Goal: Task Accomplishment & Management: Use online tool/utility

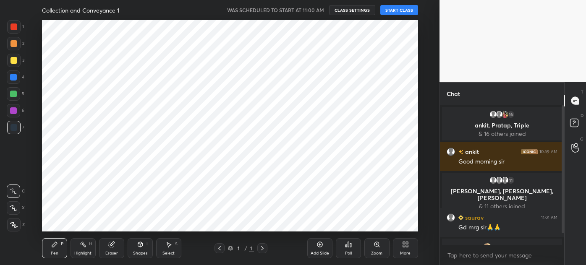
scroll to position [212, 406]
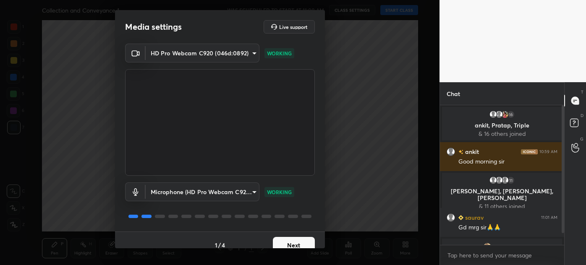
click at [292, 240] on button "Next" at bounding box center [294, 245] width 42 height 17
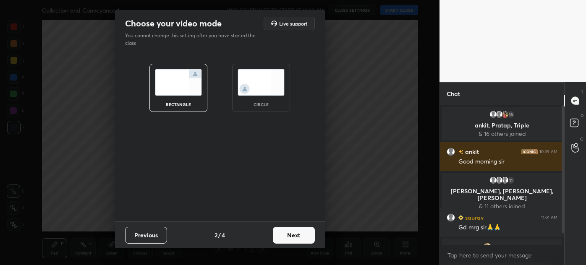
click at [292, 240] on button "Next" at bounding box center [294, 235] width 42 height 17
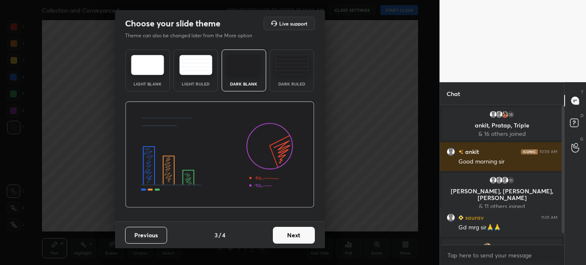
click at [301, 233] on button "Next" at bounding box center [294, 235] width 42 height 17
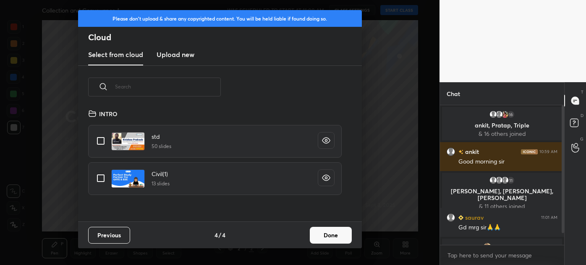
scroll to position [113, 269]
click at [184, 55] on h3 "Upload new" at bounding box center [176, 55] width 38 height 10
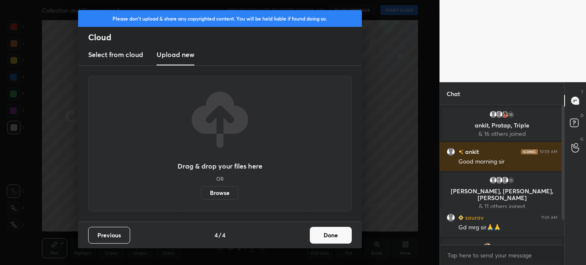
click at [329, 239] on button "Done" at bounding box center [331, 235] width 42 height 17
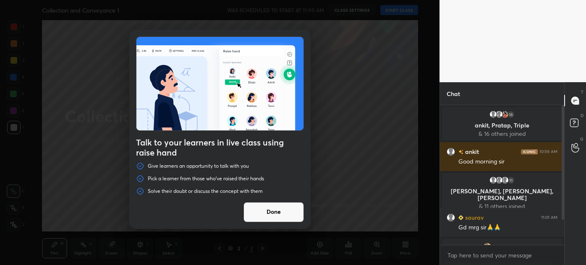
drag, startPoint x: 274, startPoint y: 222, endPoint x: 274, endPoint y: 216, distance: 5.9
click at [274, 218] on button "Done" at bounding box center [273, 212] width 60 height 20
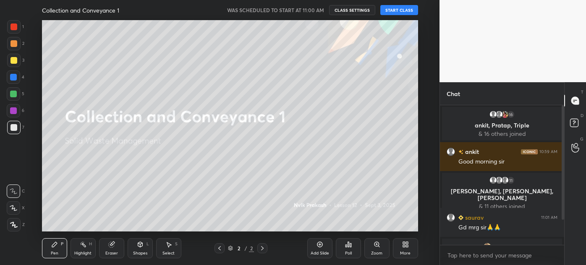
click at [353, 11] on button "CLASS SETTINGS" at bounding box center [352, 10] width 46 height 10
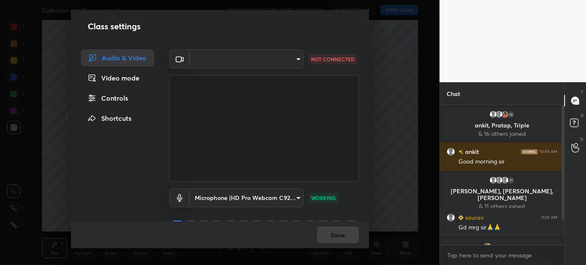
click at [238, 52] on body "1 2 3 4 5 6 7 C X Z C X Z E E Erase all H H Collection and Conveyance 1 WAS SCH…" at bounding box center [293, 132] width 586 height 265
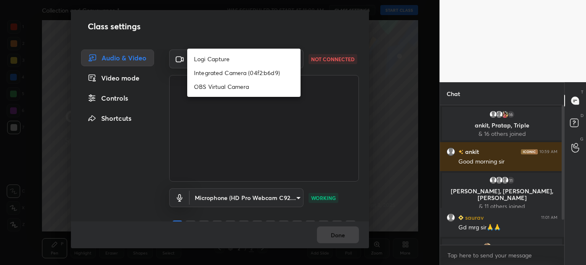
click at [237, 197] on div at bounding box center [293, 132] width 586 height 265
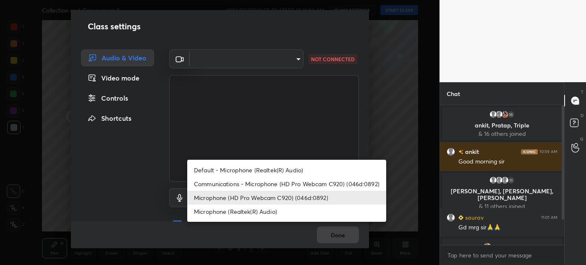
click at [237, 197] on body "1 2 3 4 5 6 7 C X Z C X Z E E Erase all H H Collection and Conveyance 1 WAS SCH…" at bounding box center [293, 132] width 586 height 265
click at [237, 197] on li "Microphone (HD Pro Webcam C920) (046d:0892)" at bounding box center [286, 198] width 199 height 14
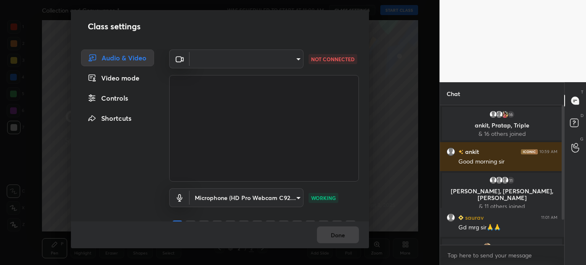
click at [222, 56] on body "1 2 3 4 5 6 7 C X Z C X Z E E Erase all H H Collection and Conveyance 1 WAS SCH…" at bounding box center [293, 132] width 586 height 265
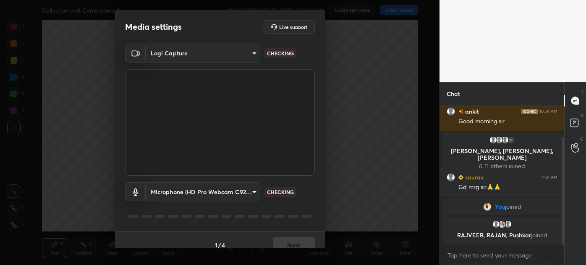
scroll to position [69, 0]
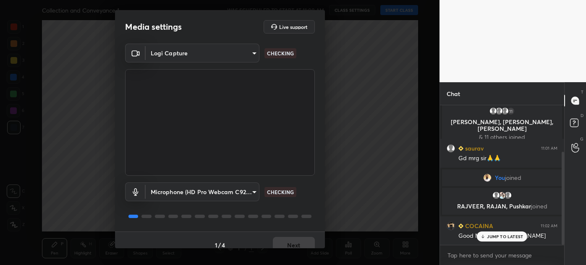
click at [214, 52] on body "1 2 3 4 5 6 7 C X Z C X Z E E Erase all H H Collection and Conveyance 1 WAS SCH…" at bounding box center [293, 132] width 586 height 265
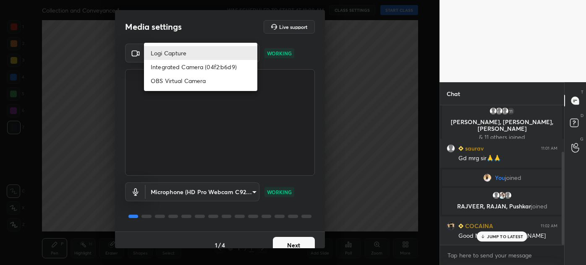
click at [222, 193] on div at bounding box center [293, 132] width 586 height 265
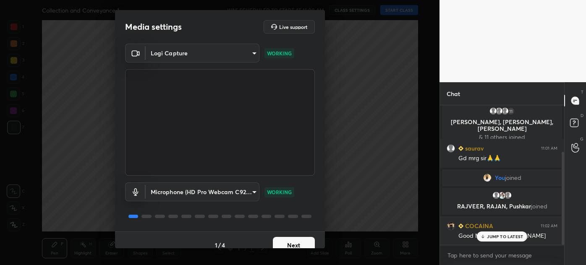
click at [222, 193] on body "1 2 3 4 5 6 7 C X Z C X Z E E Erase all H H Collection and Conveyance 1 WAS SCH…" at bounding box center [293, 132] width 586 height 265
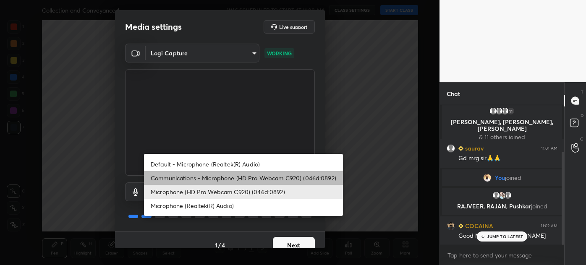
click at [226, 176] on li "Communications - Microphone (HD Pro Webcam C920) (046d:0892)" at bounding box center [243, 178] width 199 height 14
type input "communications"
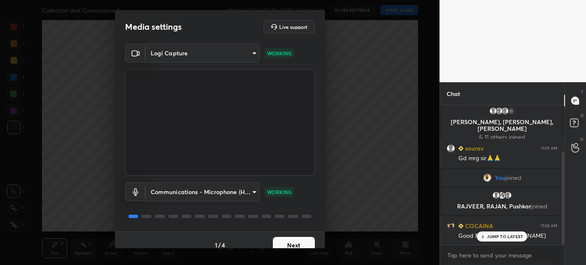
click at [186, 43] on body "1 2 3 4 5 6 7 C X Z C X Z E E Erase all H H Collection and Conveyance 1 WAS SCH…" at bounding box center [293, 132] width 586 height 265
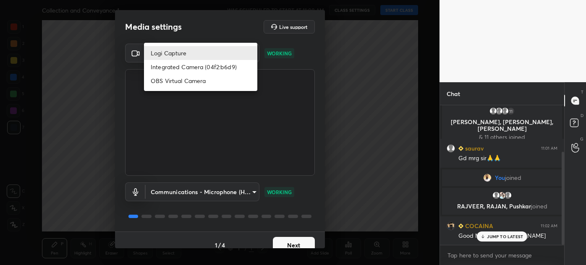
click at [303, 202] on div at bounding box center [293, 132] width 586 height 265
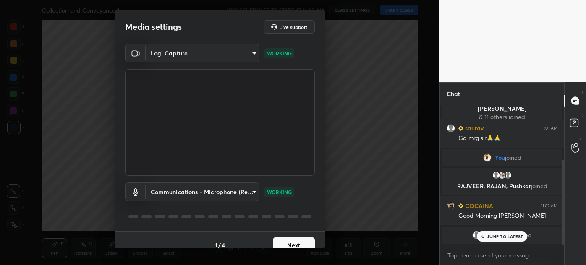
click at [208, 51] on body "1 2 3 4 5 6 7 C X Z C X Z E E Erase all H H Collection and Conveyance 1 WAS SCH…" at bounding box center [293, 132] width 586 height 265
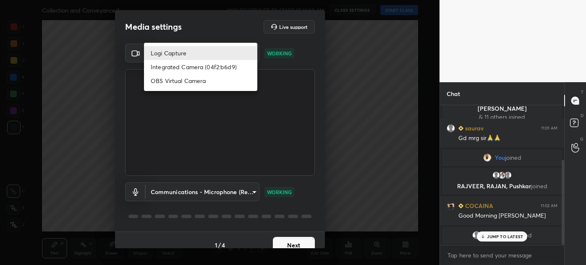
click at [200, 196] on div at bounding box center [293, 132] width 586 height 265
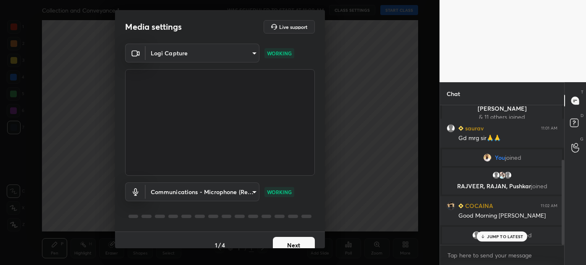
click at [200, 196] on body "1 2 3 4 5 6 7 C X Z C X Z E E Erase all H H Collection and Conveyance 1 WAS SCH…" at bounding box center [293, 132] width 586 height 265
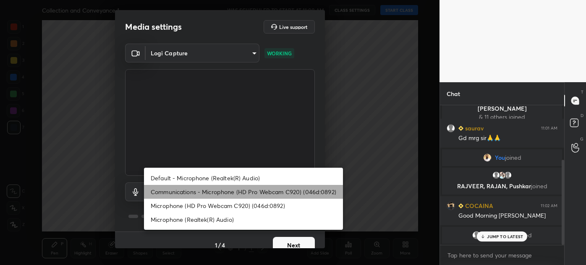
click at [235, 193] on li "Communications - Microphone (HD Pro Webcam C920) (046d:0892)" at bounding box center [243, 192] width 199 height 14
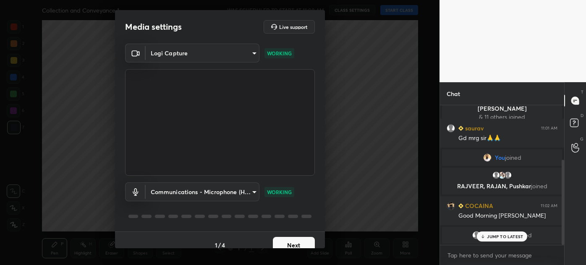
click at [171, 48] on body "1 2 3 4 5 6 7 C X Z C X Z E E Erase all H H Collection and Conveyance 1 WAS SCH…" at bounding box center [293, 132] width 586 height 265
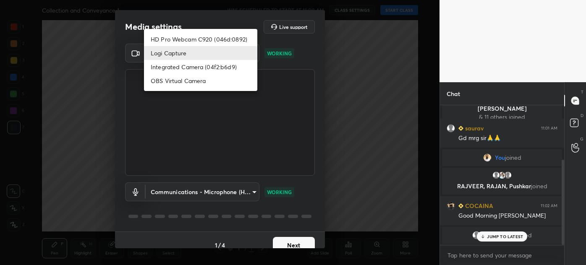
click at [186, 194] on div at bounding box center [293, 132] width 586 height 265
click at [163, 48] on body "1 2 3 4 5 6 7 C X Z C X Z E E Erase all H H Collection and Conveyance 1 WAS SCH…" at bounding box center [293, 132] width 586 height 265
click at [173, 38] on li "HD Pro Webcam C920 (046d:0892)" at bounding box center [200, 39] width 113 height 14
type input "8aae292bd264e8f23df07134872443255bac35725bc490f4ead0b3da0b42236d"
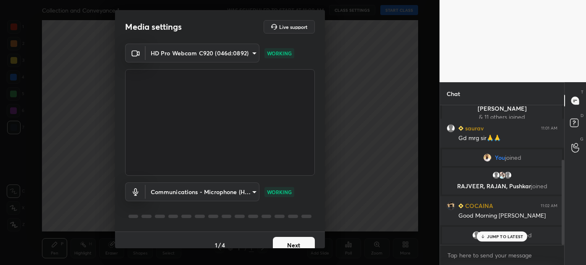
scroll to position [118, 0]
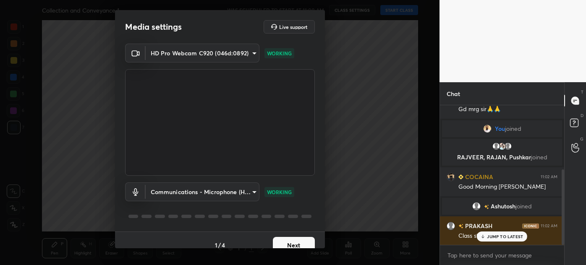
click at [295, 241] on button "Next" at bounding box center [294, 245] width 42 height 17
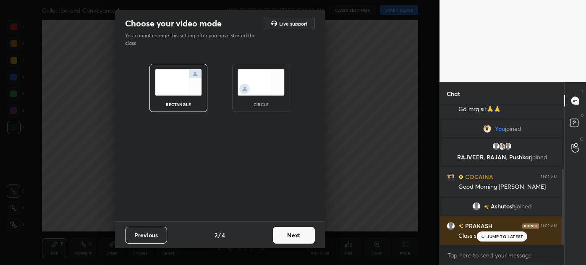
click at [300, 235] on button "Next" at bounding box center [294, 235] width 42 height 17
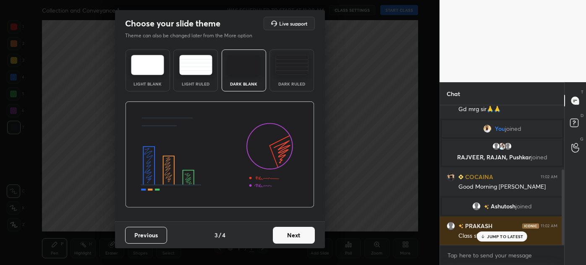
click at [300, 235] on button "Next" at bounding box center [294, 235] width 42 height 17
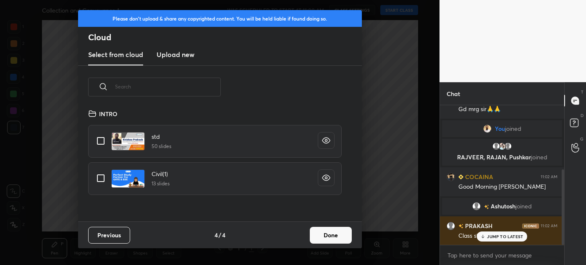
scroll to position [113, 269]
click at [175, 60] on new "Upload new" at bounding box center [176, 54] width 38 height 21
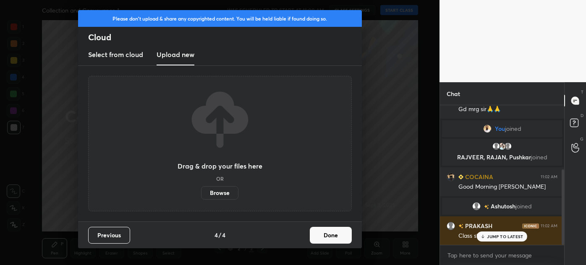
click at [219, 190] on label "Browse" at bounding box center [219, 192] width 37 height 13
click at [201, 190] on input "Browse" at bounding box center [201, 192] width 0 height 13
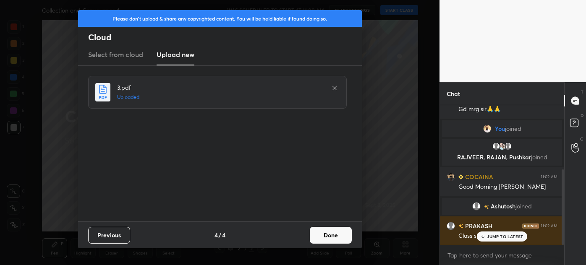
click at [332, 240] on button "Done" at bounding box center [331, 235] width 42 height 17
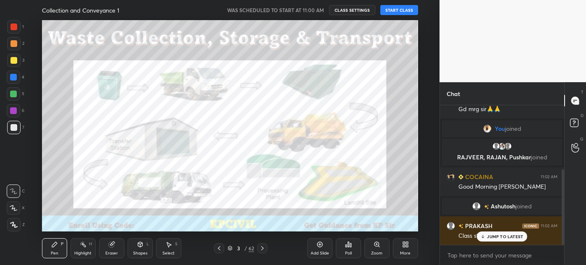
click at [498, 238] on p "JUMP TO LATEST" at bounding box center [505, 236] width 36 height 5
click at [394, 10] on button "START CLASS" at bounding box center [399, 10] width 38 height 10
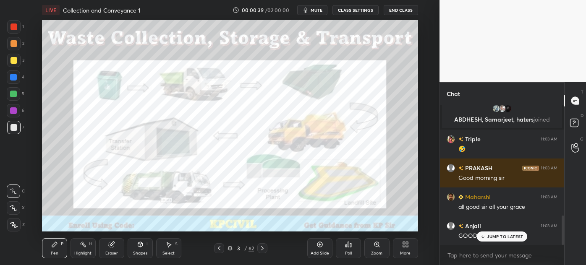
scroll to position [551, 0]
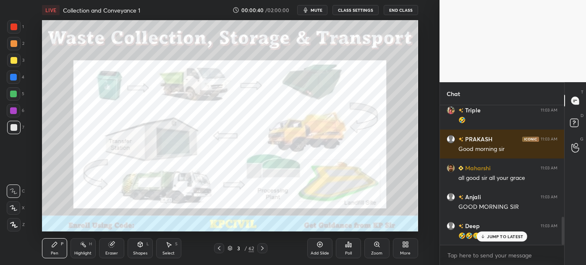
click at [491, 236] on p "JUMP TO LATEST" at bounding box center [505, 236] width 36 height 5
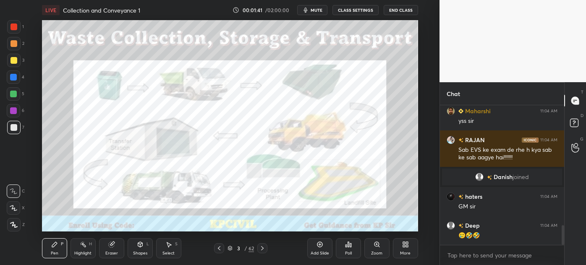
scroll to position [840, 0]
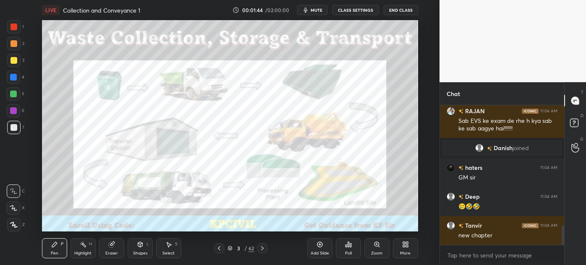
click at [8, 226] on div at bounding box center [13, 224] width 13 height 13
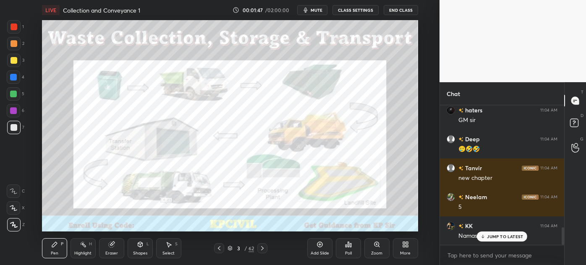
scroll to position [956, 0]
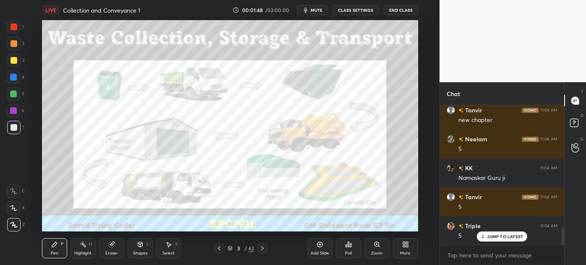
click at [11, 60] on div at bounding box center [13, 60] width 7 height 7
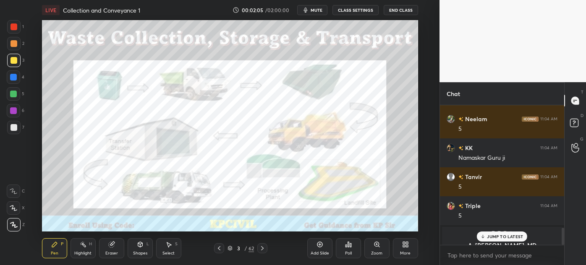
scroll to position [993, 0]
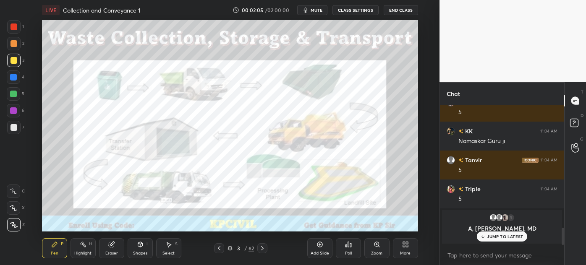
click at [219, 250] on icon at bounding box center [219, 248] width 7 height 7
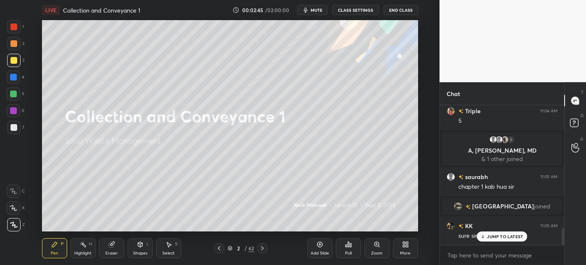
scroll to position [1021, 0]
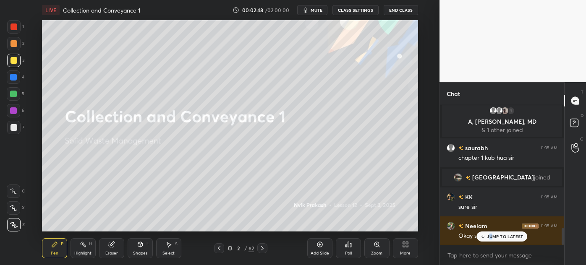
click at [491, 235] on p "JUMP TO LATEST" at bounding box center [505, 236] width 36 height 5
click at [262, 246] on icon at bounding box center [262, 248] width 7 height 7
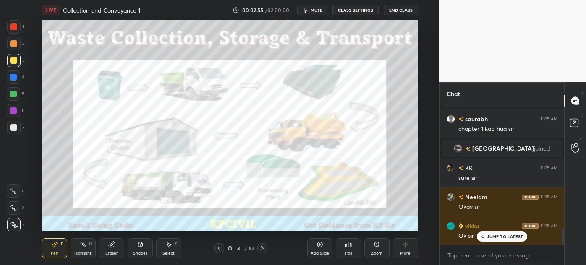
scroll to position [1079, 0]
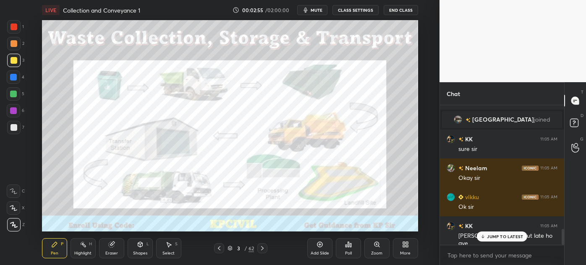
click at [110, 250] on div "Eraser" at bounding box center [111, 248] width 25 height 20
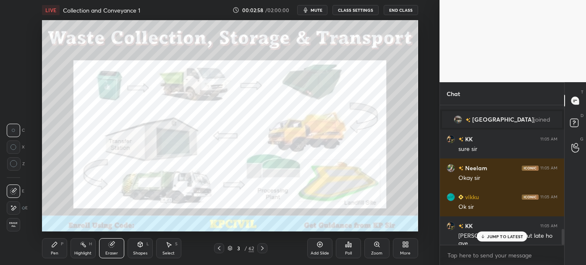
click at [54, 251] on div "Pen" at bounding box center [55, 253] width 8 height 4
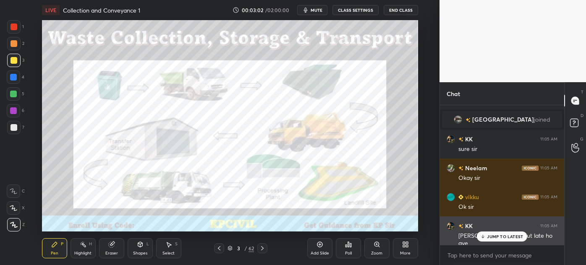
click at [503, 238] on p "JUMP TO LATEST" at bounding box center [505, 236] width 36 height 5
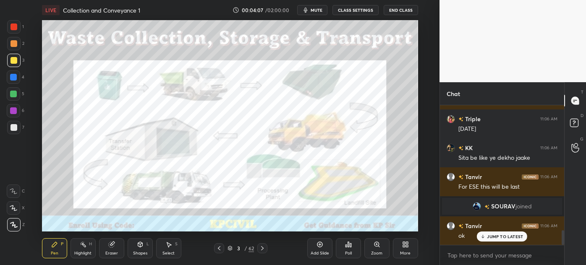
scroll to position [1219, 0]
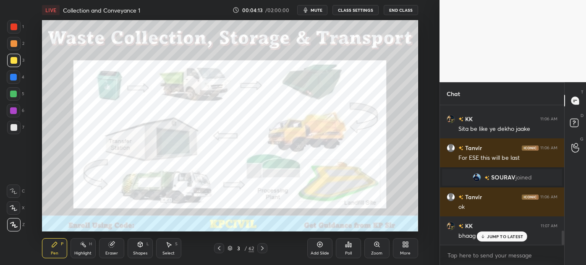
click at [82, 250] on div "Highlight H" at bounding box center [83, 248] width 25 height 20
click at [12, 29] on div at bounding box center [13, 27] width 7 height 7
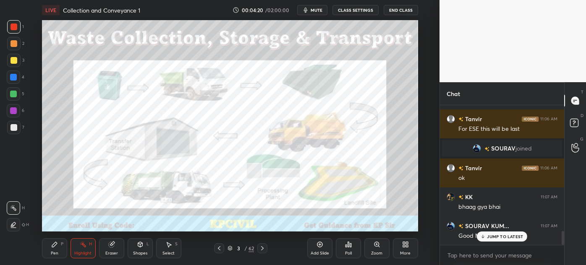
scroll to position [1277, 0]
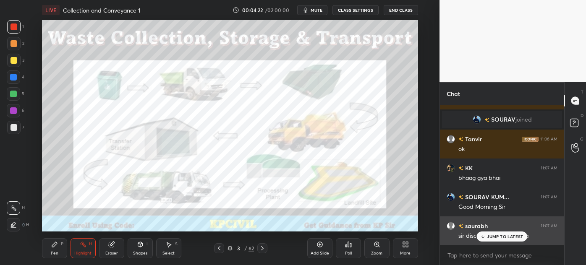
click at [493, 238] on p "JUMP TO LATEST" at bounding box center [505, 236] width 36 height 5
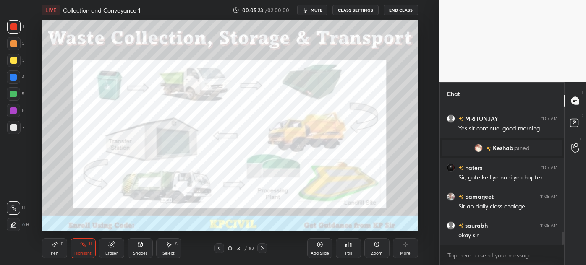
scroll to position [1393, 0]
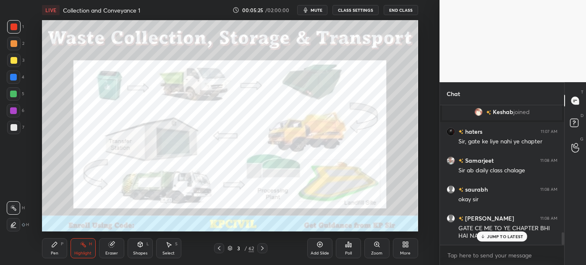
click at [494, 238] on p "JUMP TO LATEST" at bounding box center [505, 236] width 36 height 5
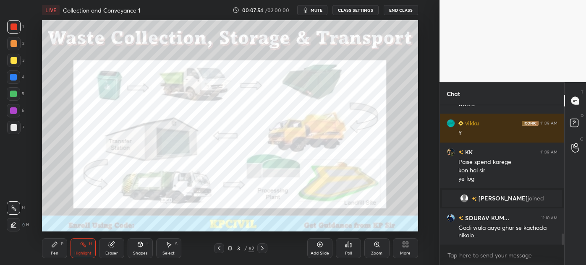
scroll to position [1600, 0]
click at [264, 251] on icon at bounding box center [262, 248] width 7 height 7
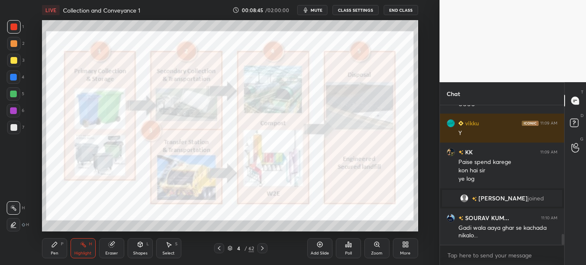
scroll to position [1620, 0]
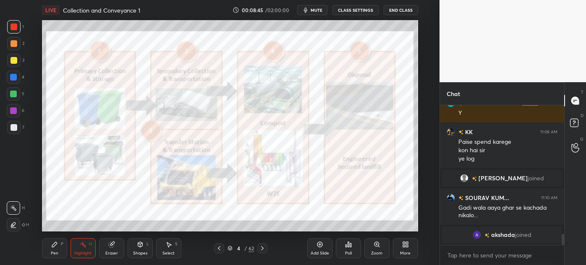
click at [50, 258] on div "Pen P" at bounding box center [54, 248] width 25 height 20
click at [10, 82] on div at bounding box center [13, 77] width 13 height 13
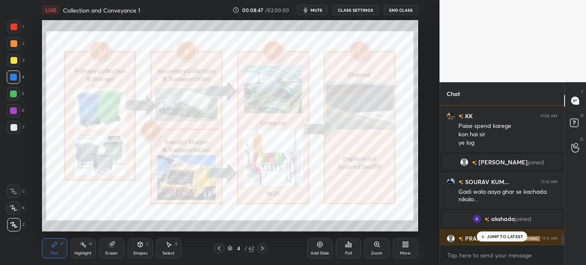
scroll to position [1633, 0]
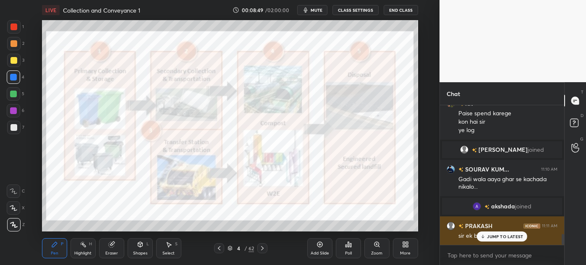
click at [493, 239] on p "JUMP TO LATEST" at bounding box center [505, 236] width 36 height 5
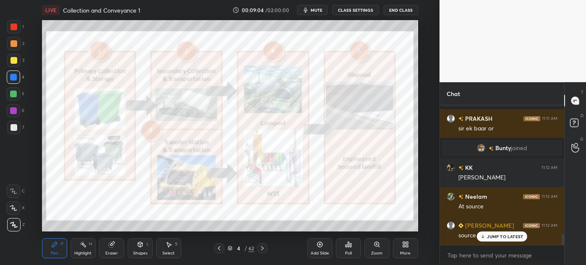
scroll to position [1754, 0]
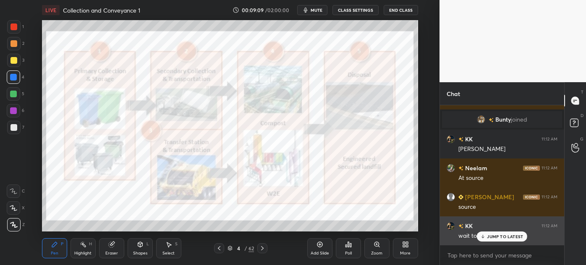
click at [498, 235] on p "JUMP TO LATEST" at bounding box center [505, 236] width 36 height 5
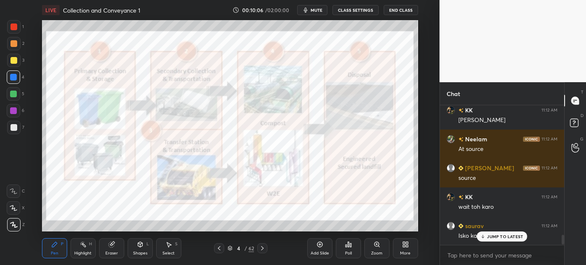
scroll to position [137, 122]
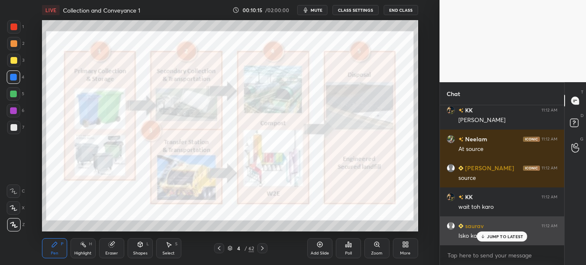
click at [494, 239] on p "JUMP TO LATEST" at bounding box center [505, 236] width 36 height 5
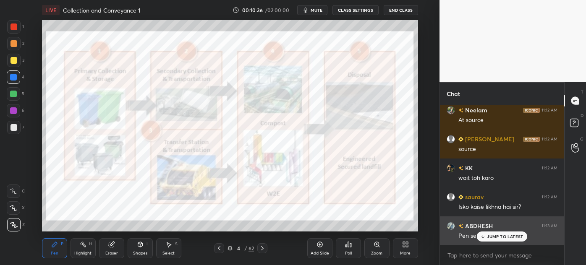
click at [501, 235] on p "JUMP TO LATEST" at bounding box center [505, 236] width 36 height 5
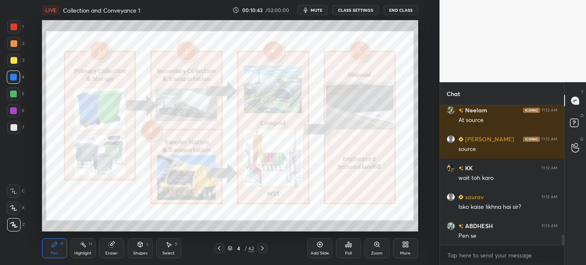
click at [263, 248] on icon at bounding box center [262, 248] width 3 height 4
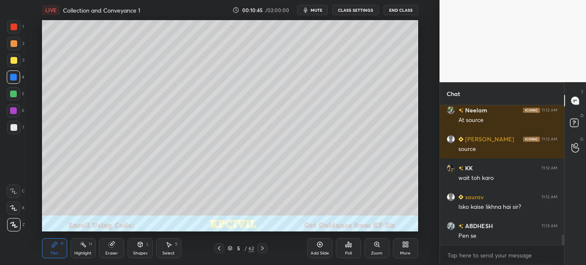
click at [13, 131] on div at bounding box center [13, 127] width 7 height 7
click at [219, 251] on icon at bounding box center [219, 248] width 7 height 7
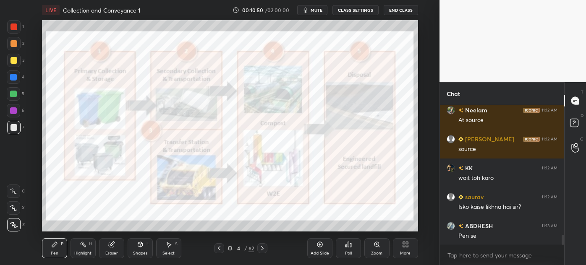
click at [261, 250] on icon at bounding box center [262, 248] width 7 height 7
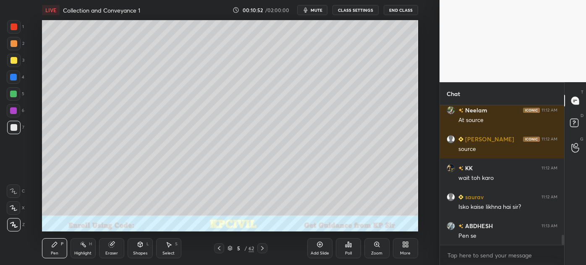
click at [12, 60] on div at bounding box center [13, 60] width 7 height 7
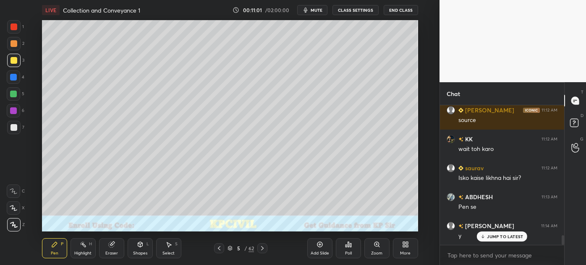
scroll to position [1861, 0]
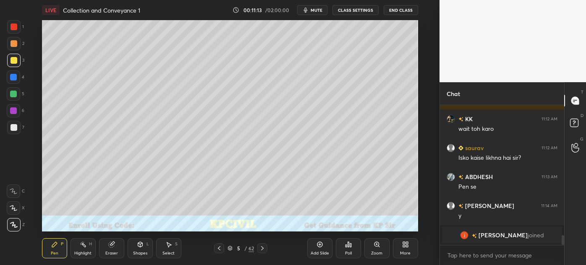
click at [10, 129] on div at bounding box center [13, 127] width 7 height 7
click at [11, 78] on div at bounding box center [13, 77] width 7 height 7
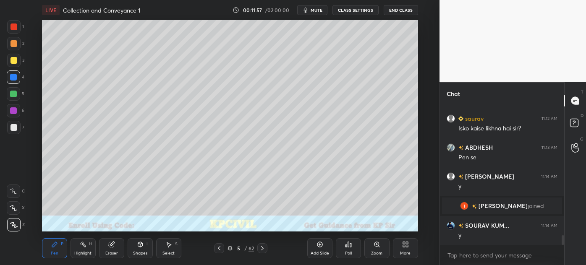
click at [13, 127] on div at bounding box center [13, 127] width 7 height 7
click at [10, 65] on div at bounding box center [13, 60] width 13 height 13
click at [10, 78] on div at bounding box center [13, 77] width 7 height 7
click at [10, 95] on div at bounding box center [13, 93] width 13 height 13
click at [12, 128] on div at bounding box center [13, 127] width 7 height 7
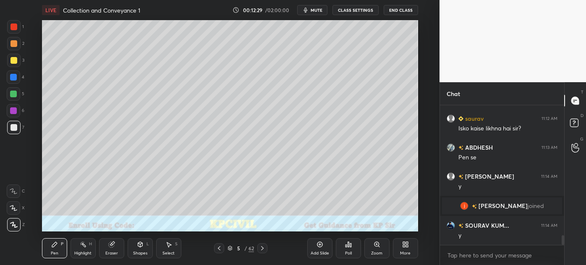
click at [219, 249] on icon at bounding box center [219, 248] width 7 height 7
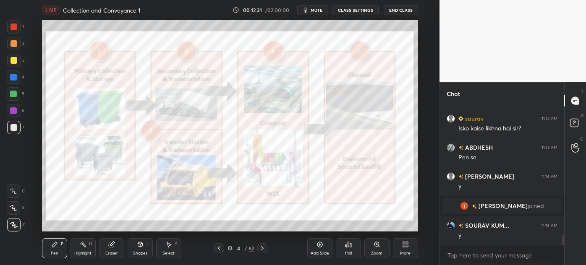
click at [81, 250] on div "Highlight H" at bounding box center [83, 248] width 25 height 20
click at [218, 247] on icon at bounding box center [219, 248] width 7 height 7
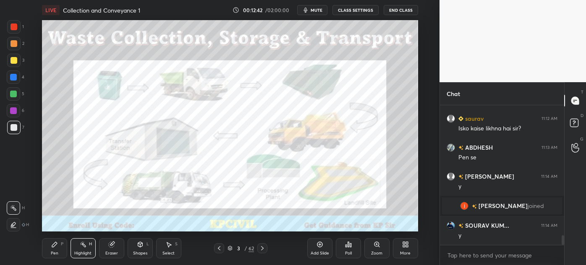
click at [261, 249] on icon at bounding box center [262, 248] width 7 height 7
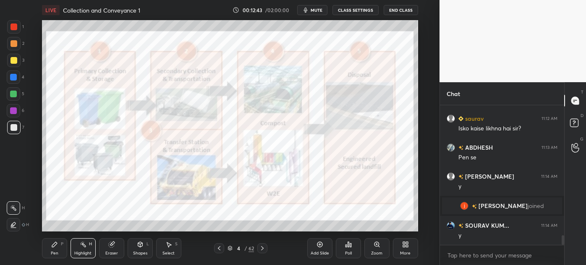
click at [260, 250] on icon at bounding box center [262, 248] width 7 height 7
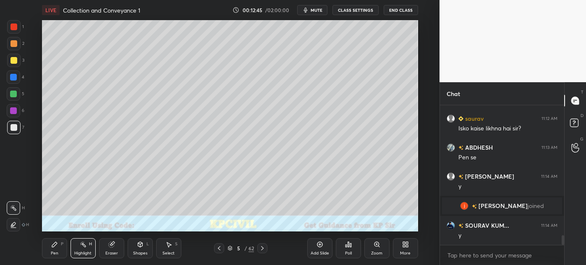
click at [50, 246] on div "Pen P" at bounding box center [54, 248] width 25 height 20
click at [9, 65] on div at bounding box center [13, 60] width 13 height 13
click at [114, 251] on div "Eraser" at bounding box center [111, 253] width 13 height 4
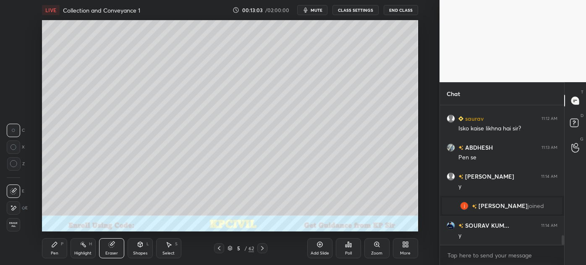
click at [57, 251] on div "Pen" at bounding box center [55, 253] width 8 height 4
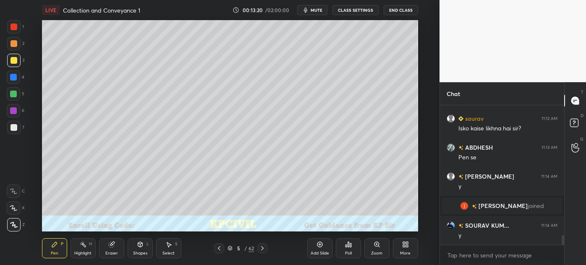
click at [10, 131] on div at bounding box center [13, 127] width 7 height 7
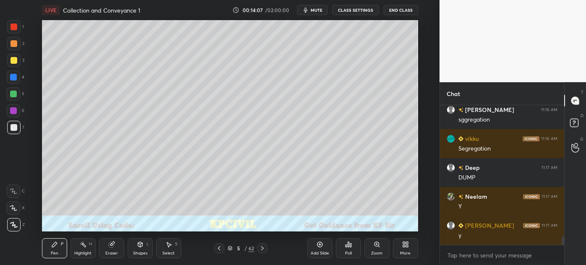
scroll to position [2209, 0]
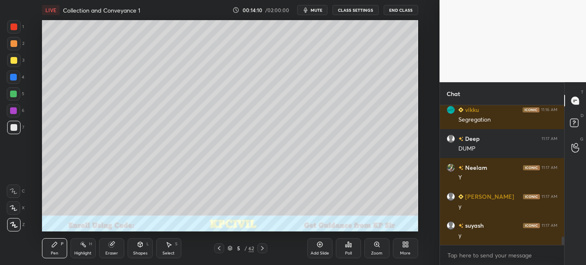
click at [9, 81] on div at bounding box center [13, 77] width 13 height 13
click at [10, 129] on div at bounding box center [13, 127] width 7 height 7
click at [10, 60] on div at bounding box center [13, 60] width 7 height 7
click at [10, 95] on div at bounding box center [13, 94] width 7 height 7
click at [12, 129] on div at bounding box center [13, 127] width 7 height 7
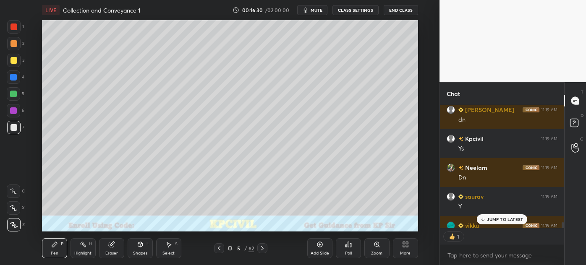
scroll to position [2631, 0]
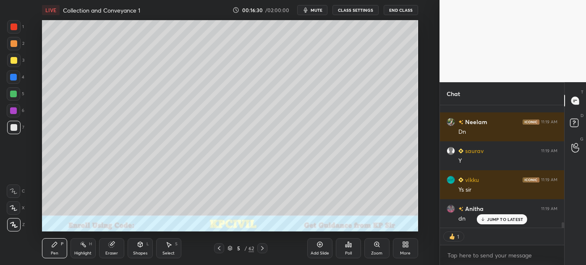
click at [259, 250] on div at bounding box center [262, 248] width 10 height 10
click at [10, 60] on div at bounding box center [13, 60] width 7 height 7
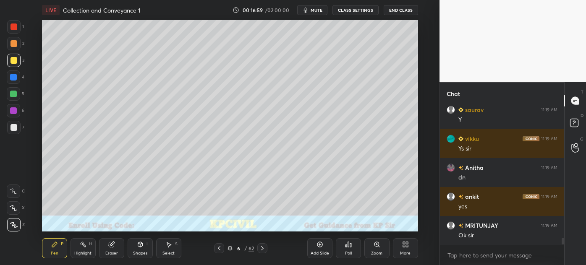
scroll to position [2672, 0]
click at [11, 128] on div at bounding box center [13, 127] width 7 height 7
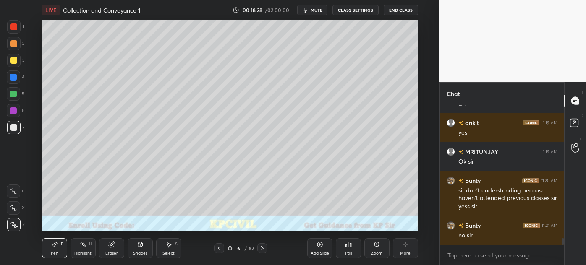
scroll to position [2754, 0]
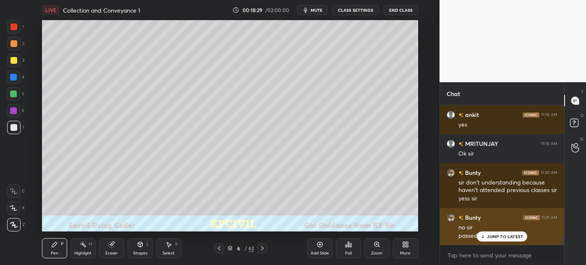
click at [503, 234] on p "JUMP TO LATEST" at bounding box center [505, 236] width 36 height 5
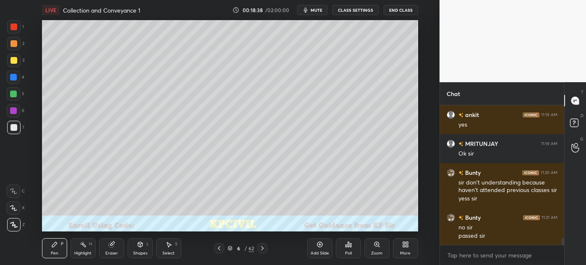
click at [217, 249] on icon at bounding box center [219, 248] width 7 height 7
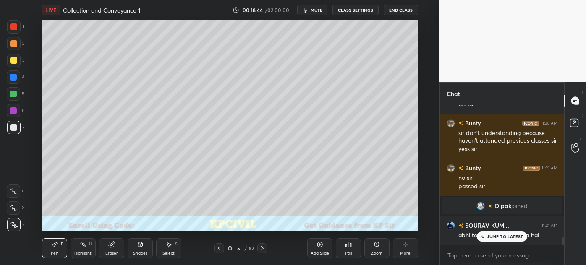
scroll to position [2479, 0]
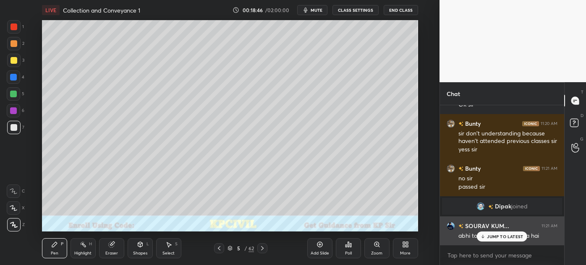
click at [489, 237] on p "JUMP TO LATEST" at bounding box center [505, 236] width 36 height 5
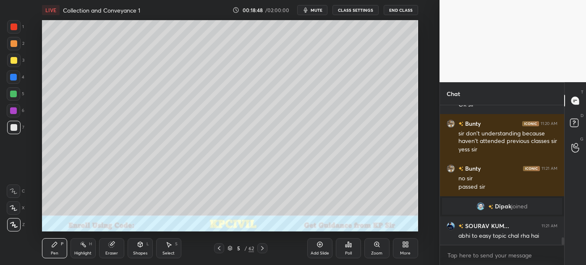
click at [77, 249] on div "Highlight H" at bounding box center [83, 248] width 25 height 20
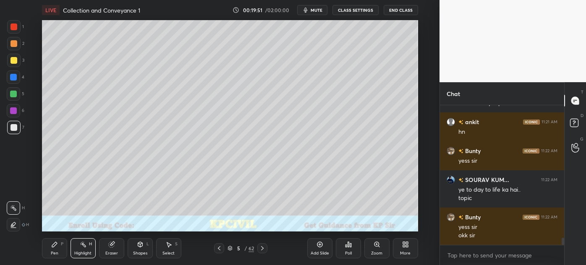
scroll to position [2632, 0]
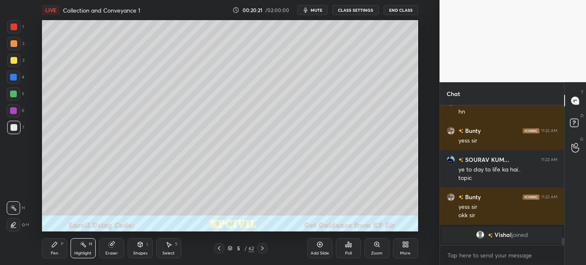
click at [51, 253] on div "Pen" at bounding box center [55, 253] width 8 height 4
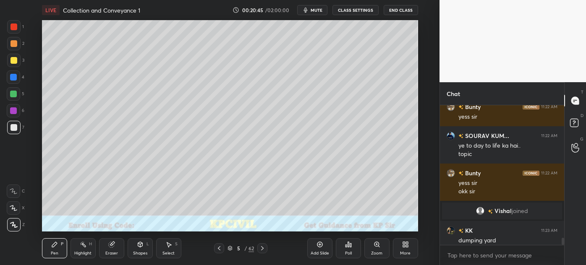
scroll to position [2637, 0]
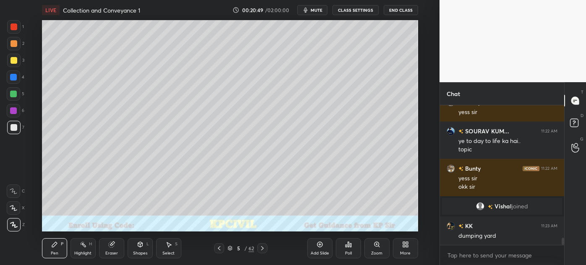
click at [264, 245] on icon at bounding box center [262, 248] width 7 height 7
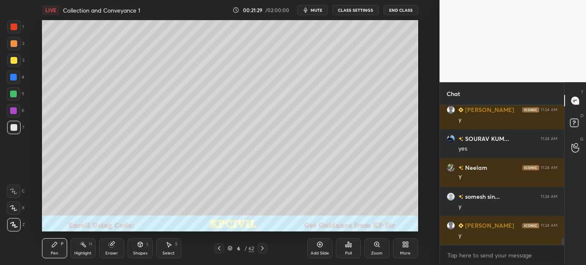
scroll to position [2840, 0]
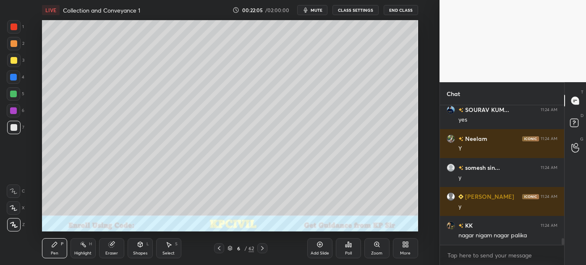
click at [10, 97] on div at bounding box center [13, 94] width 7 height 7
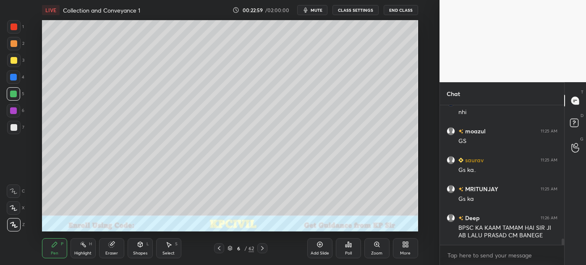
scroll to position [3050, 0]
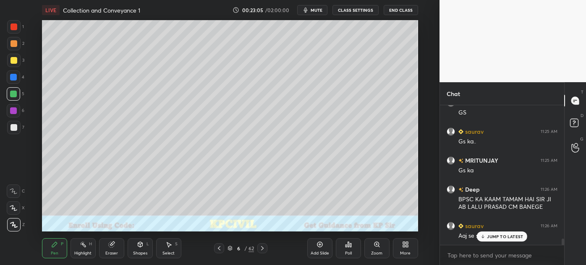
click at [494, 237] on p "JUMP TO LATEST" at bounding box center [505, 236] width 36 height 5
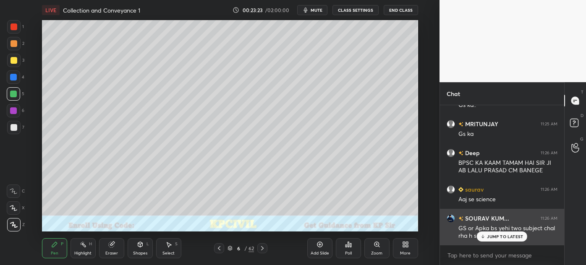
click at [507, 236] on p "JUMP TO LATEST" at bounding box center [505, 236] width 36 height 5
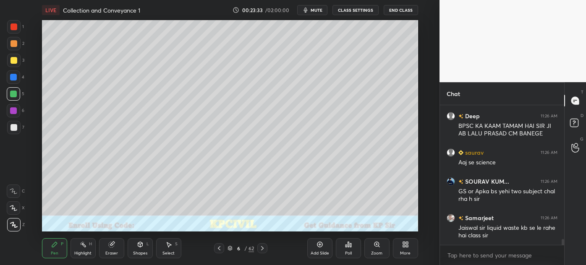
click at [11, 128] on div at bounding box center [13, 127] width 7 height 7
click at [13, 130] on div at bounding box center [13, 127] width 7 height 7
click at [10, 62] on div at bounding box center [13, 60] width 7 height 7
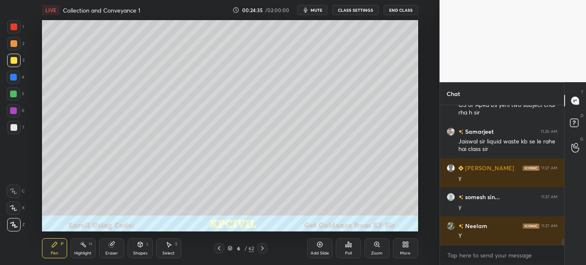
scroll to position [3239, 0]
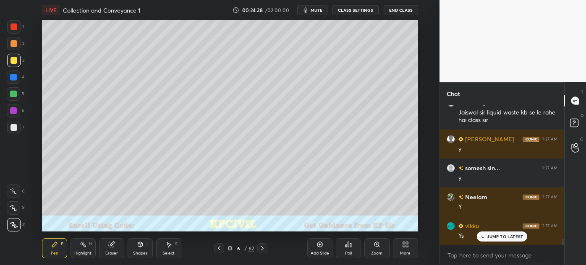
click at [84, 249] on div "Highlight H" at bounding box center [83, 248] width 25 height 20
click at [51, 251] on div "Pen" at bounding box center [55, 253] width 8 height 4
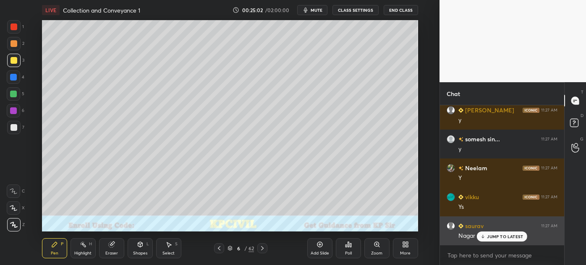
click at [494, 235] on p "JUMP TO LATEST" at bounding box center [505, 236] width 36 height 5
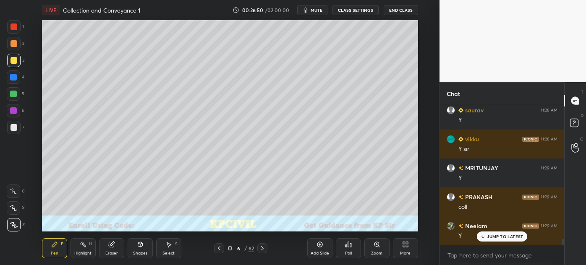
scroll to position [3288, 0]
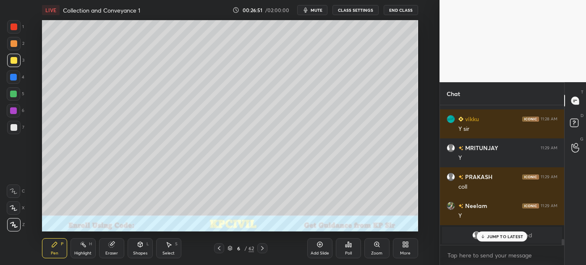
click at [261, 250] on icon at bounding box center [262, 248] width 7 height 7
click at [135, 249] on div "Shapes L" at bounding box center [140, 248] width 25 height 20
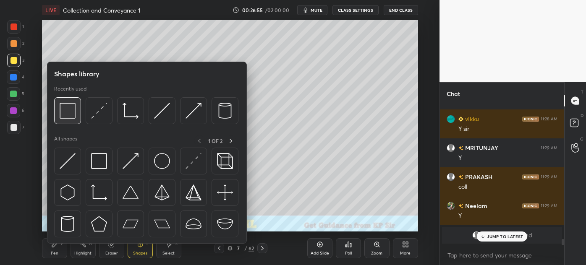
click at [63, 112] on img at bounding box center [68, 111] width 16 height 16
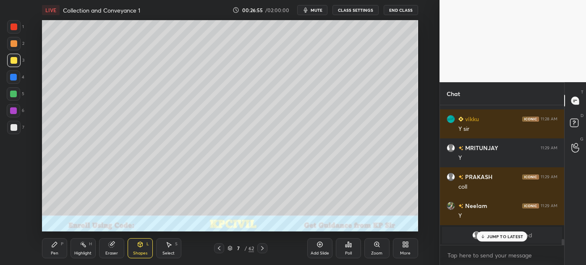
click at [8, 76] on div at bounding box center [13, 77] width 13 height 13
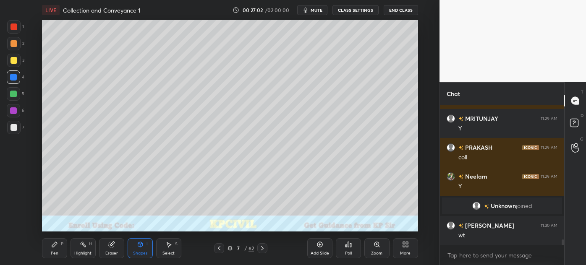
click at [11, 43] on div at bounding box center [13, 43] width 7 height 7
click at [170, 254] on div "Select" at bounding box center [168, 253] width 12 height 4
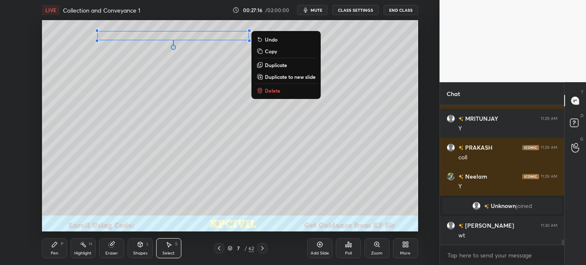
click at [277, 65] on p "Duplicate" at bounding box center [276, 65] width 22 height 7
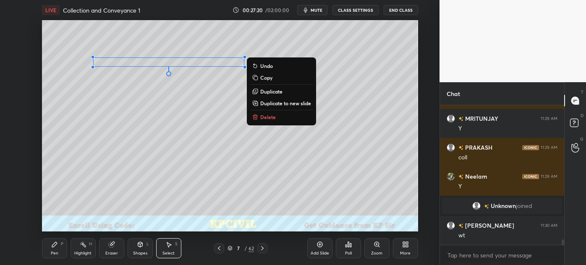
click at [153, 138] on div "0 ° Undo Copy Duplicate Duplicate to new slide Delete" at bounding box center [230, 126] width 376 height 212
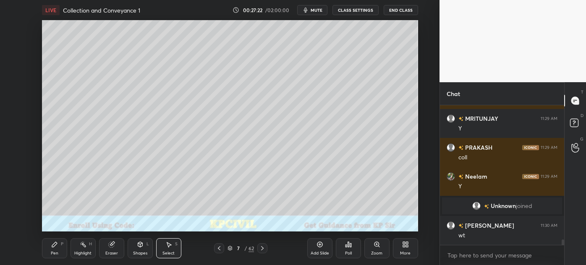
click at [218, 247] on icon at bounding box center [219, 248] width 7 height 7
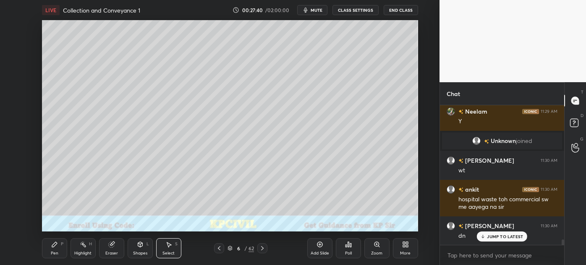
scroll to position [3402, 0]
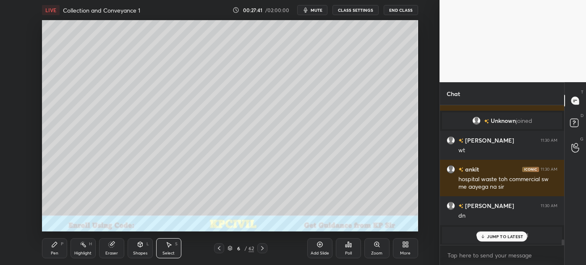
click at [262, 249] on icon at bounding box center [262, 248] width 3 height 4
click at [170, 252] on div "Select" at bounding box center [168, 253] width 12 height 4
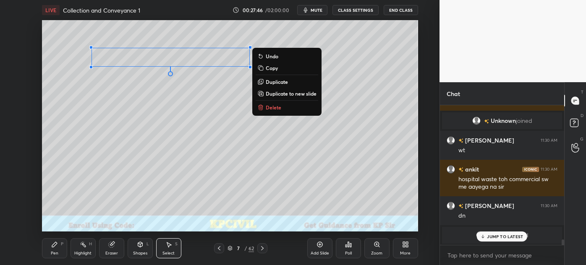
click at [276, 85] on button "Duplicate" at bounding box center [287, 82] width 63 height 10
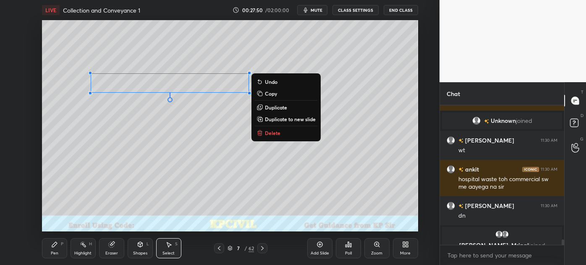
click at [273, 108] on p "Duplicate" at bounding box center [276, 107] width 22 height 7
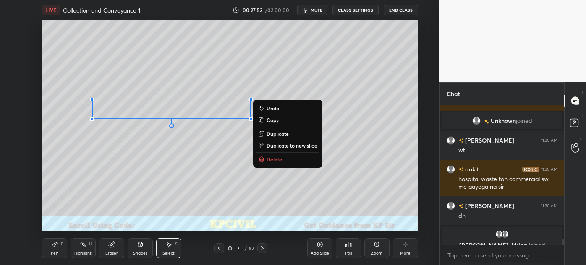
click at [280, 135] on p "Duplicate" at bounding box center [277, 134] width 22 height 7
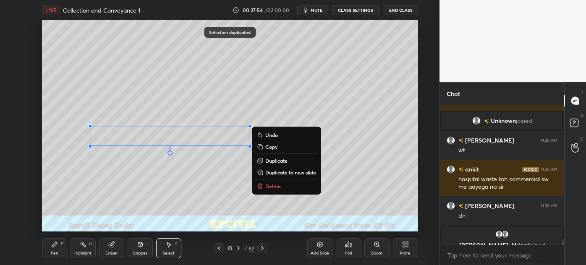
click at [110, 200] on div "0 ° Undo Copy Duplicate Duplicate to new slide Delete" at bounding box center [230, 126] width 376 height 212
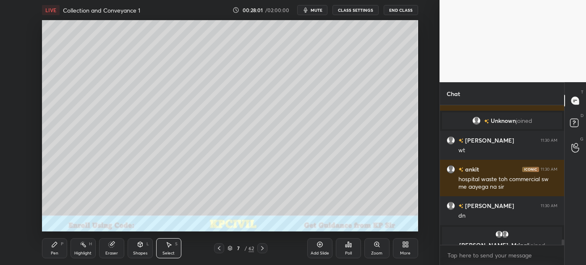
click at [50, 254] on div "Pen P" at bounding box center [54, 248] width 25 height 20
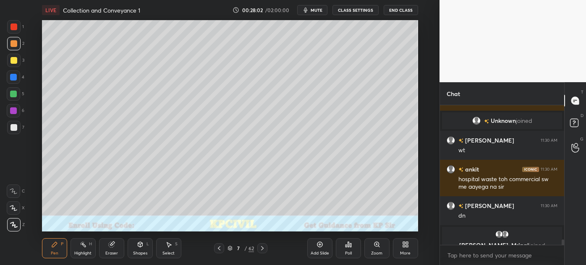
click at [12, 127] on div at bounding box center [13, 127] width 7 height 7
click at [84, 252] on div "Highlight" at bounding box center [82, 253] width 17 height 4
click at [10, 226] on icon at bounding box center [13, 225] width 7 height 7
click at [51, 253] on div "Pen" at bounding box center [55, 253] width 8 height 4
click at [10, 191] on icon at bounding box center [14, 191] width 8 height 6
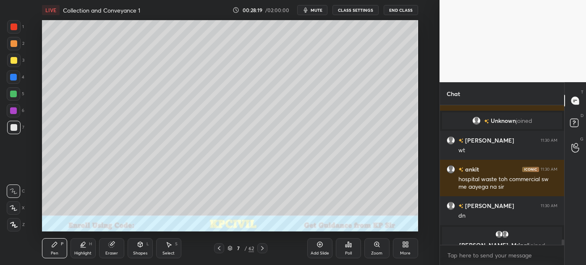
click at [80, 252] on div "Highlight" at bounding box center [82, 253] width 17 height 4
click at [47, 259] on div "Pen P Highlight H Eraser Shapes L Select S 7 / 62 Add Slide Poll Zoom More" at bounding box center [230, 249] width 376 height 34
click at [51, 247] on icon at bounding box center [54, 244] width 7 height 7
click at [9, 75] on div at bounding box center [13, 77] width 13 height 13
click at [12, 60] on div at bounding box center [13, 60] width 7 height 7
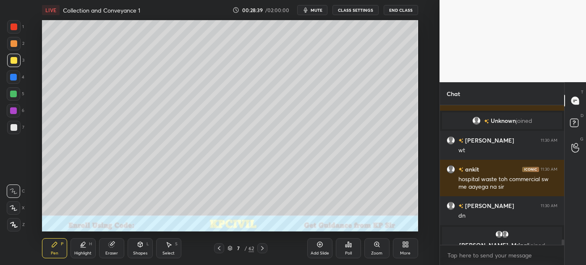
click at [8, 225] on div at bounding box center [13, 224] width 13 height 13
click at [110, 252] on div "Eraser" at bounding box center [111, 253] width 13 height 4
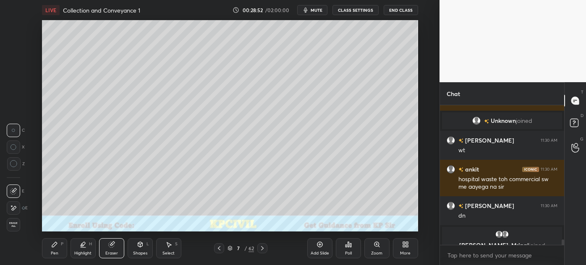
click at [54, 256] on div "Pen P" at bounding box center [54, 248] width 25 height 20
click at [56, 254] on div "Pen" at bounding box center [55, 253] width 8 height 4
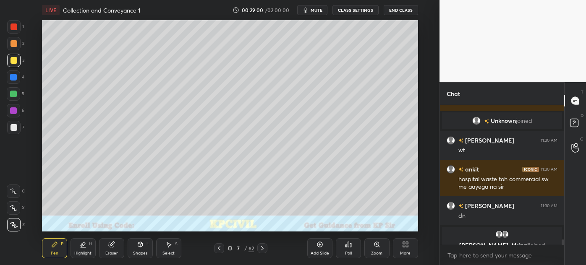
scroll to position [3431, 0]
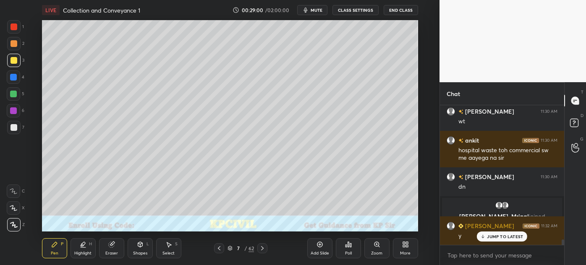
click at [12, 129] on div at bounding box center [13, 127] width 7 height 7
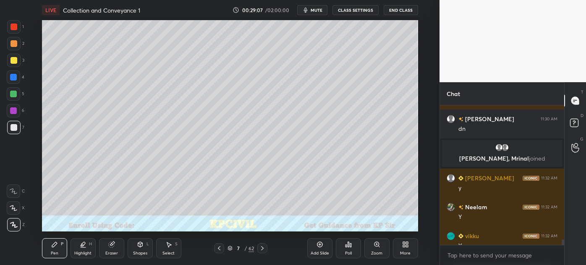
scroll to position [3519, 0]
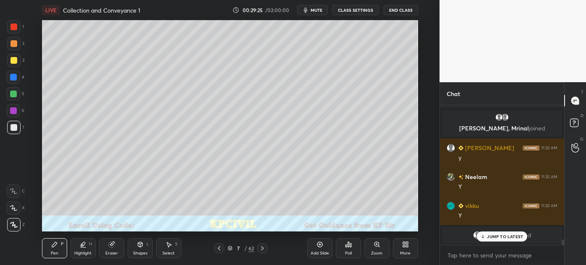
click at [493, 236] on p "JUMP TO LATEST" at bounding box center [505, 236] width 36 height 5
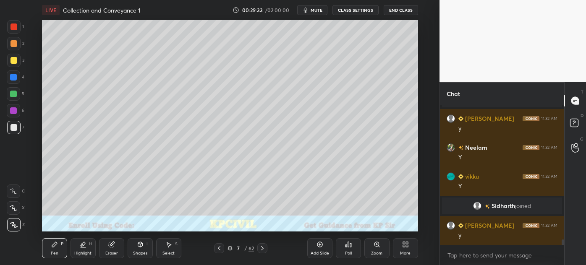
scroll to position [3443, 0]
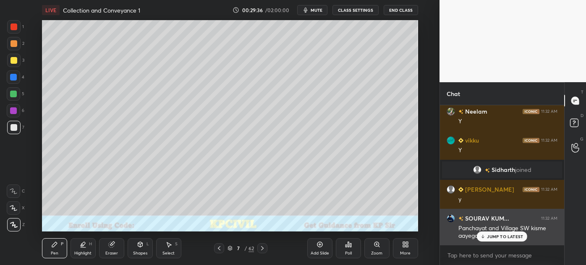
click at [488, 236] on p "JUMP TO LATEST" at bounding box center [505, 236] width 36 height 5
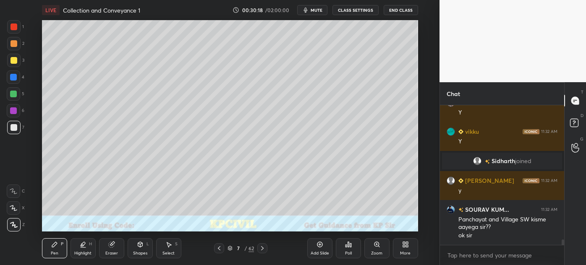
click at [11, 60] on div at bounding box center [13, 60] width 7 height 7
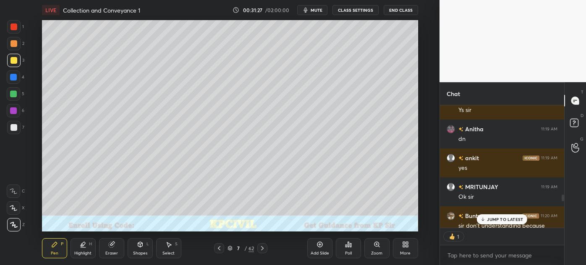
scroll to position [2390, 0]
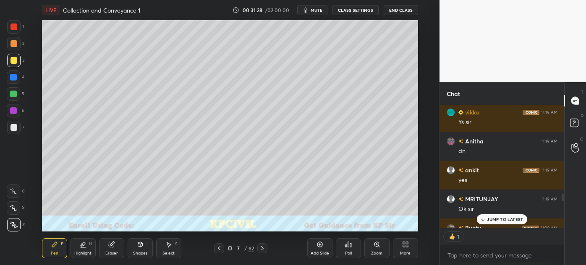
click at [498, 217] on p "JUMP TO LATEST" at bounding box center [505, 219] width 36 height 5
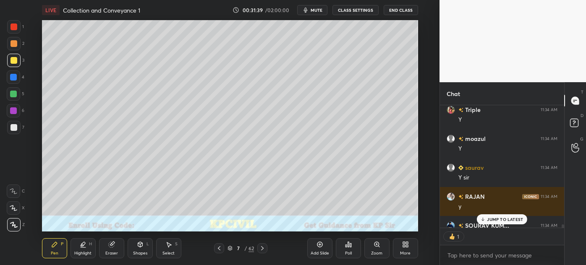
scroll to position [4125, 0]
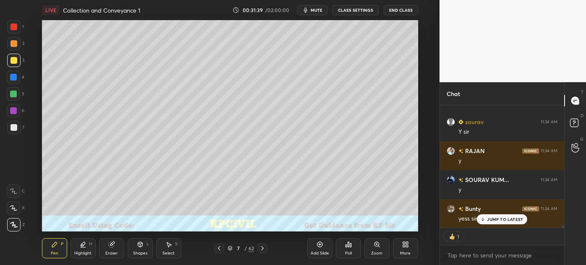
click at [262, 250] on icon at bounding box center [262, 248] width 3 height 4
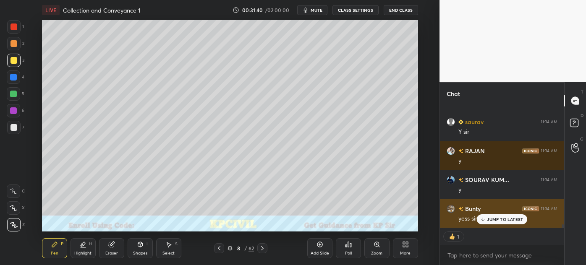
click at [498, 221] on p "JUMP TO LATEST" at bounding box center [505, 219] width 36 height 5
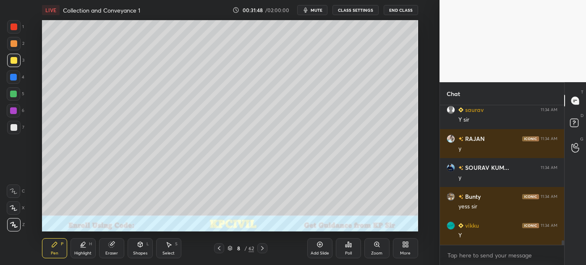
scroll to position [4166, 0]
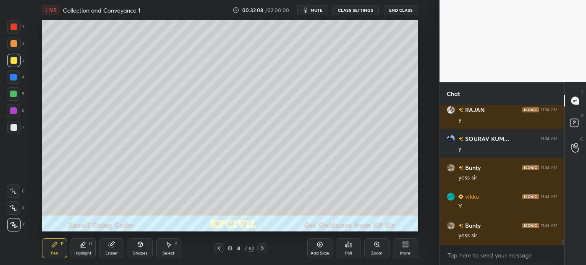
click at [12, 131] on div at bounding box center [13, 127] width 7 height 7
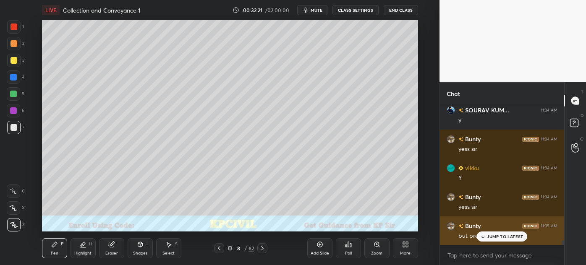
click at [502, 237] on p "JUMP TO LATEST" at bounding box center [505, 236] width 36 height 5
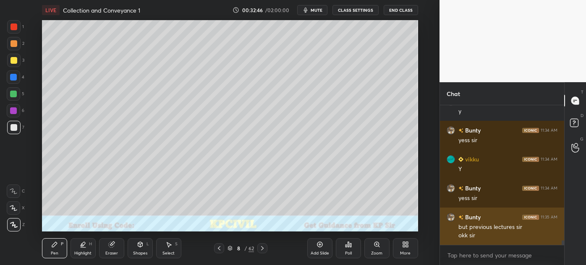
scroll to position [4232, 0]
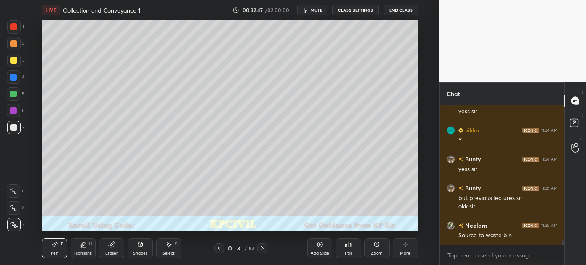
click at [11, 65] on div at bounding box center [13, 60] width 13 height 13
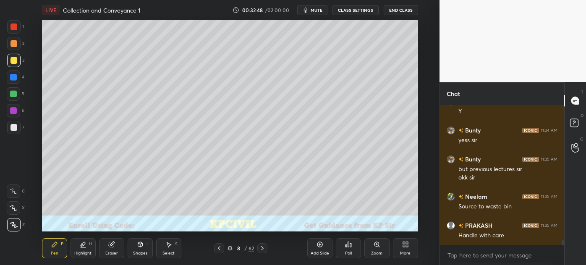
click at [10, 130] on div at bounding box center [13, 127] width 7 height 7
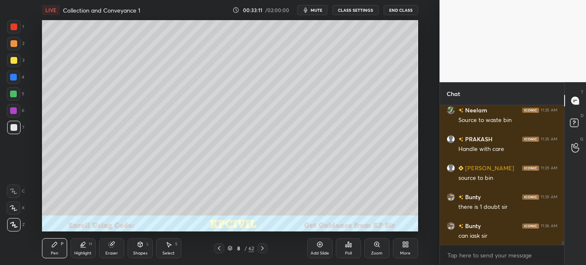
scroll to position [4385, 0]
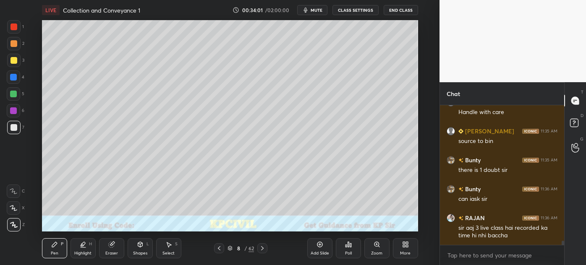
click at [11, 63] on div at bounding box center [13, 60] width 7 height 7
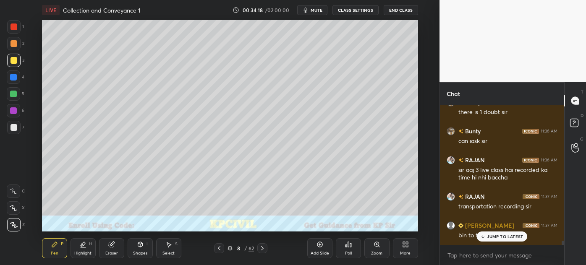
scroll to position [4486, 0]
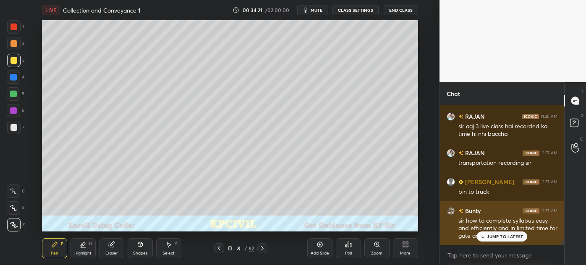
click at [497, 234] on p "JUMP TO LATEST" at bounding box center [505, 236] width 36 height 5
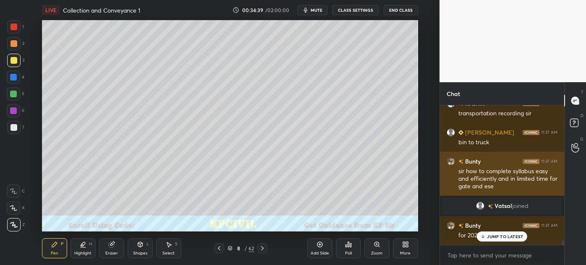
scroll to position [3934, 0]
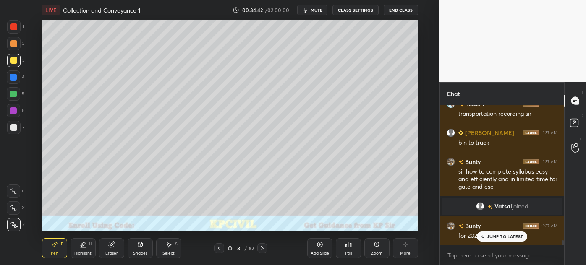
click at [499, 234] on p "JUMP TO LATEST" at bounding box center [505, 236] width 36 height 5
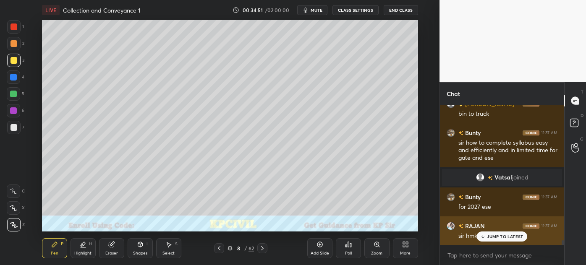
scroll to position [3, 2]
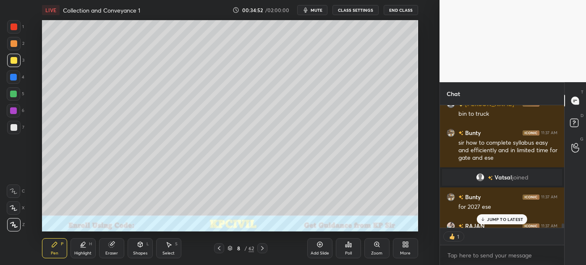
click at [509, 219] on p "JUMP TO LATEST" at bounding box center [505, 219] width 36 height 5
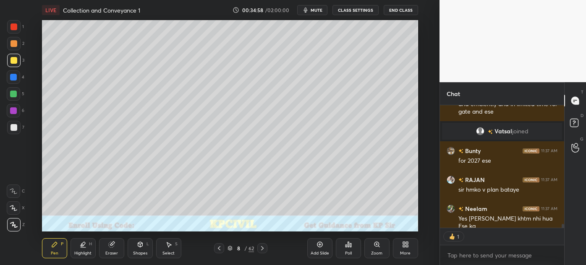
scroll to position [4038, 0]
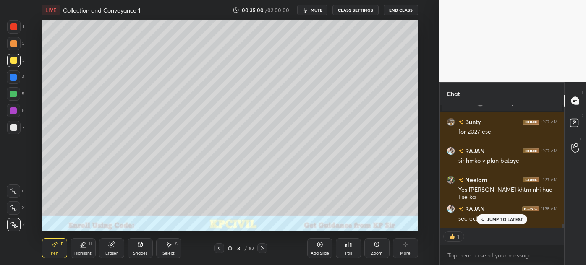
click at [481, 215] on div "JUMP TO LATEST" at bounding box center [502, 219] width 50 height 10
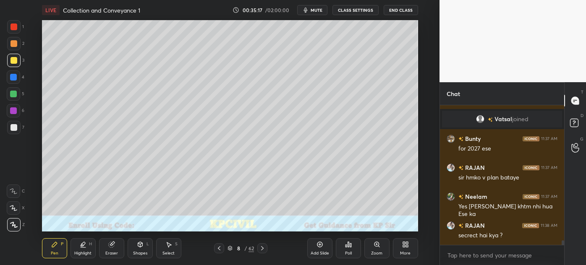
scroll to position [3, 2]
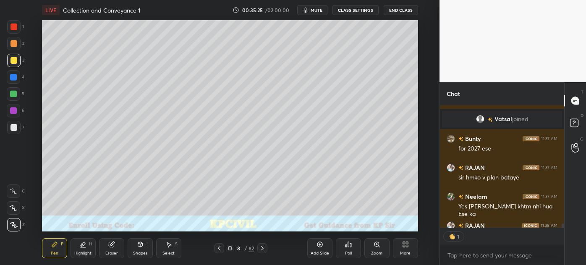
click at [10, 129] on div at bounding box center [13, 127] width 13 height 13
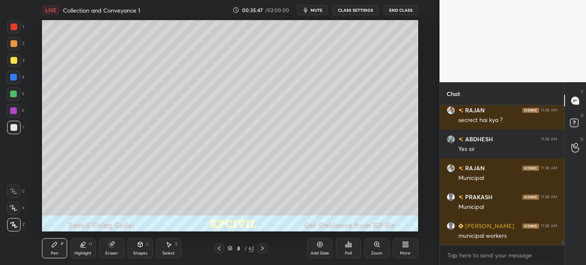
scroll to position [4165, 0]
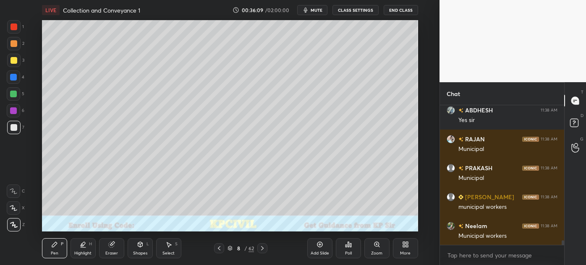
click at [230, 251] on div "8 / 62" at bounding box center [240, 249] width 26 height 8
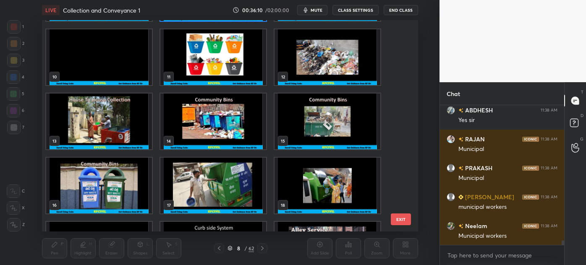
scroll to position [191, 0]
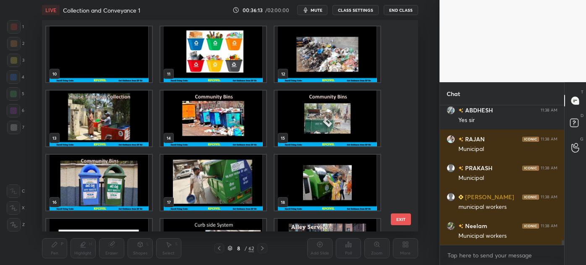
click at [193, 171] on img "grid" at bounding box center [213, 183] width 106 height 56
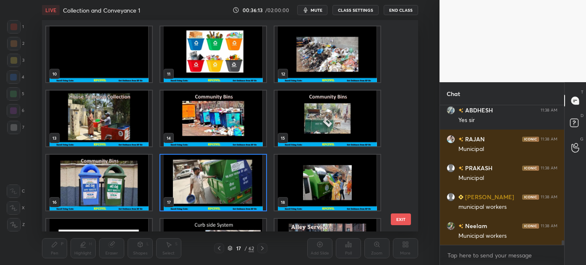
click at [193, 171] on img "grid" at bounding box center [213, 183] width 106 height 56
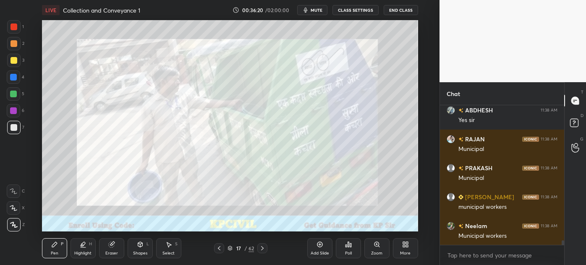
click at [259, 248] on div at bounding box center [262, 248] width 10 height 10
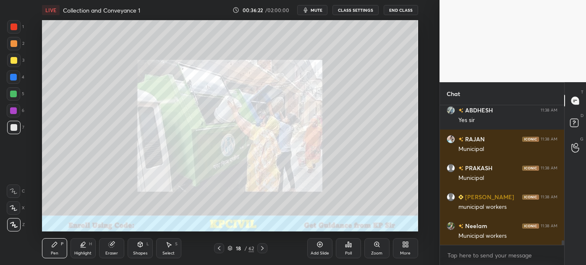
scroll to position [4202, 0]
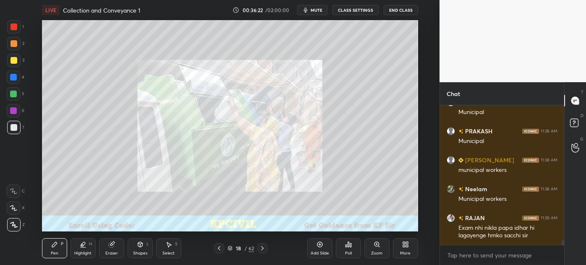
click at [220, 250] on icon at bounding box center [219, 248] width 3 height 4
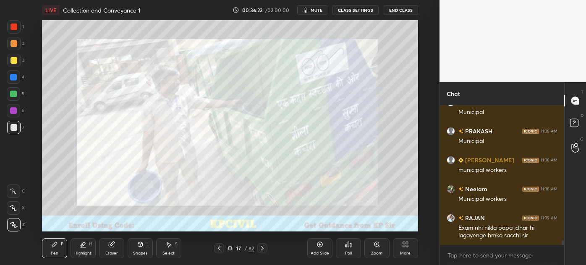
click at [220, 250] on icon at bounding box center [219, 248] width 3 height 4
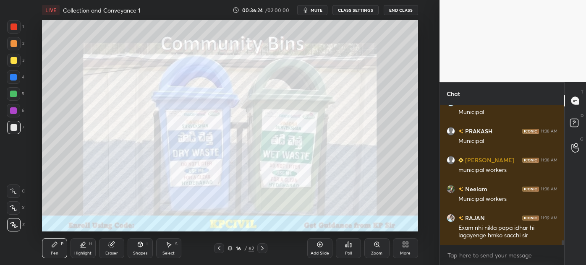
click at [220, 250] on icon at bounding box center [219, 248] width 3 height 4
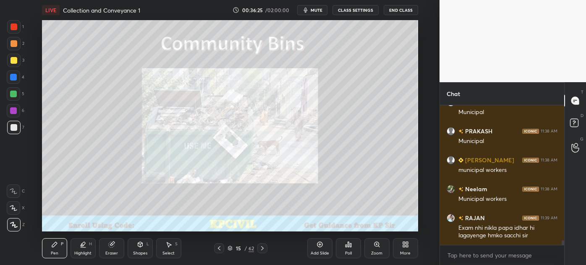
click at [220, 250] on icon at bounding box center [219, 248] width 3 height 4
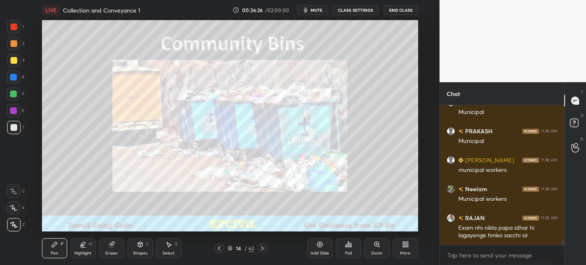
click at [261, 249] on icon at bounding box center [262, 248] width 7 height 7
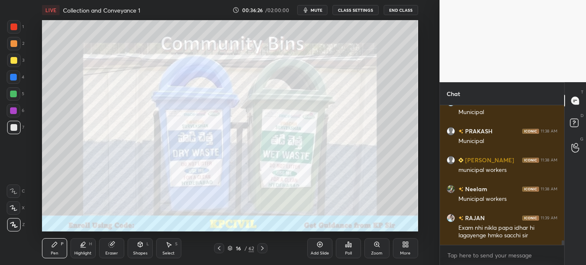
click at [261, 249] on icon at bounding box center [262, 248] width 7 height 7
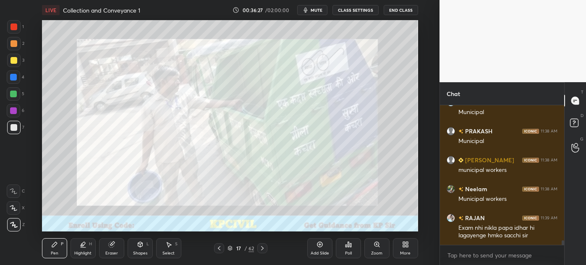
click at [261, 249] on icon at bounding box center [262, 248] width 7 height 7
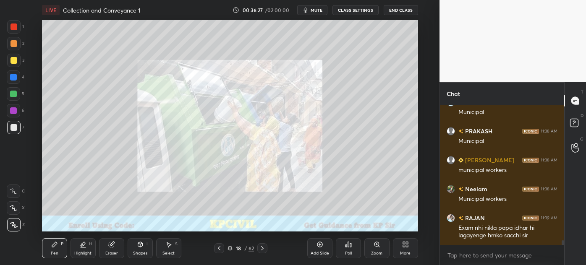
click at [261, 249] on icon at bounding box center [262, 248] width 7 height 7
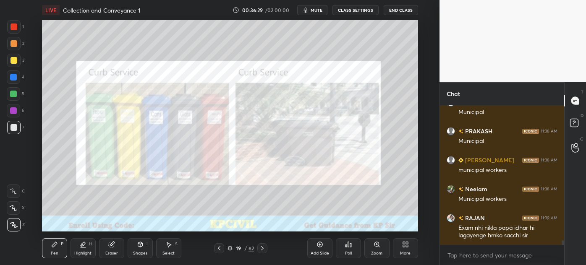
click at [227, 248] on icon at bounding box center [229, 248] width 5 height 5
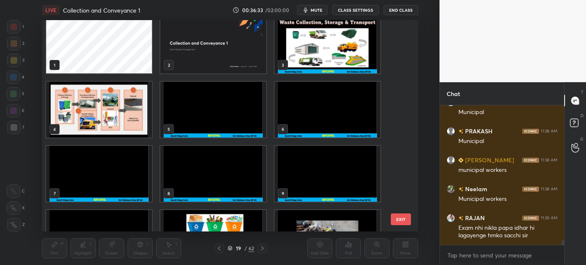
scroll to position [0, 0]
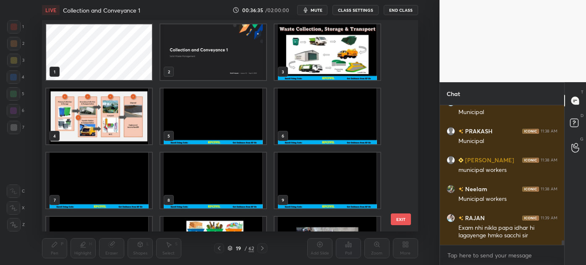
click at [209, 173] on img "grid" at bounding box center [213, 181] width 106 height 56
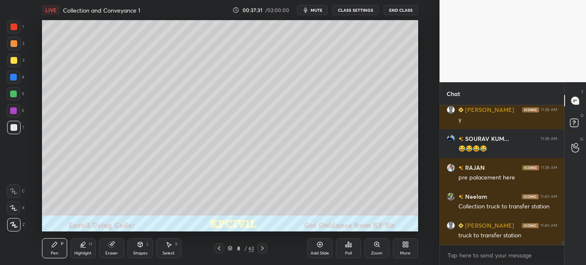
scroll to position [4434, 0]
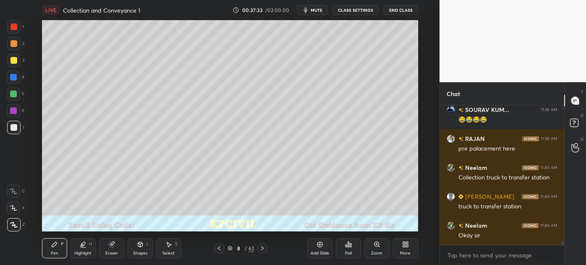
click at [11, 64] on div at bounding box center [13, 60] width 13 height 13
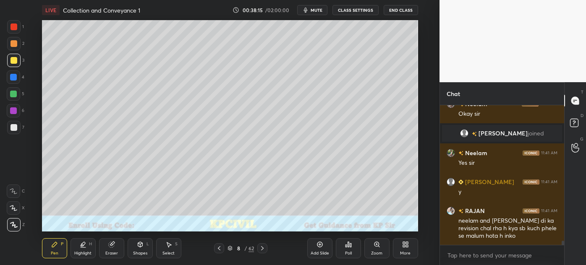
scroll to position [4435, 0]
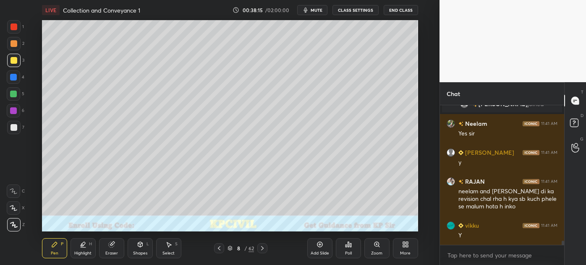
click at [218, 246] on icon at bounding box center [219, 248] width 7 height 7
click at [86, 251] on div "Highlight" at bounding box center [82, 253] width 17 height 4
click at [12, 206] on circle at bounding box center [11, 206] width 1 height 1
click at [418, 115] on div "Setting up your live class Poll for secs No correct answer Start poll" at bounding box center [230, 126] width 406 height 212
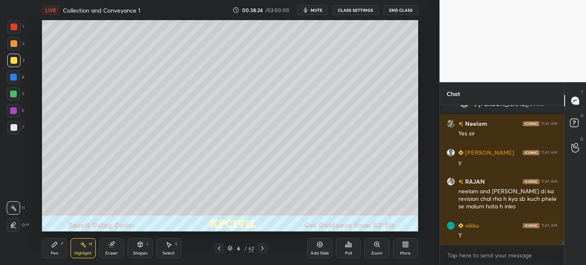
click at [261, 247] on icon at bounding box center [262, 248] width 7 height 7
click at [261, 248] on icon at bounding box center [262, 248] width 7 height 7
click at [52, 252] on div "Pen" at bounding box center [55, 253] width 8 height 4
click at [9, 130] on div at bounding box center [13, 127] width 13 height 13
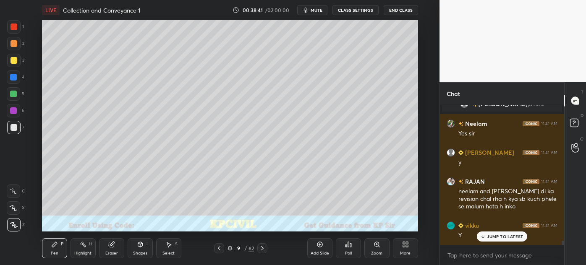
scroll to position [4486, 0]
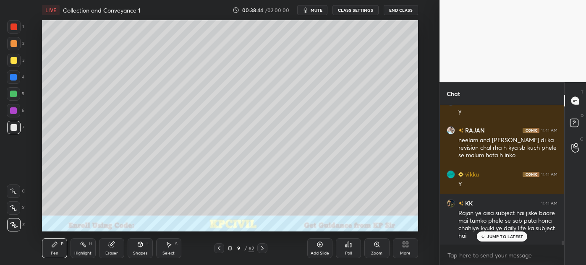
click at [10, 62] on div at bounding box center [13, 60] width 7 height 7
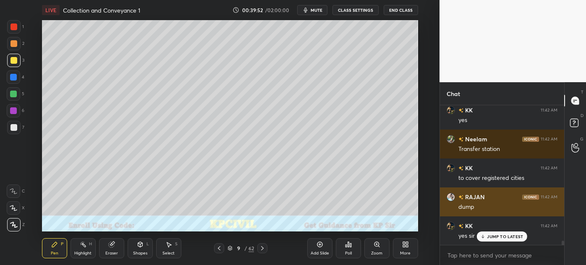
scroll to position [4738, 0]
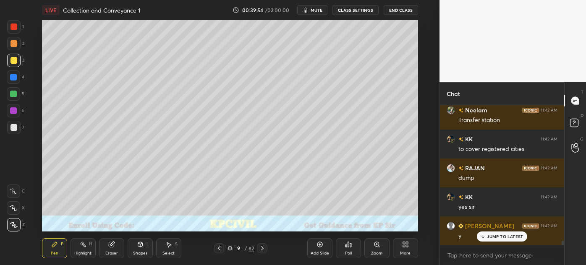
click at [12, 129] on div at bounding box center [13, 127] width 7 height 7
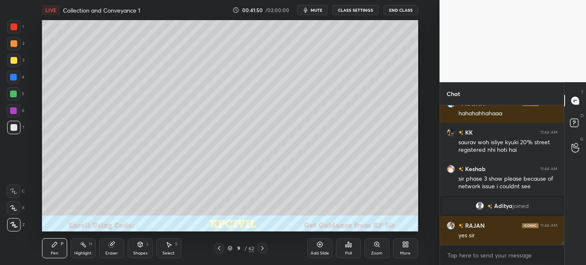
scroll to position [4868, 0]
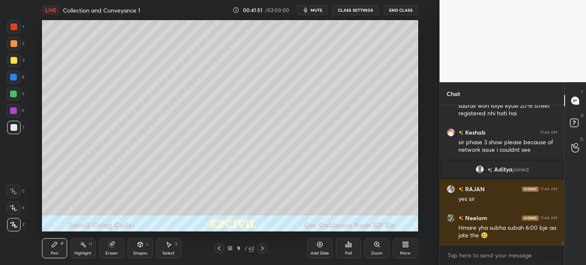
click at [221, 248] on icon at bounding box center [219, 248] width 7 height 7
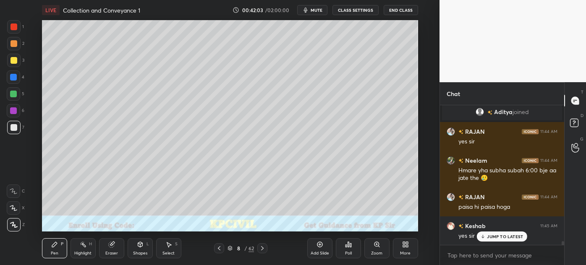
scroll to position [4954, 0]
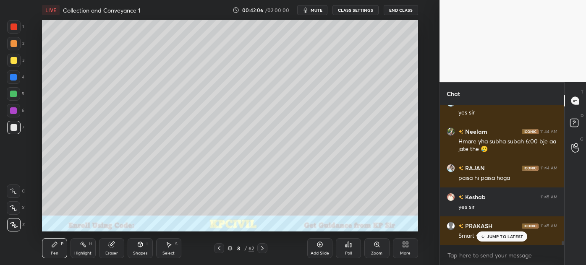
click at [494, 240] on div "JUMP TO LATEST" at bounding box center [502, 237] width 50 height 10
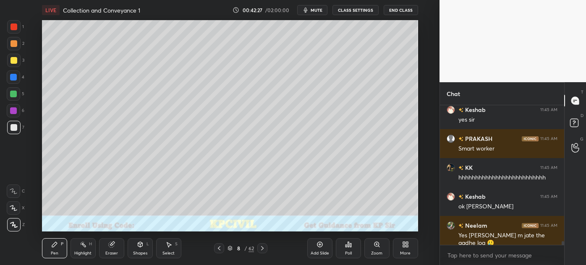
scroll to position [5078, 0]
click at [261, 248] on icon at bounding box center [262, 248] width 7 height 7
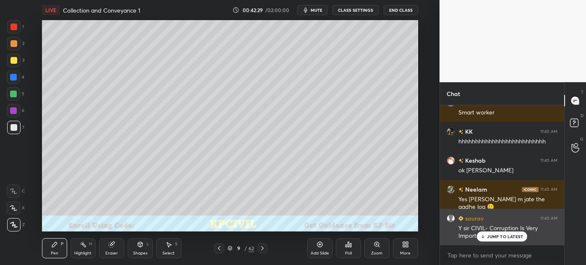
click at [497, 236] on p "JUMP TO LATEST" at bounding box center [505, 236] width 36 height 5
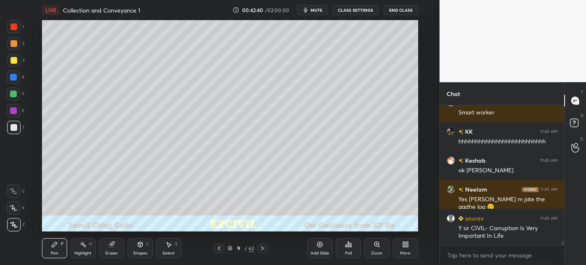
scroll to position [5107, 0]
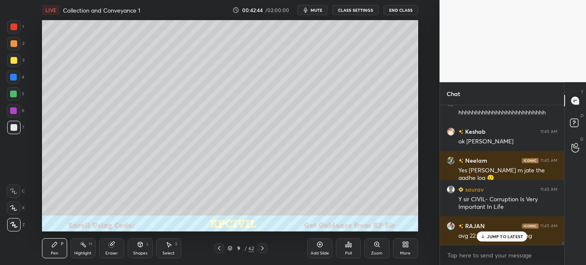
click at [11, 61] on div at bounding box center [13, 60] width 7 height 7
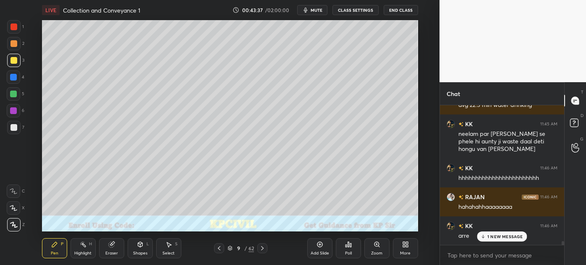
scroll to position [5267, 0]
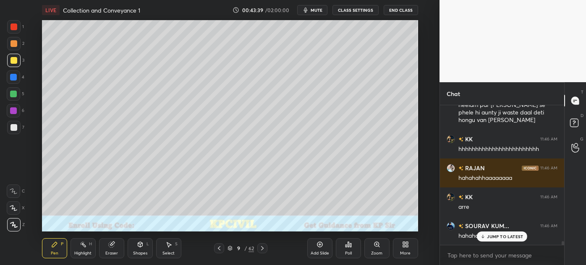
click at [498, 235] on p "JUMP TO LATEST" at bounding box center [505, 236] width 36 height 5
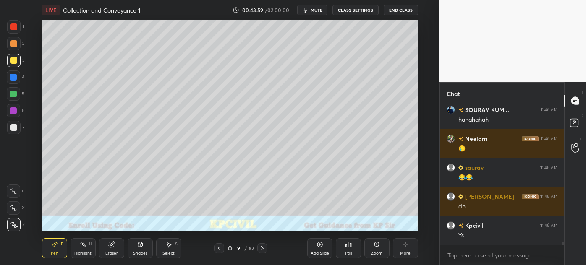
scroll to position [5412, 0]
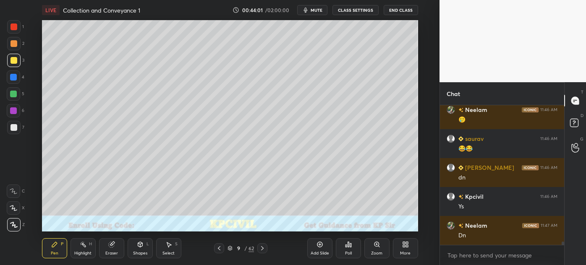
click at [260, 249] on icon at bounding box center [262, 248] width 7 height 7
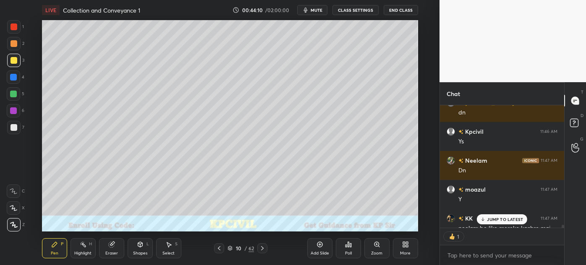
scroll to position [5523, 0]
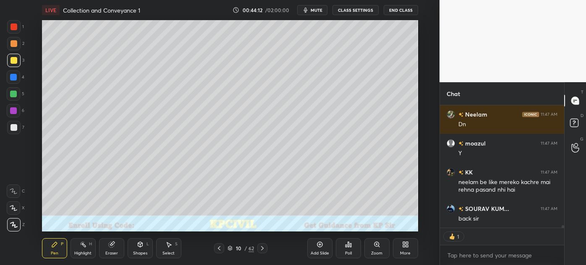
click at [219, 249] on icon at bounding box center [219, 248] width 7 height 7
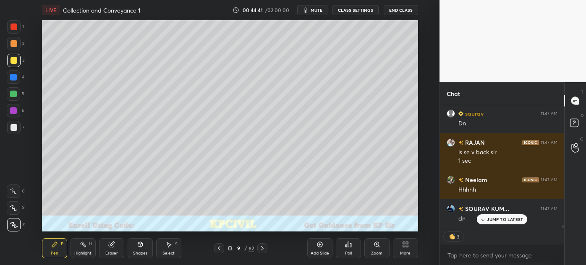
scroll to position [5676, 0]
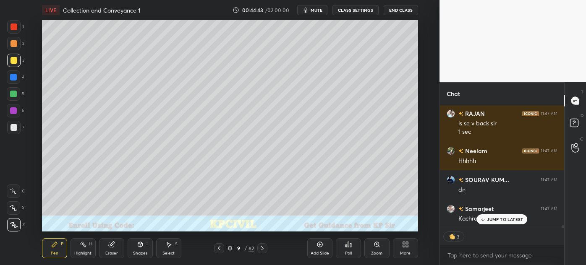
click at [499, 221] on p "JUMP TO LATEST" at bounding box center [505, 219] width 36 height 5
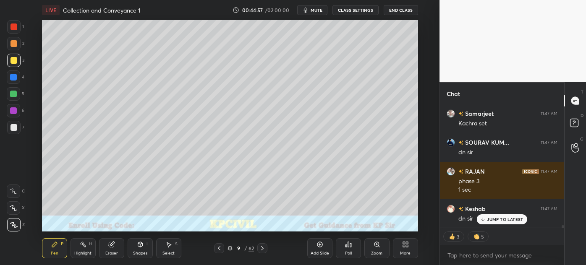
scroll to position [5808, 0]
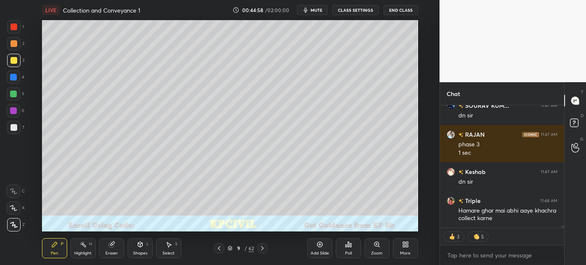
click at [217, 248] on icon at bounding box center [219, 248] width 7 height 7
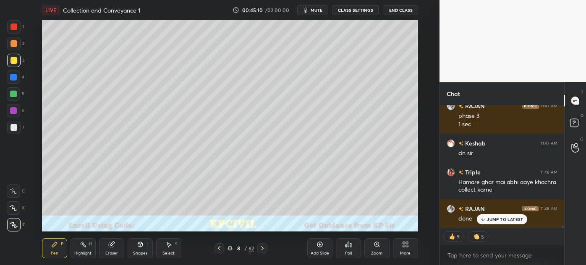
click at [262, 249] on icon at bounding box center [262, 248] width 7 height 7
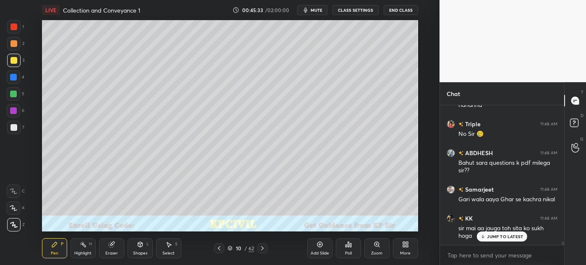
scroll to position [5988, 0]
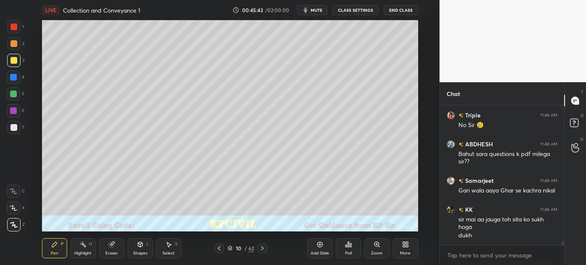
click at [11, 81] on div at bounding box center [13, 77] width 13 height 13
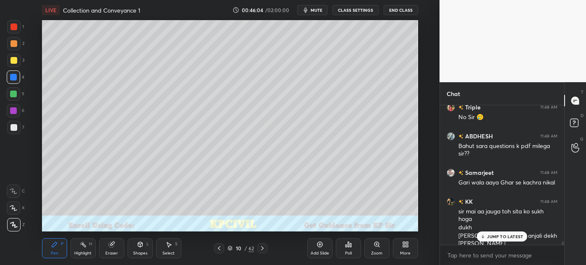
scroll to position [6017, 0]
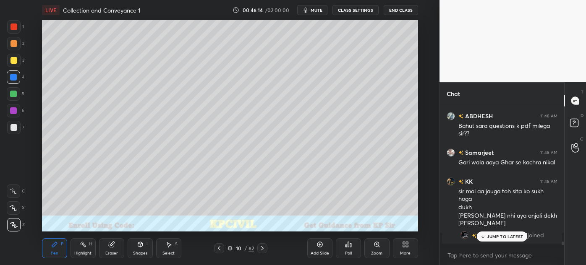
click at [12, 128] on div at bounding box center [13, 127] width 7 height 7
click at [112, 249] on div "Eraser" at bounding box center [111, 248] width 25 height 20
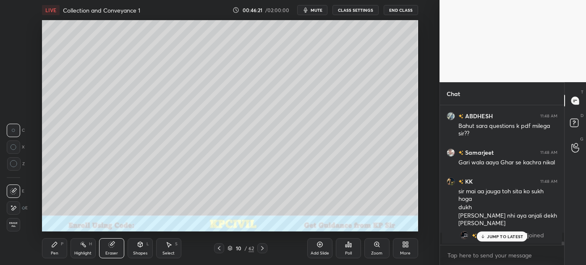
click at [48, 255] on div "Pen P" at bounding box center [54, 248] width 25 height 20
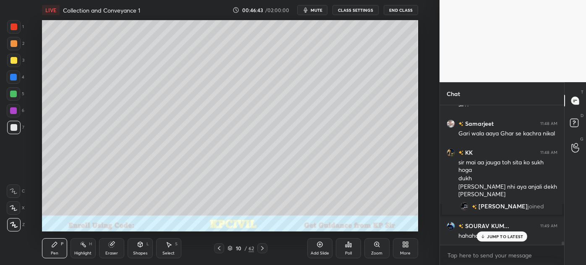
scroll to position [6090, 0]
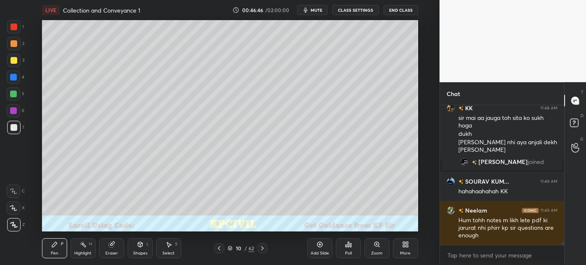
click at [11, 96] on div at bounding box center [13, 94] width 7 height 7
click at [115, 251] on div "Eraser" at bounding box center [111, 253] width 13 height 4
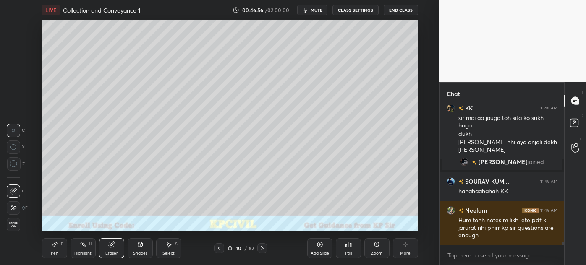
click at [53, 253] on div "Pen" at bounding box center [55, 253] width 8 height 4
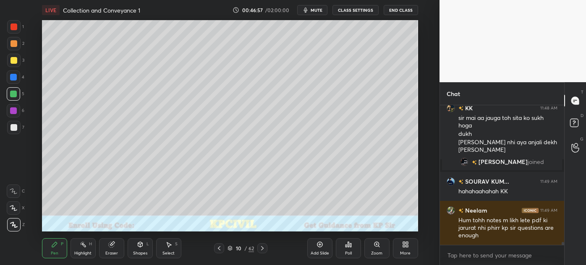
click at [8, 80] on div at bounding box center [13, 77] width 13 height 13
click at [10, 126] on div at bounding box center [13, 127] width 7 height 7
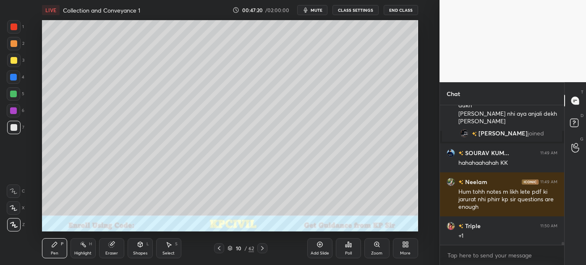
click at [11, 91] on div at bounding box center [13, 94] width 7 height 7
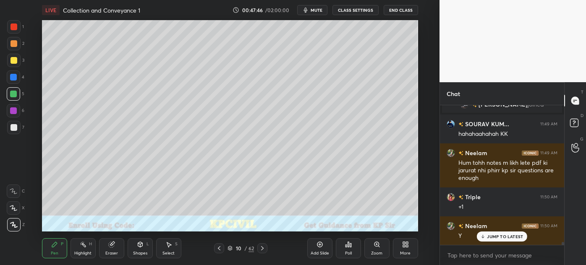
click at [11, 131] on div at bounding box center [13, 127] width 13 height 13
drag, startPoint x: 230, startPoint y: 249, endPoint x: 228, endPoint y: 242, distance: 6.9
click at [230, 249] on icon at bounding box center [229, 248] width 5 height 5
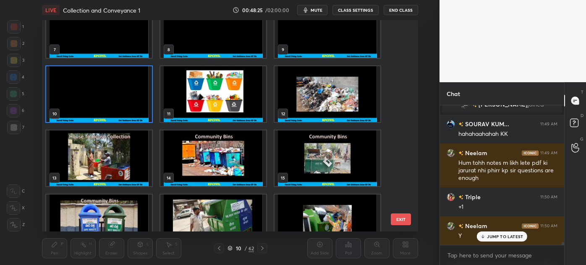
scroll to position [198, 0]
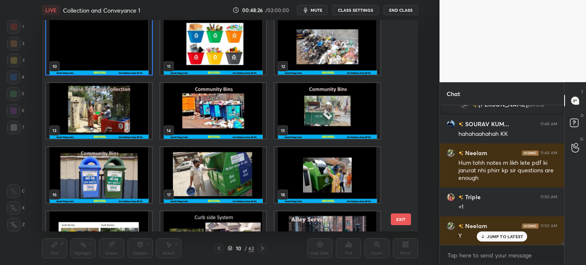
click at [234, 95] on img "grid" at bounding box center [213, 111] width 106 height 56
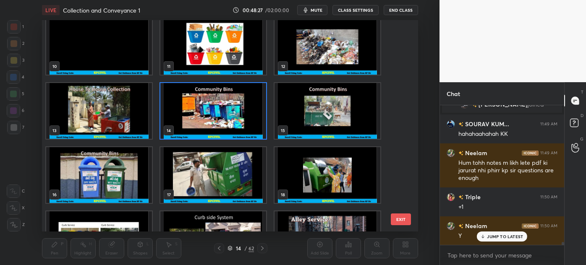
click at [234, 95] on img "grid" at bounding box center [213, 111] width 106 height 56
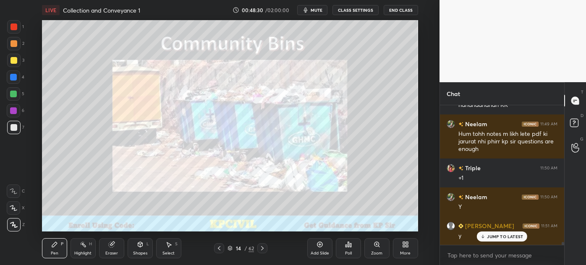
scroll to position [6205, 0]
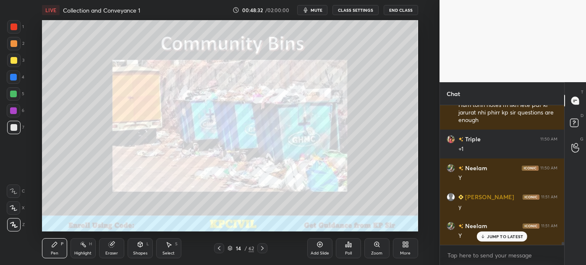
click at [259, 248] on icon at bounding box center [262, 248] width 7 height 7
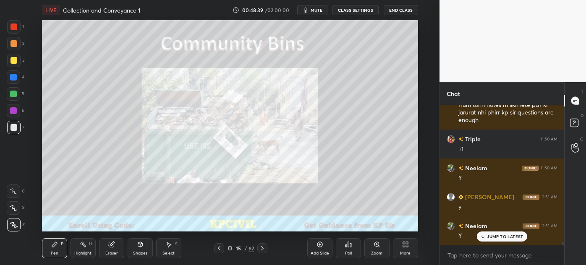
click at [217, 249] on icon at bounding box center [219, 248] width 7 height 7
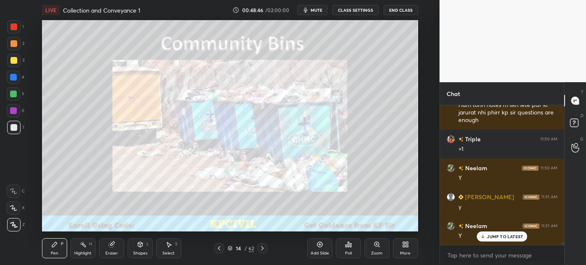
click at [217, 249] on icon at bounding box center [219, 248] width 7 height 7
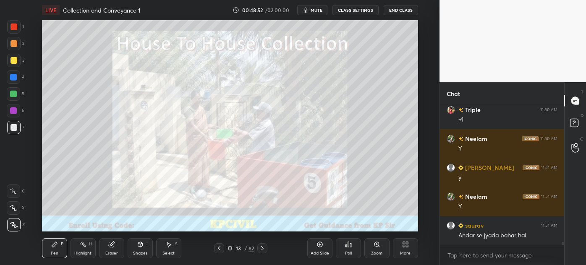
scroll to position [6271, 0]
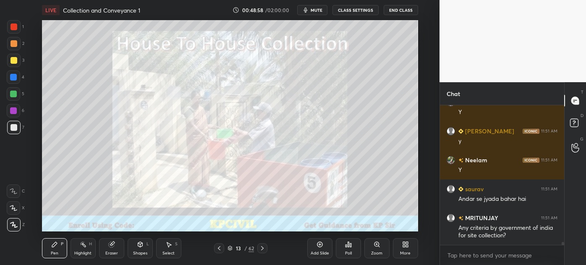
click at [217, 247] on icon at bounding box center [219, 248] width 7 height 7
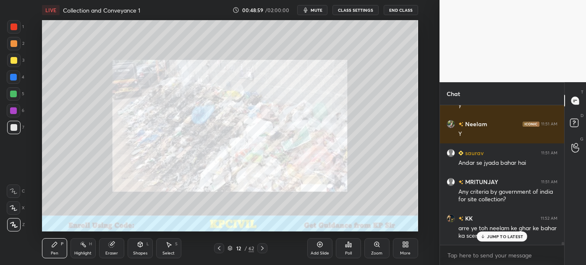
scroll to position [6366, 0]
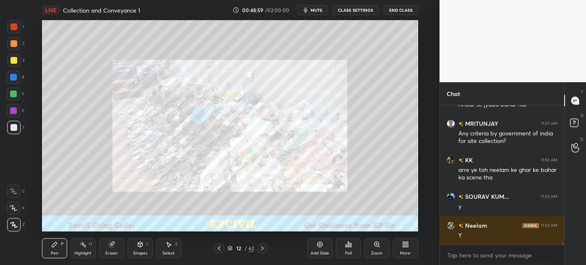
click at [217, 247] on icon at bounding box center [219, 248] width 7 height 7
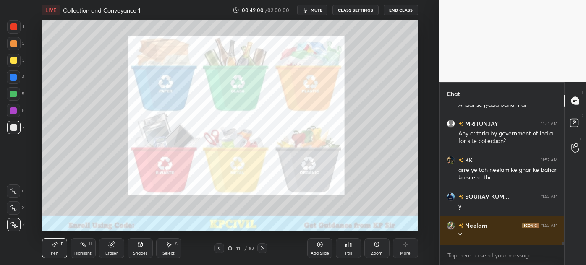
click at [217, 247] on icon at bounding box center [219, 248] width 7 height 7
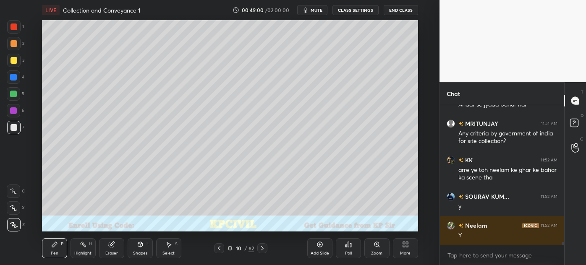
scroll to position [6395, 0]
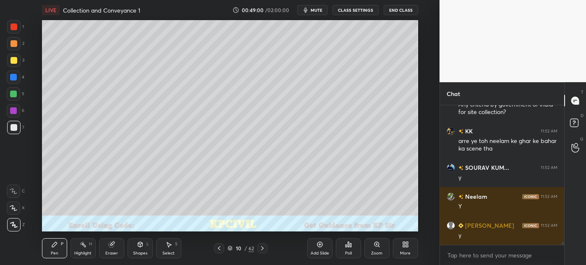
click at [217, 247] on icon at bounding box center [219, 248] width 7 height 7
click at [261, 247] on icon at bounding box center [262, 248] width 7 height 7
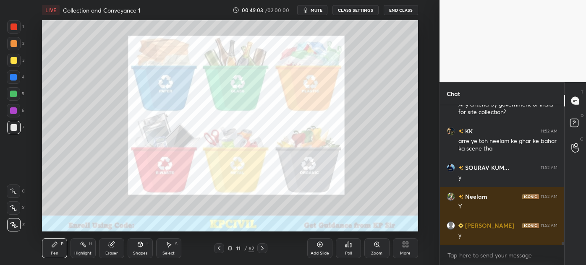
click at [219, 251] on icon at bounding box center [219, 248] width 7 height 7
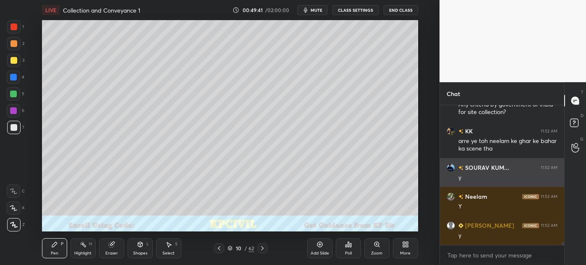
scroll to position [6424, 0]
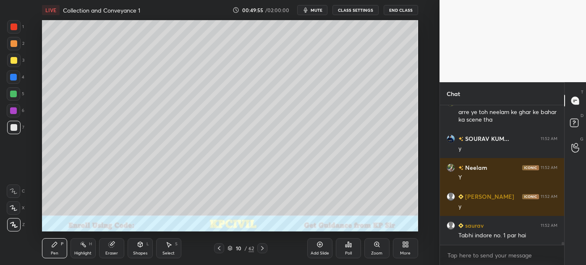
click at [11, 62] on div at bounding box center [13, 60] width 7 height 7
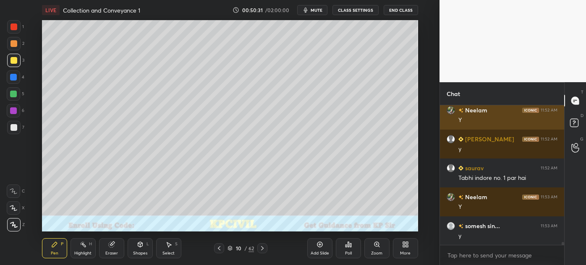
scroll to position [6510, 0]
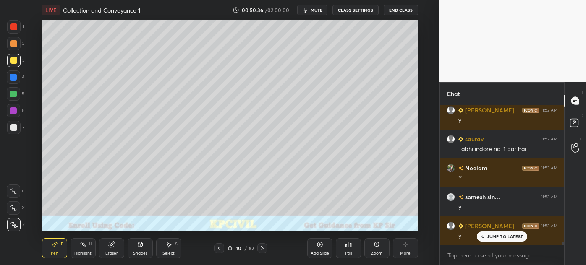
click at [230, 248] on icon at bounding box center [229, 248] width 5 height 5
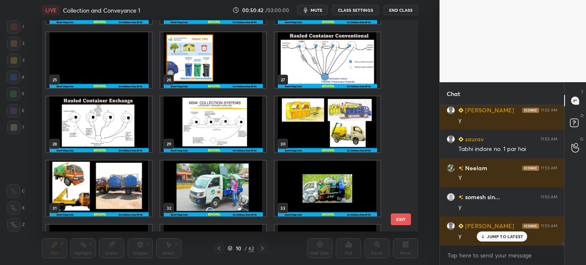
scroll to position [503, 0]
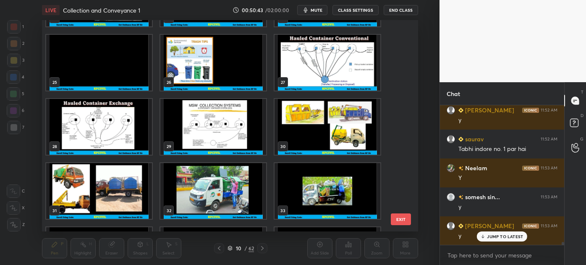
click at [93, 185] on img "grid" at bounding box center [99, 191] width 106 height 56
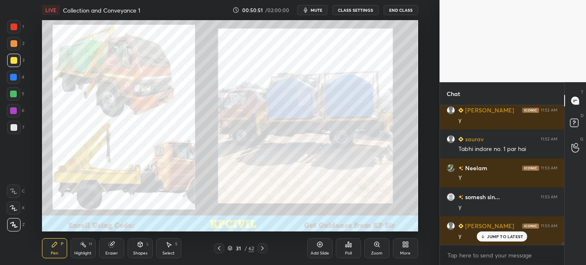
click at [229, 246] on icon at bounding box center [230, 247] width 4 height 2
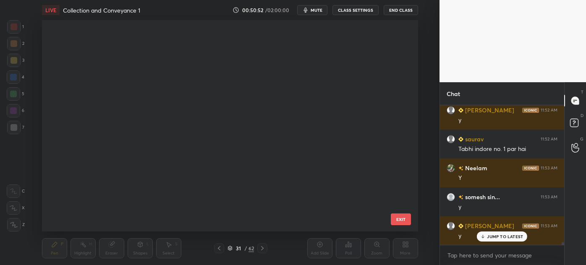
scroll to position [209, 372]
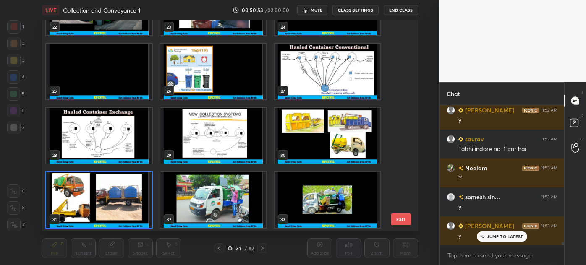
click at [323, 138] on img "grid" at bounding box center [327, 136] width 106 height 56
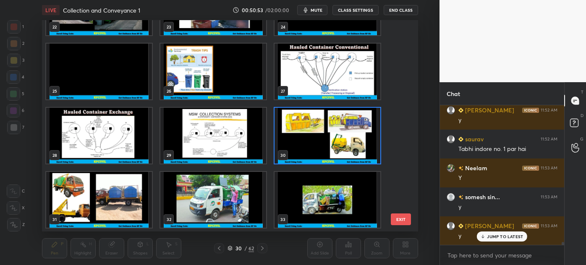
click at [323, 138] on img "grid" at bounding box center [327, 136] width 106 height 56
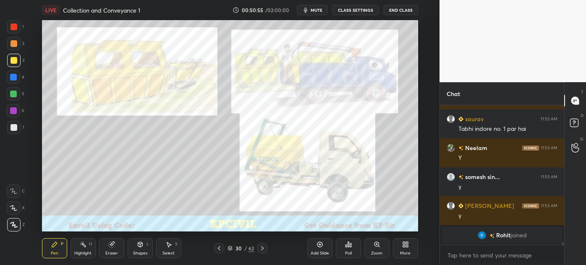
scroll to position [6559, 0]
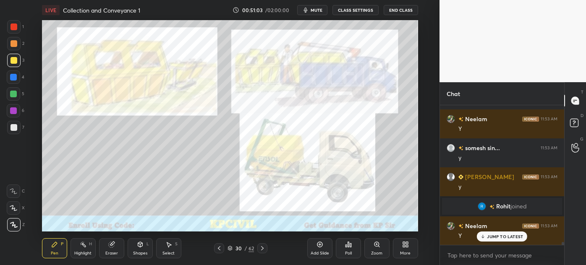
drag, startPoint x: 89, startPoint y: 249, endPoint x: 91, endPoint y: 245, distance: 5.1
click at [89, 249] on div "Highlight H" at bounding box center [83, 248] width 25 height 20
click at [13, 25] on div at bounding box center [13, 27] width 7 height 7
click at [261, 252] on div at bounding box center [262, 248] width 10 height 10
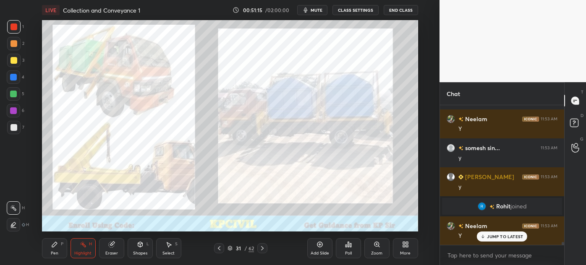
click at [261, 251] on icon at bounding box center [262, 248] width 7 height 7
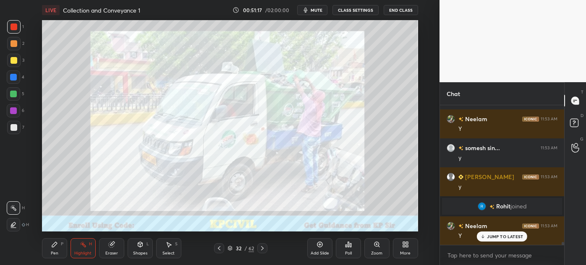
click at [261, 251] on icon at bounding box center [262, 248] width 7 height 7
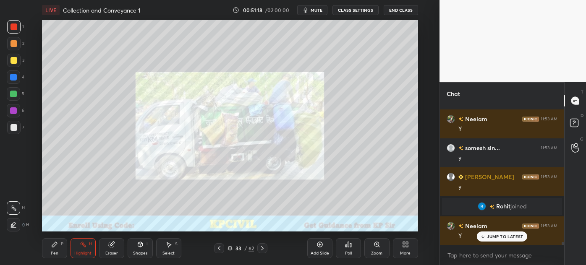
click at [261, 251] on icon at bounding box center [262, 248] width 7 height 7
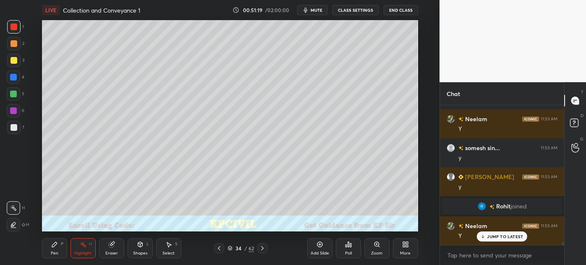
click at [233, 248] on div "34 / 62" at bounding box center [240, 249] width 26 height 8
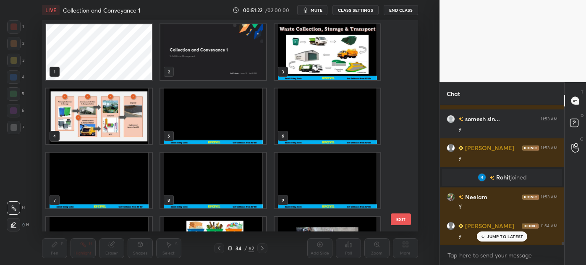
scroll to position [6617, 0]
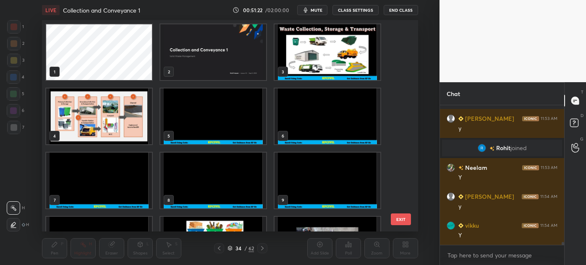
click at [226, 186] on img "grid" at bounding box center [213, 181] width 106 height 56
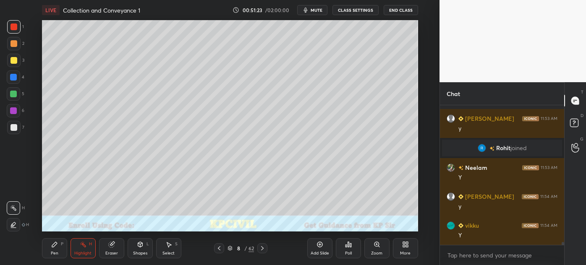
scroll to position [6646, 0]
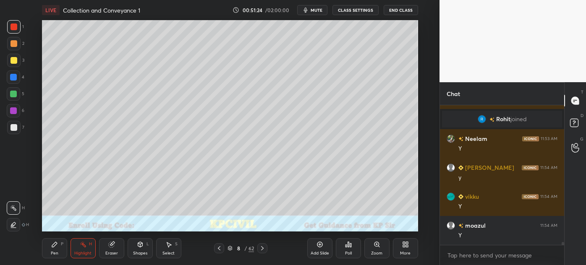
click at [261, 251] on icon at bounding box center [262, 248] width 7 height 7
click at [261, 250] on icon at bounding box center [262, 248] width 7 height 7
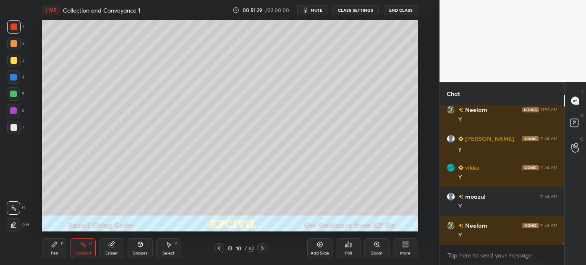
click at [50, 248] on div "Pen P" at bounding box center [54, 248] width 25 height 20
click at [12, 128] on div at bounding box center [13, 127] width 7 height 7
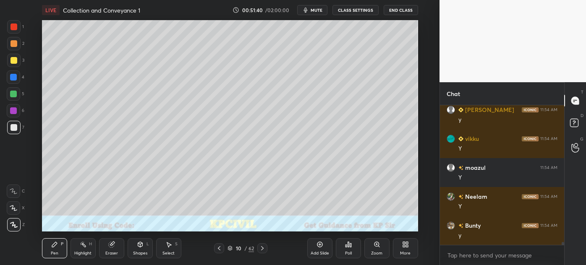
scroll to position [6704, 0]
click at [227, 248] on icon at bounding box center [229, 248] width 5 height 5
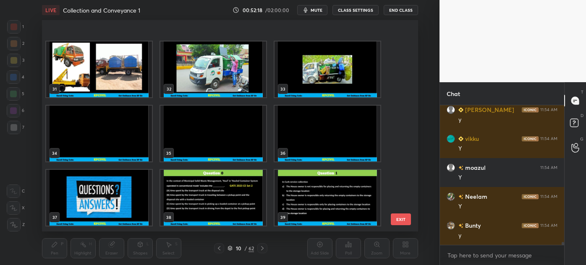
scroll to position [541, 0]
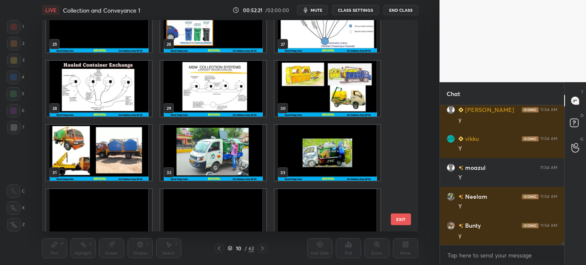
click at [241, 137] on img "grid" at bounding box center [213, 153] width 106 height 56
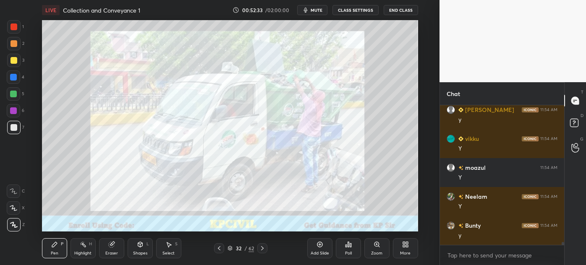
click at [233, 245] on div "32 / 62" at bounding box center [240, 249] width 26 height 8
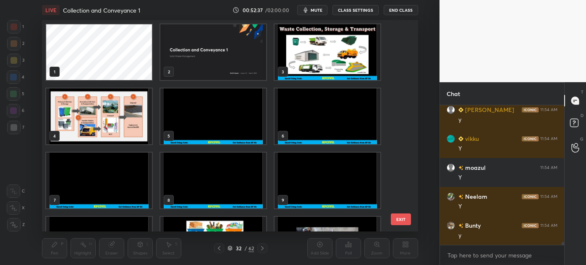
scroll to position [76, 0]
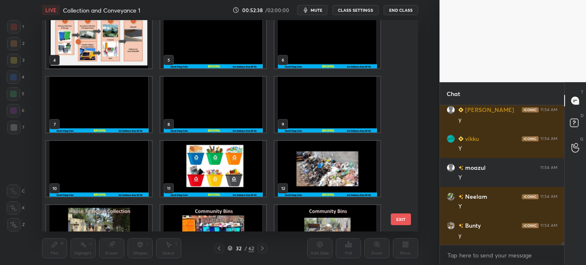
click at [306, 113] on img "grid" at bounding box center [327, 105] width 106 height 56
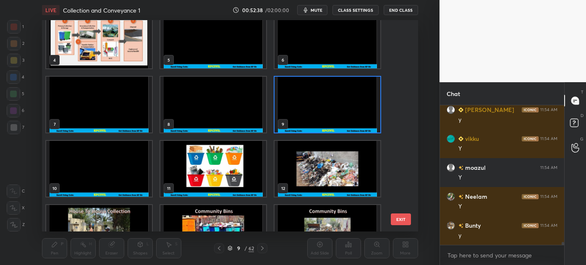
click at [306, 113] on img "grid" at bounding box center [327, 105] width 106 height 56
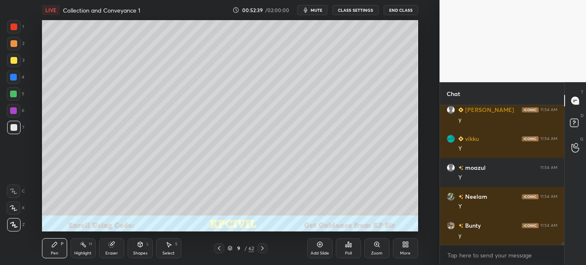
click at [261, 246] on icon at bounding box center [262, 248] width 7 height 7
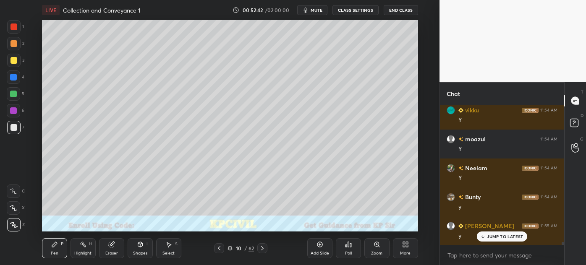
click at [262, 249] on icon at bounding box center [262, 248] width 3 height 4
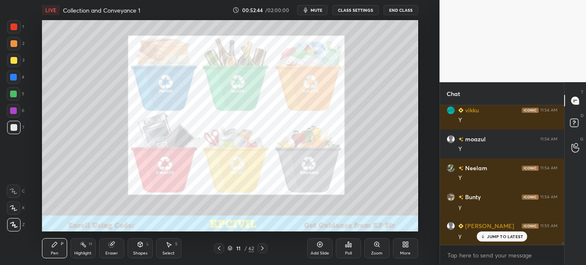
click at [217, 252] on div at bounding box center [219, 248] width 10 height 10
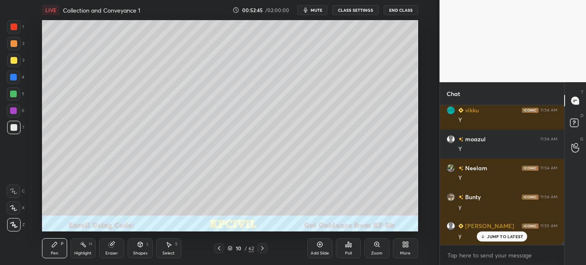
click at [316, 250] on div "Add Slide" at bounding box center [319, 248] width 25 height 20
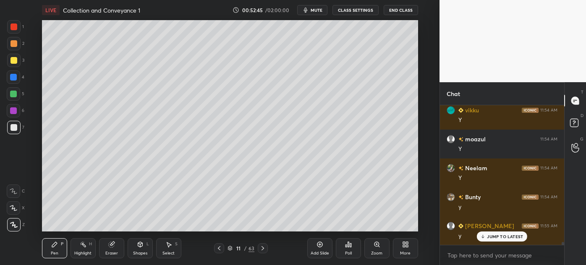
scroll to position [6762, 0]
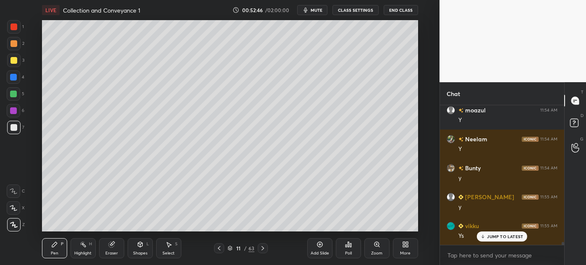
click at [11, 79] on div at bounding box center [13, 77] width 7 height 7
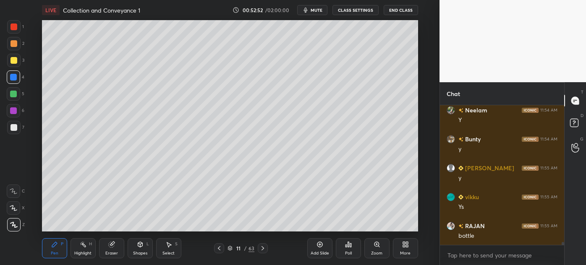
click at [12, 43] on div at bounding box center [13, 43] width 7 height 7
click at [11, 128] on div at bounding box center [13, 127] width 7 height 7
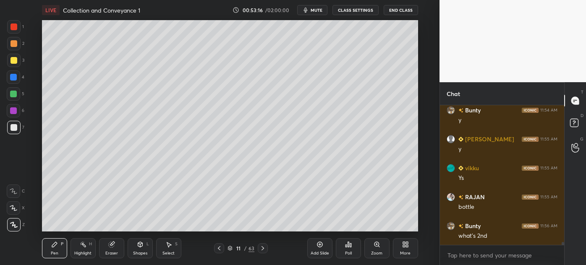
click at [10, 60] on div at bounding box center [13, 60] width 7 height 7
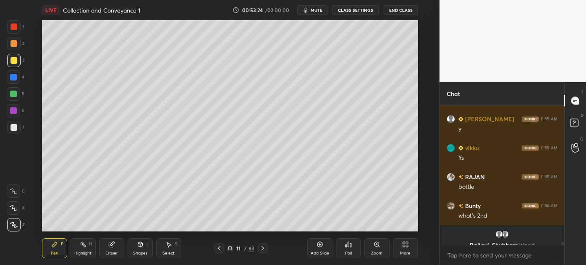
click at [8, 79] on div at bounding box center [13, 77] width 13 height 13
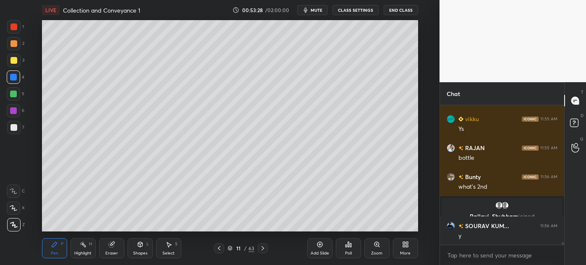
click at [10, 128] on div at bounding box center [13, 127] width 7 height 7
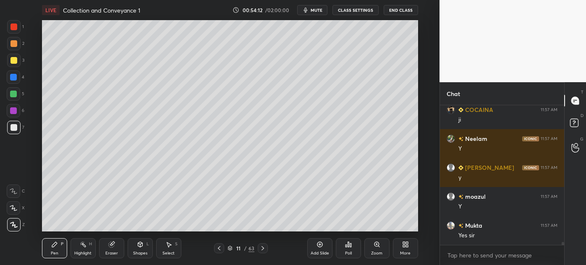
scroll to position [6363, 0]
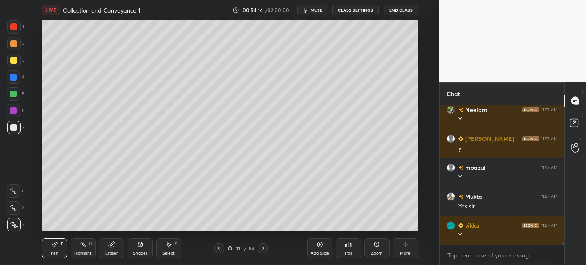
click at [318, 251] on div "Add Slide" at bounding box center [320, 253] width 18 height 4
click at [11, 74] on div at bounding box center [13, 77] width 7 height 7
click at [11, 62] on div at bounding box center [13, 60] width 7 height 7
click at [10, 127] on div at bounding box center [13, 127] width 7 height 7
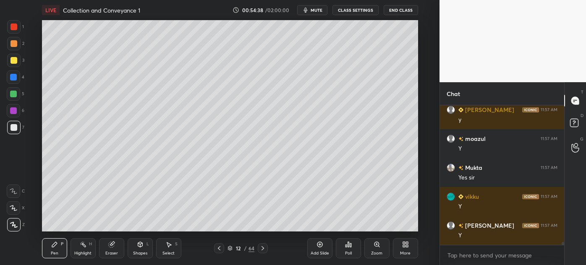
click at [11, 80] on div at bounding box center [13, 77] width 7 height 7
click at [12, 126] on div at bounding box center [13, 127] width 7 height 7
click at [9, 60] on div at bounding box center [13, 60] width 13 height 13
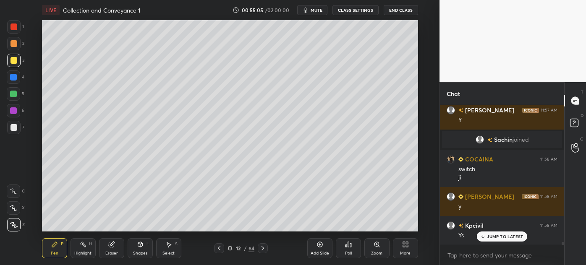
scroll to position [6491, 0]
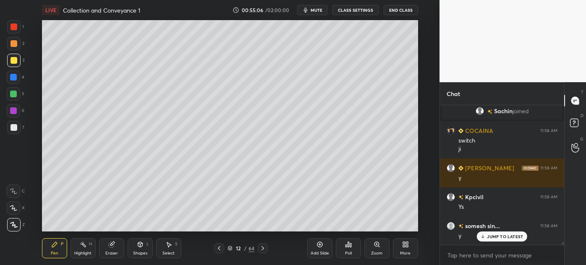
click at [168, 254] on div "Select" at bounding box center [168, 253] width 12 height 4
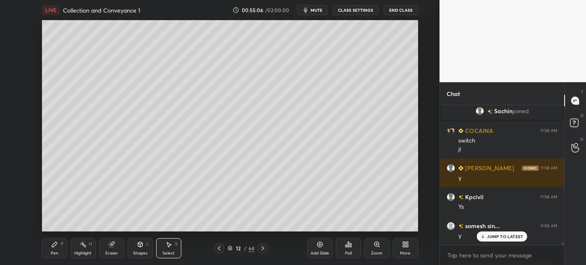
scroll to position [6520, 0]
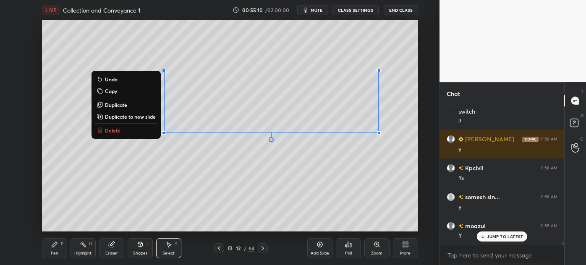
click at [112, 109] on button "Duplicate" at bounding box center [126, 105] width 63 height 10
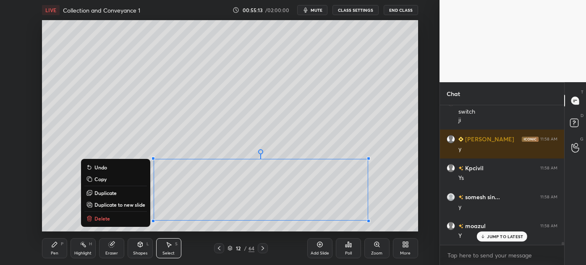
click at [110, 253] on div "Eraser" at bounding box center [111, 253] width 13 height 4
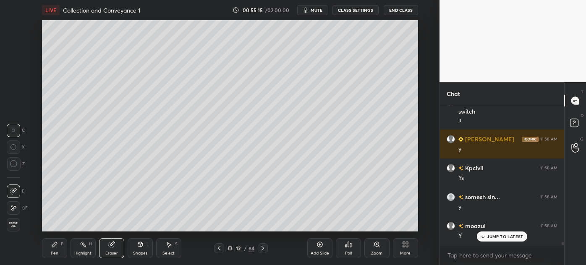
click at [55, 248] on div "Pen P" at bounding box center [54, 248] width 25 height 20
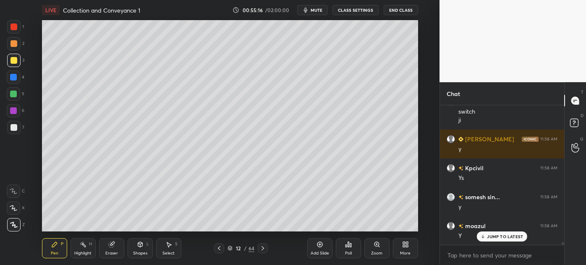
click at [11, 78] on div at bounding box center [13, 77] width 7 height 7
click at [10, 128] on div at bounding box center [13, 127] width 7 height 7
click at [11, 61] on div at bounding box center [13, 60] width 7 height 7
click at [11, 72] on div at bounding box center [13, 77] width 13 height 13
click at [14, 126] on div at bounding box center [13, 127] width 7 height 7
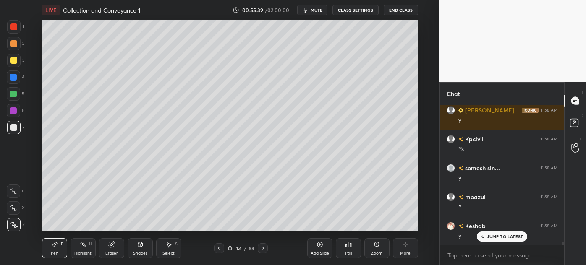
scroll to position [6578, 0]
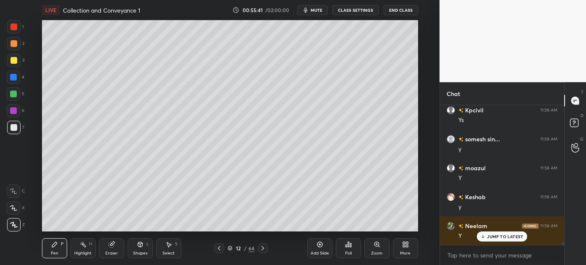
click at [167, 256] on div "Select S" at bounding box center [168, 248] width 25 height 20
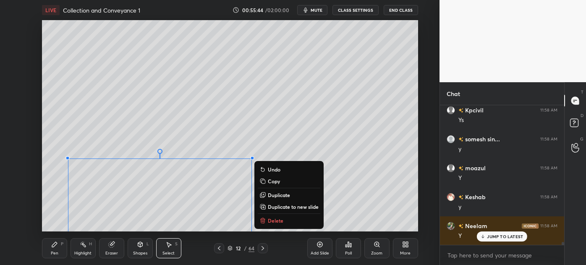
drag, startPoint x: 61, startPoint y: 147, endPoint x: 193, endPoint y: 238, distance: 160.5
click at [193, 238] on div "LIVE Collection and Conveyance 1 00:55:44 / 02:00:00 mute CLASS SETTINGS End Cl…" at bounding box center [230, 132] width 406 height 265
click at [65, 151] on div "0 ° Undo Copy Duplicate Duplicate to new slide Delete" at bounding box center [230, 126] width 376 height 212
drag, startPoint x: 60, startPoint y: 143, endPoint x: 185, endPoint y: 233, distance: 155.1
click at [185, 233] on div "LIVE Collection and Conveyance 1 00:55:46 / 02:00:00 mute CLASS SETTINGS End Cl…" at bounding box center [230, 132] width 406 height 265
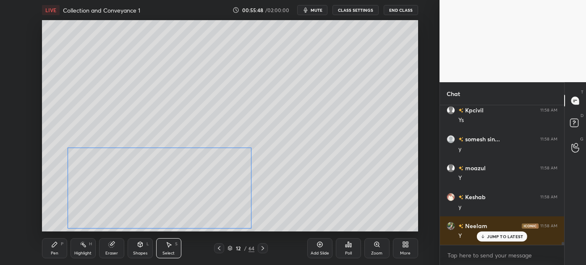
drag, startPoint x: 123, startPoint y: 204, endPoint x: 122, endPoint y: 193, distance: 10.5
click at [122, 193] on div "0 ° Undo Copy Duplicate Duplicate to new slide Delete" at bounding box center [230, 126] width 376 height 212
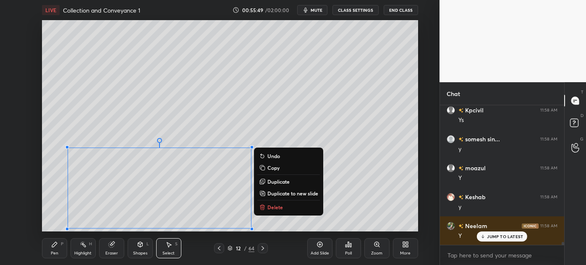
click at [59, 214] on div "0 ° Undo Copy Duplicate Duplicate to new slide Delete" at bounding box center [230, 126] width 376 height 212
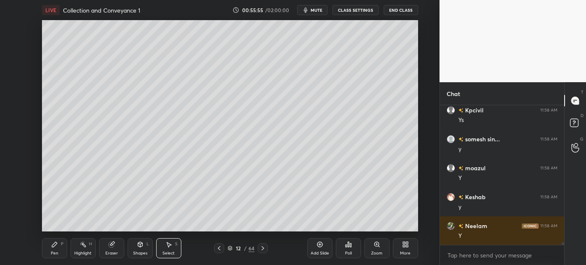
scroll to position [6607, 0]
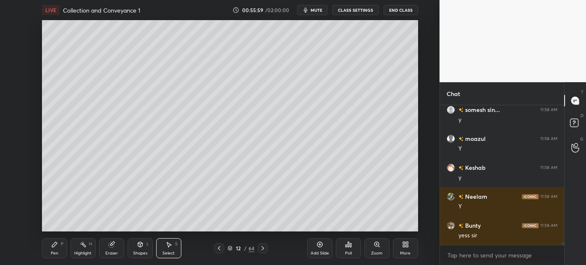
click at [218, 248] on icon at bounding box center [219, 248] width 3 height 4
click at [219, 248] on icon at bounding box center [219, 248] width 7 height 7
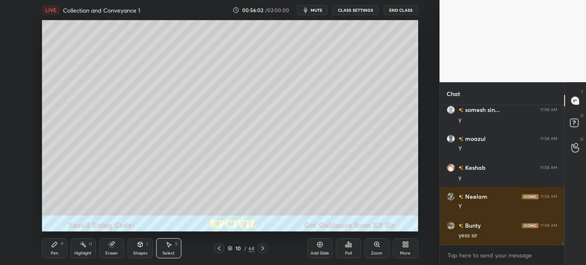
click at [56, 249] on div "Pen P" at bounding box center [54, 248] width 25 height 20
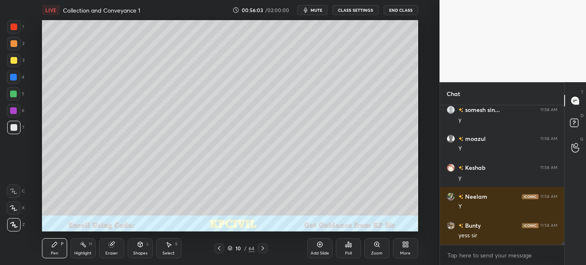
click at [8, 68] on div "3" at bounding box center [15, 62] width 17 height 17
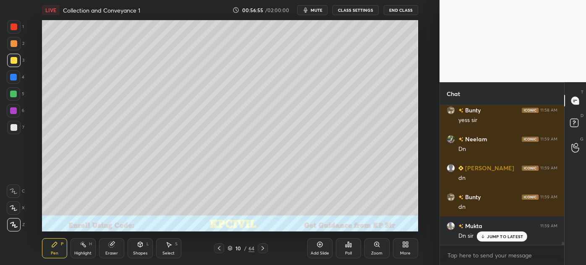
scroll to position [6752, 0]
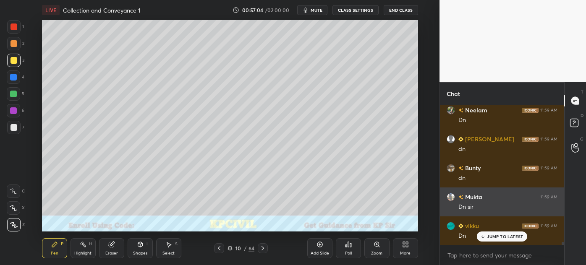
click at [484, 199] on div "Mukta 11:59 AM" at bounding box center [502, 197] width 111 height 9
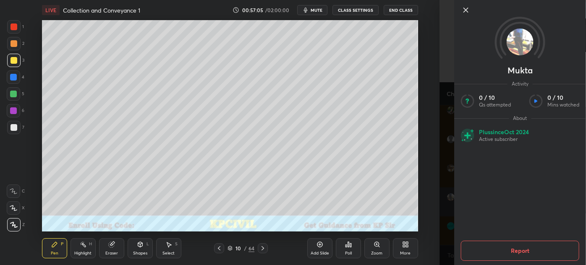
scroll to position [6781, 0]
click at [517, 43] on img at bounding box center [520, 42] width 27 height 27
click at [429, 68] on div "Setting up your live class Poll for secs No correct answer Start poll" at bounding box center [230, 126] width 406 height 212
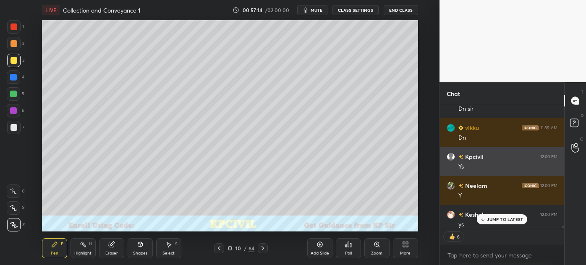
scroll to position [6856, 0]
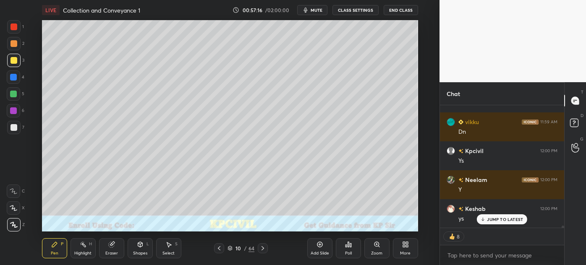
click at [260, 249] on icon at bounding box center [262, 248] width 7 height 7
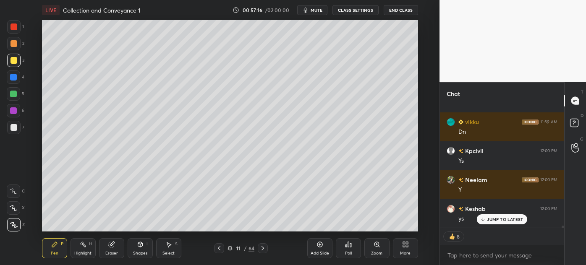
click at [261, 249] on icon at bounding box center [262, 248] width 7 height 7
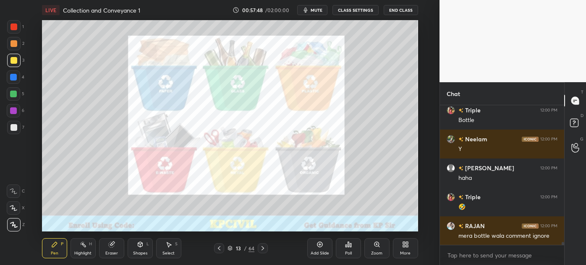
scroll to position [7012, 0]
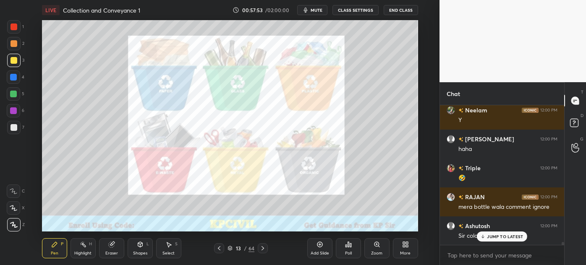
click at [484, 235] on icon at bounding box center [482, 236] width 5 height 5
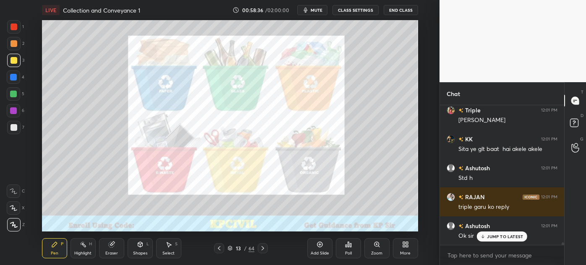
scroll to position [7244, 0]
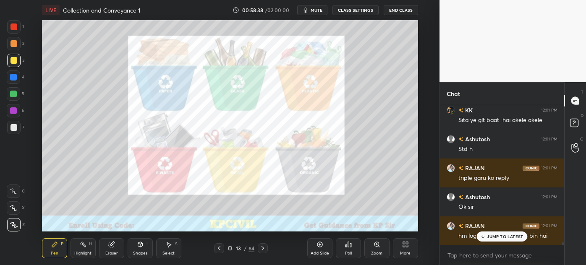
click at [491, 237] on p "JUMP TO LATEST" at bounding box center [505, 236] width 36 height 5
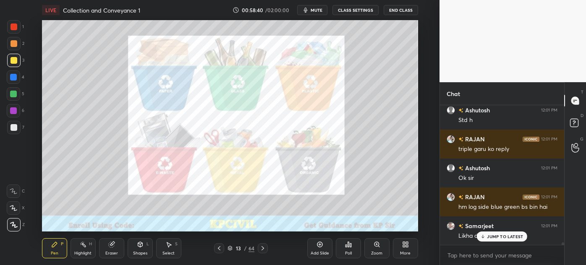
click at [495, 235] on p "JUMP TO LATEST" at bounding box center [505, 236] width 36 height 5
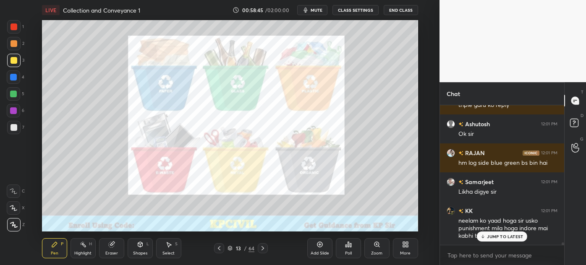
click at [498, 236] on p "JUMP TO LATEST" at bounding box center [505, 236] width 36 height 5
click at [265, 248] on icon at bounding box center [262, 248] width 7 height 7
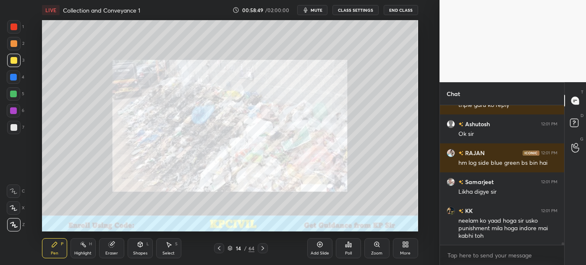
click at [265, 248] on icon at bounding box center [262, 248] width 7 height 7
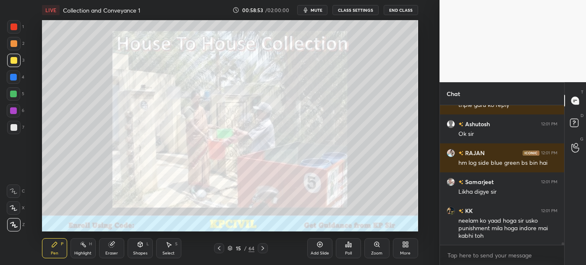
scroll to position [7354, 0]
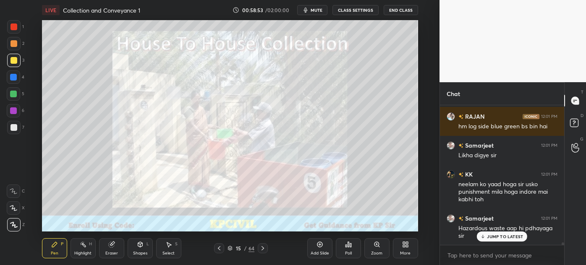
click at [140, 249] on div "Shapes L" at bounding box center [140, 248] width 25 height 20
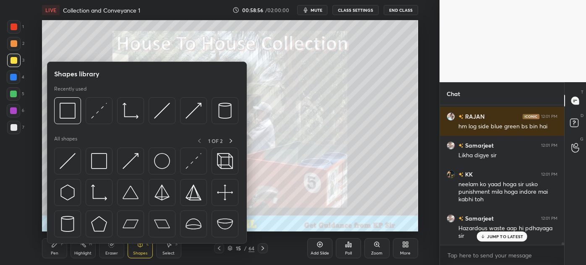
scroll to position [7383, 0]
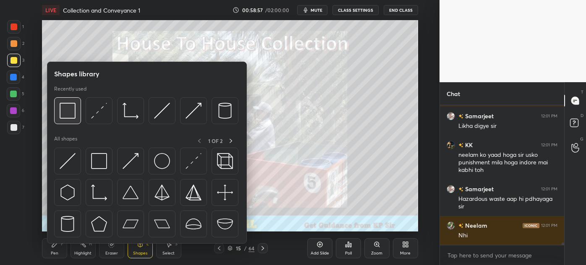
click at [65, 102] on div at bounding box center [67, 110] width 27 height 27
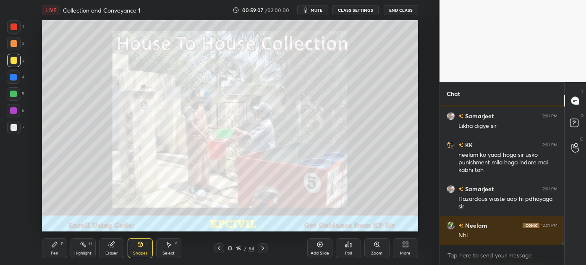
scroll to position [7412, 0]
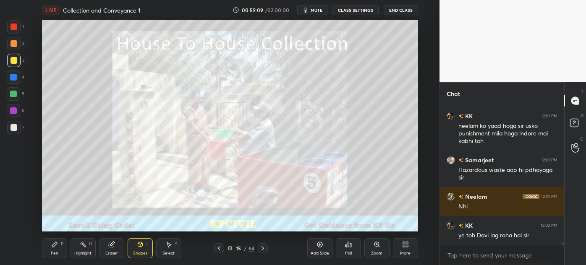
click at [266, 247] on div at bounding box center [263, 248] width 10 height 10
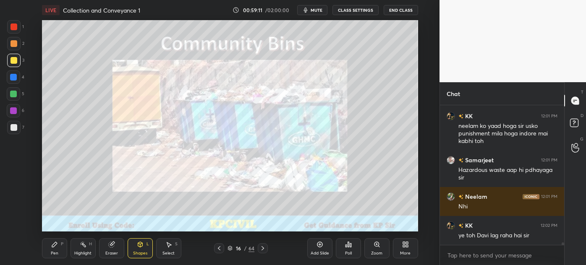
click at [218, 247] on icon at bounding box center [219, 248] width 7 height 7
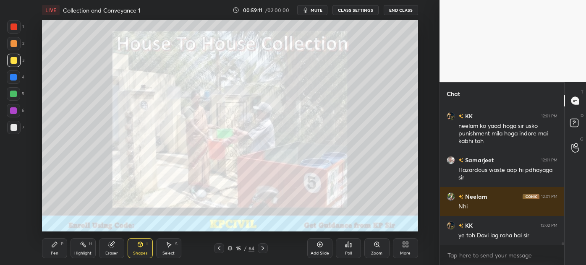
click at [316, 251] on div "Add Slide" at bounding box center [320, 253] width 18 height 4
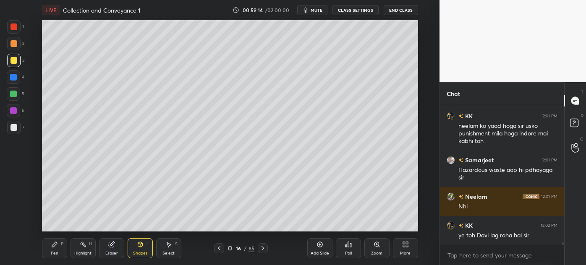
click at [51, 251] on div "Pen" at bounding box center [55, 253] width 8 height 4
click at [10, 128] on div at bounding box center [13, 127] width 7 height 7
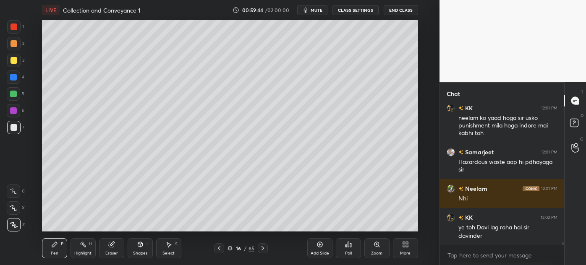
scroll to position [7478, 0]
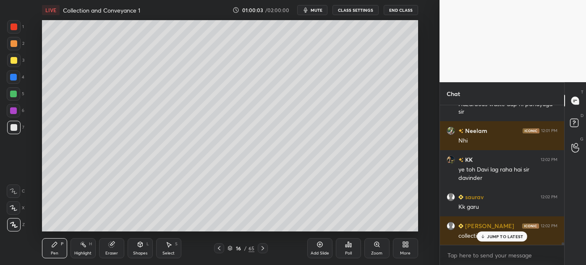
drag, startPoint x: 494, startPoint y: 233, endPoint x: 525, endPoint y: 248, distance: 34.4
click at [494, 234] on p "JUMP TO LATEST" at bounding box center [505, 236] width 36 height 5
click at [9, 63] on div at bounding box center [13, 60] width 13 height 13
click at [11, 45] on div at bounding box center [13, 43] width 7 height 7
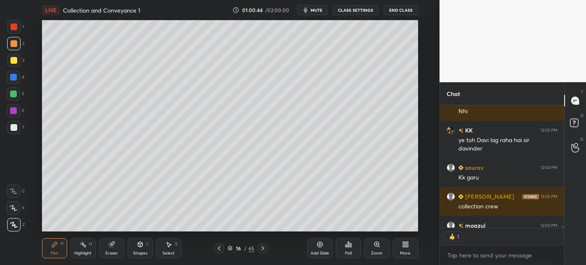
scroll to position [7532, 0]
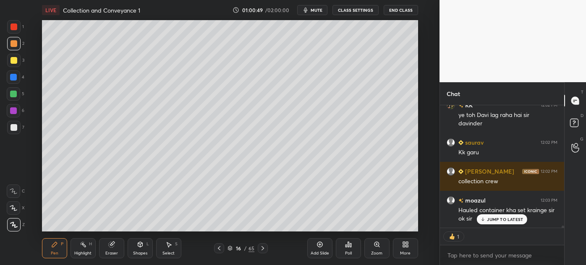
click at [12, 129] on div at bounding box center [13, 127] width 7 height 7
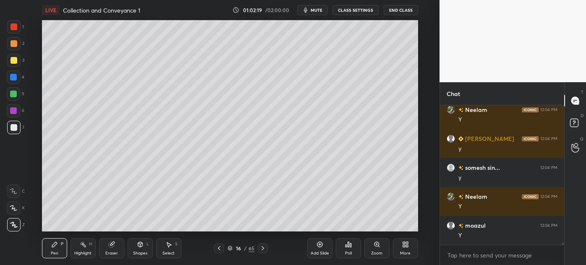
scroll to position [7696, 0]
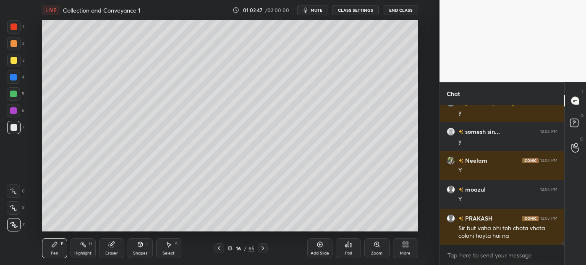
click at [165, 251] on div "Select" at bounding box center [168, 253] width 12 height 4
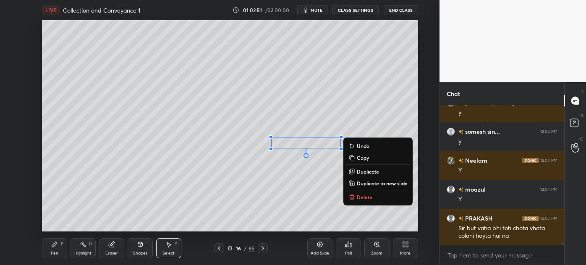
click at [55, 252] on div "Pen" at bounding box center [55, 253] width 8 height 4
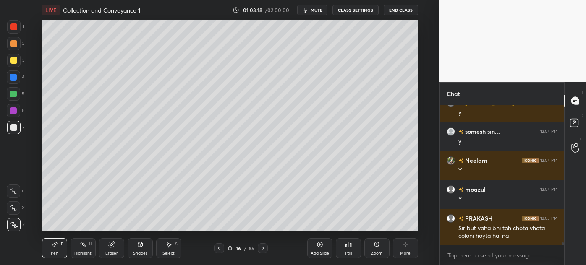
click at [262, 245] on icon at bounding box center [262, 248] width 7 height 7
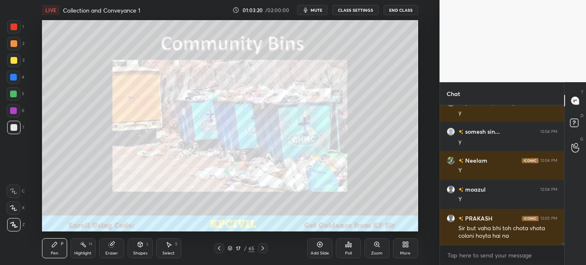
click at [219, 251] on icon at bounding box center [219, 248] width 7 height 7
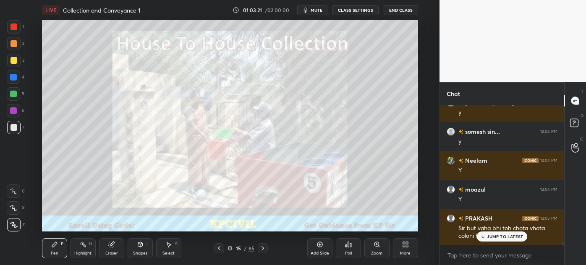
scroll to position [7733, 0]
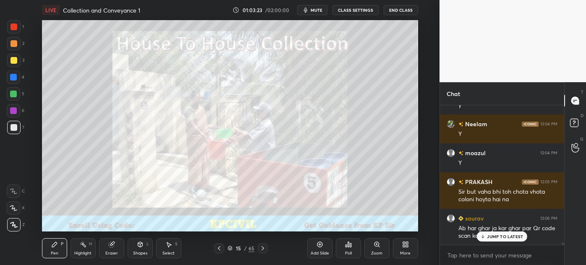
click at [502, 238] on p "JUMP TO LATEST" at bounding box center [505, 236] width 36 height 5
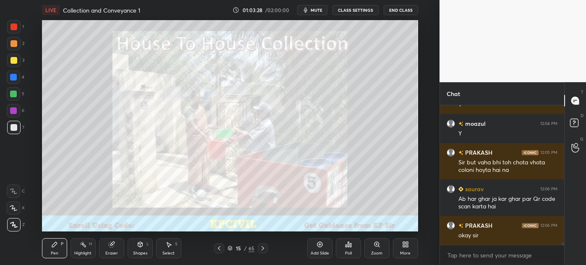
click at [229, 247] on icon at bounding box center [229, 248] width 5 height 5
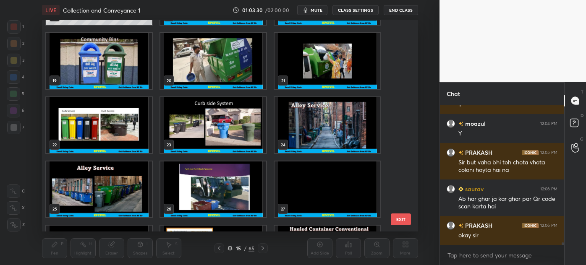
scroll to position [7806, 0]
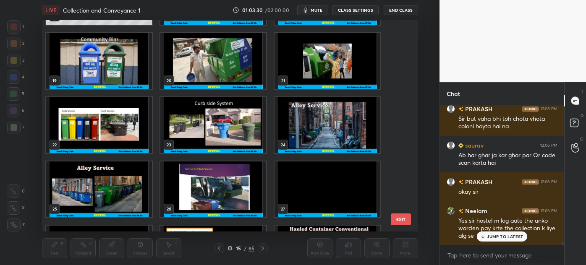
click at [234, 63] on img "grid" at bounding box center [213, 61] width 106 height 56
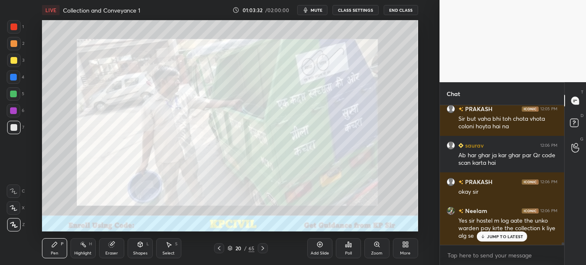
click at [262, 248] on icon at bounding box center [262, 248] width 7 height 7
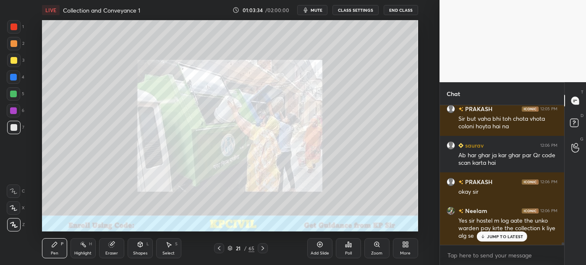
click at [262, 248] on icon at bounding box center [262, 248] width 7 height 7
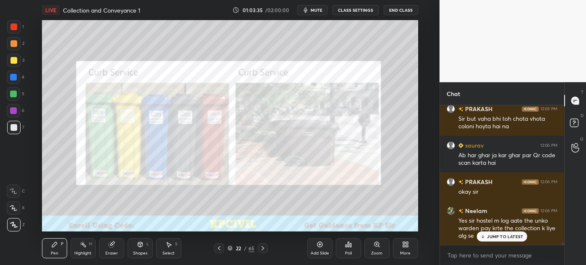
click at [262, 248] on icon at bounding box center [262, 248] width 7 height 7
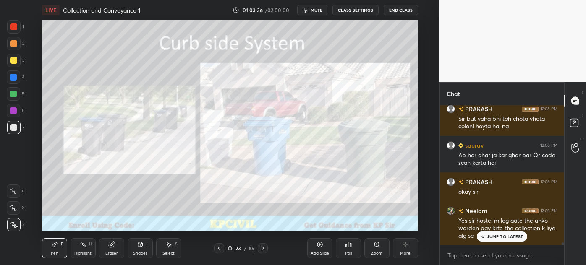
click at [228, 249] on icon at bounding box center [229, 248] width 5 height 5
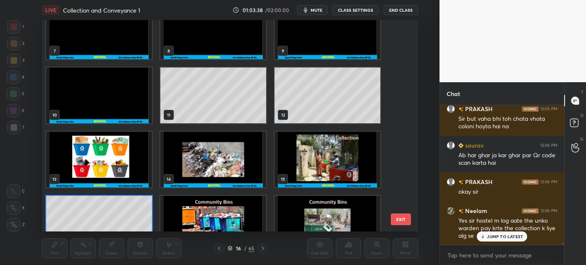
scroll to position [173, 0]
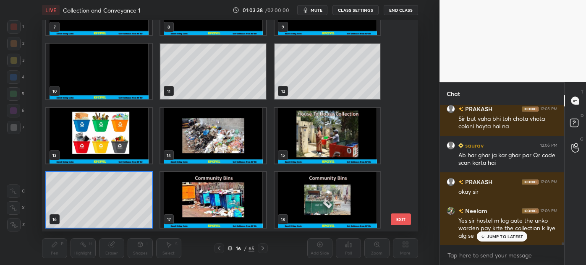
click at [101, 212] on div "4 5 6 7 8 9 10 11 12 13 14 15 16 17 18" at bounding box center [222, 126] width 361 height 212
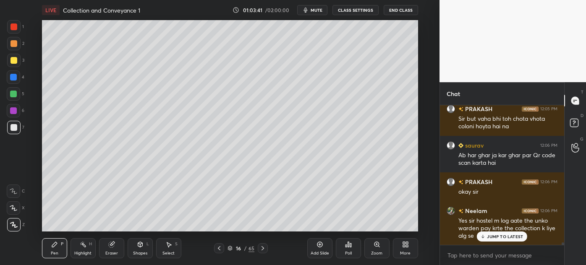
click at [490, 239] on p "JUMP TO LATEST" at bounding box center [505, 236] width 36 height 5
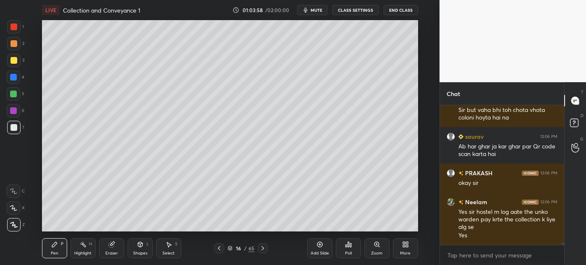
click at [10, 65] on div at bounding box center [13, 60] width 13 height 13
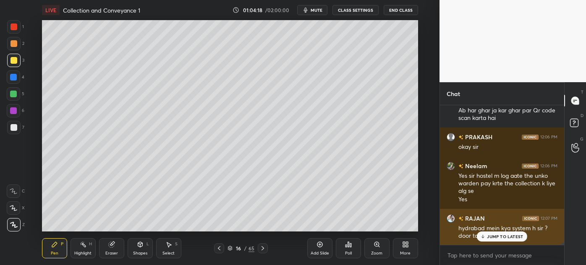
drag, startPoint x: 504, startPoint y: 237, endPoint x: 483, endPoint y: 235, distance: 21.1
click at [504, 238] on p "JUMP TO LATEST" at bounding box center [505, 236] width 36 height 5
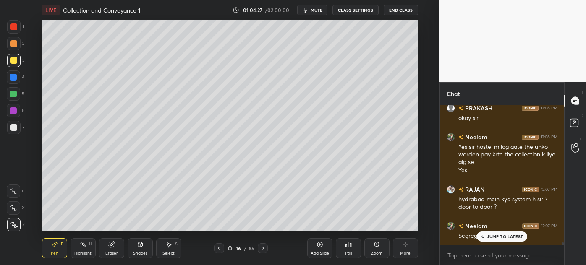
click at [9, 133] on div at bounding box center [13, 127] width 13 height 13
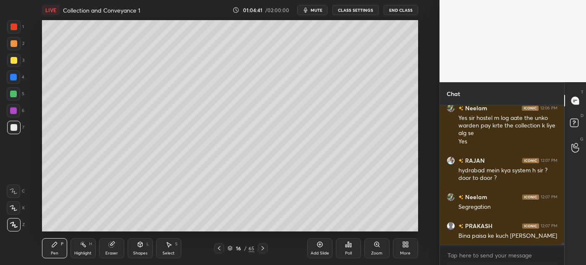
scroll to position [7938, 0]
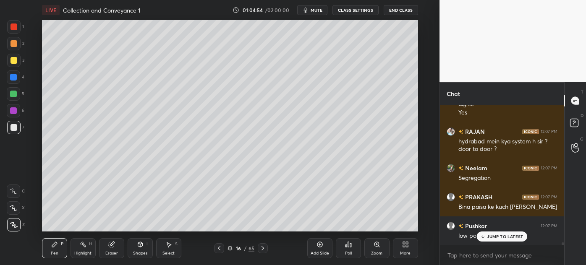
click at [108, 253] on div "Eraser" at bounding box center [111, 253] width 13 height 4
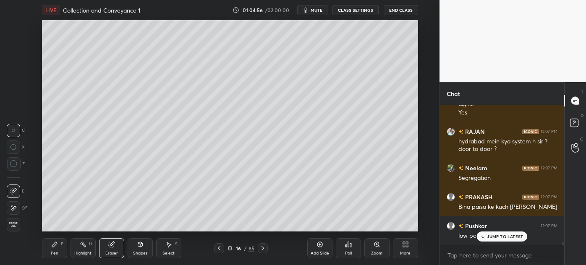
click at [57, 253] on div "Pen" at bounding box center [55, 253] width 8 height 4
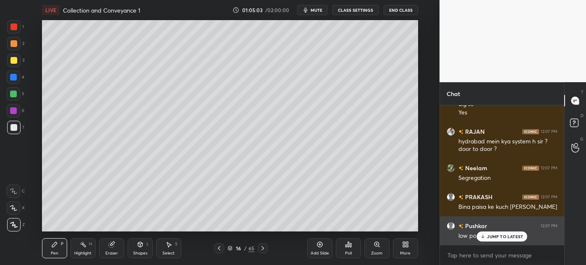
click at [496, 236] on p "JUMP TO LATEST" at bounding box center [505, 236] width 36 height 5
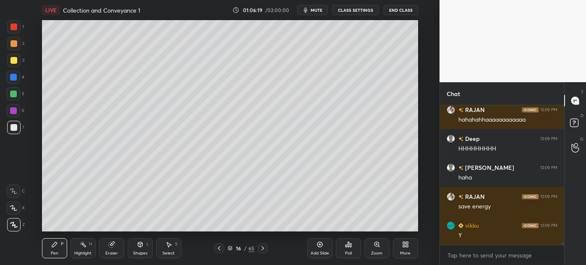
scroll to position [8314, 0]
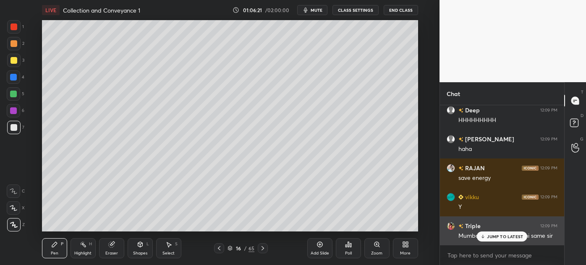
click at [504, 233] on div "JUMP TO LATEST" at bounding box center [502, 237] width 50 height 10
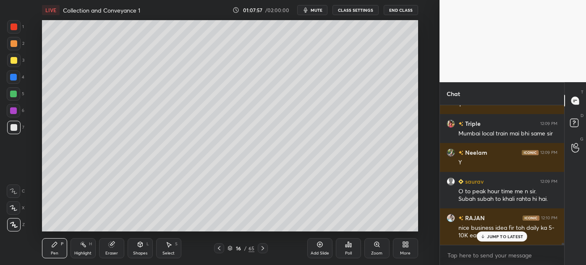
scroll to position [8445, 0]
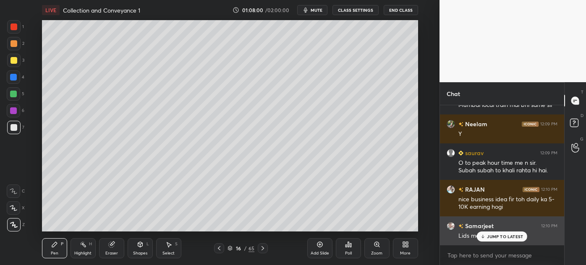
click at [487, 239] on div "JUMP TO LATEST" at bounding box center [502, 237] width 50 height 10
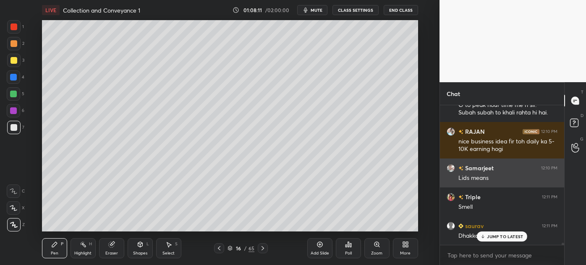
scroll to position [8532, 0]
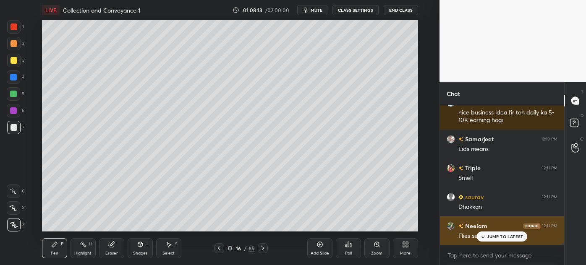
click at [499, 238] on p "JUMP TO LATEST" at bounding box center [505, 236] width 36 height 5
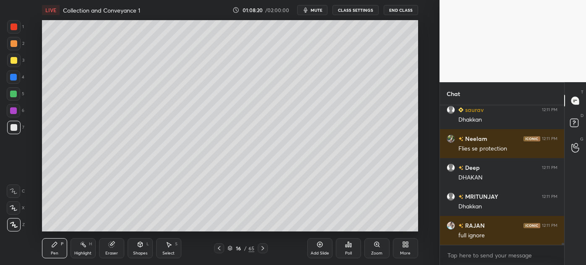
scroll to position [8677, 0]
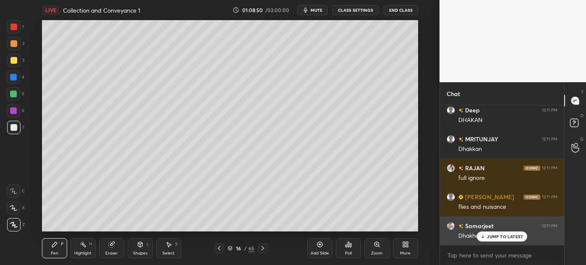
click at [498, 235] on p "JUMP TO LATEST" at bounding box center [505, 236] width 36 height 5
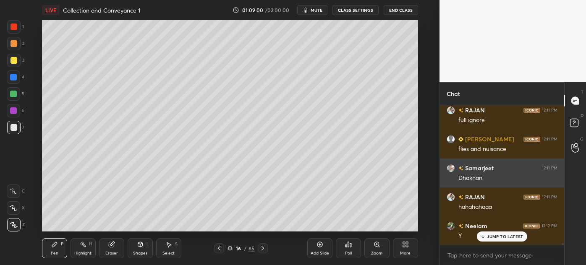
scroll to position [8764, 0]
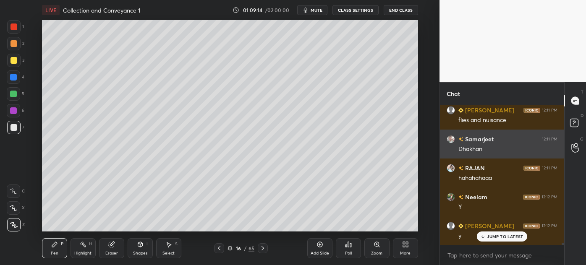
click at [368, 230] on div "Add Slide Poll Zoom More" at bounding box center [362, 248] width 111 height 47
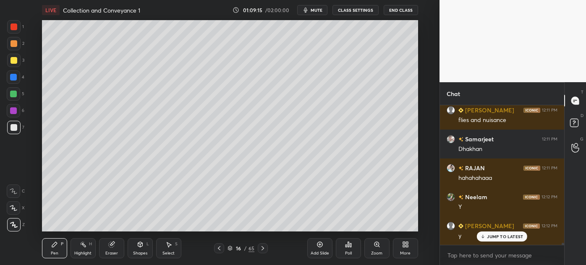
click at [261, 247] on icon at bounding box center [262, 248] width 7 height 7
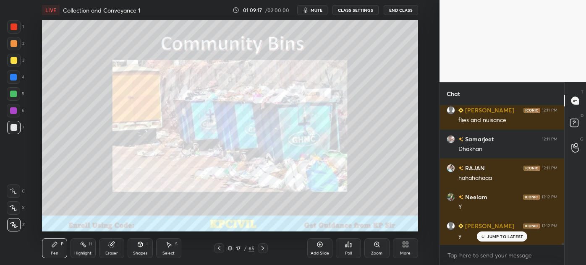
click at [216, 250] on icon at bounding box center [219, 248] width 7 height 7
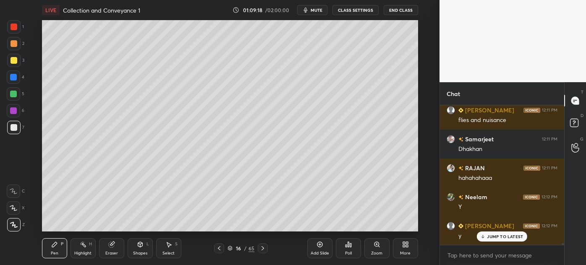
click at [319, 249] on div "Add Slide" at bounding box center [319, 248] width 25 height 20
click at [10, 64] on div at bounding box center [13, 60] width 13 height 13
click at [14, 127] on div at bounding box center [13, 127] width 7 height 7
click at [105, 254] on div "Eraser" at bounding box center [111, 248] width 25 height 20
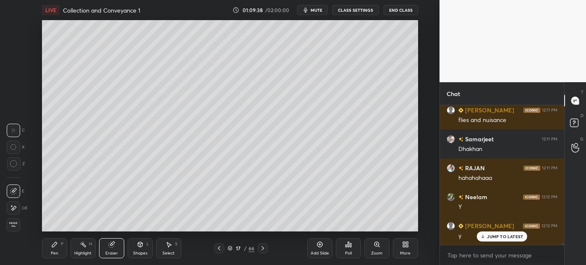
click at [55, 251] on div "Pen" at bounding box center [55, 253] width 8 height 4
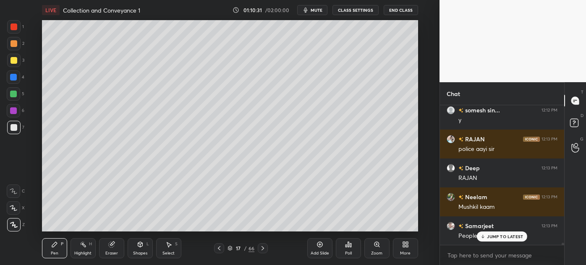
scroll to position [8966, 0]
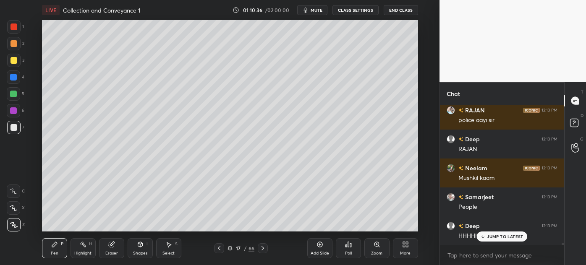
click at [495, 238] on p "JUMP TO LATEST" at bounding box center [505, 236] width 36 height 5
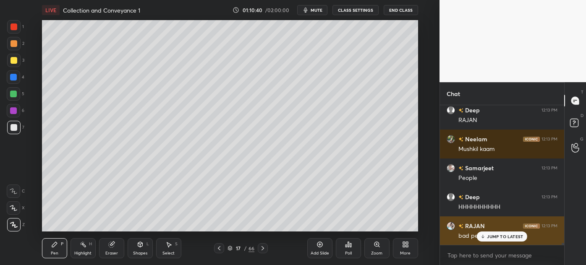
click at [496, 238] on p "JUMP TO LATEST" at bounding box center [505, 236] width 36 height 5
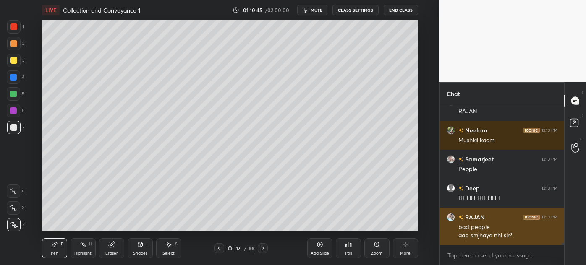
scroll to position [9033, 0]
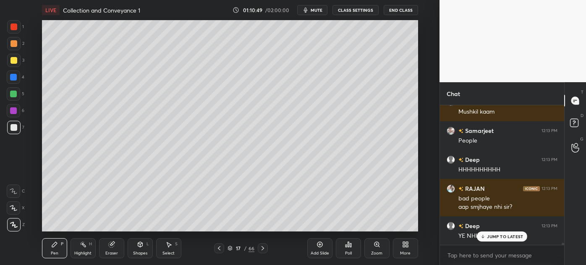
click at [498, 239] on div "JUMP TO LATEST" at bounding box center [502, 237] width 50 height 10
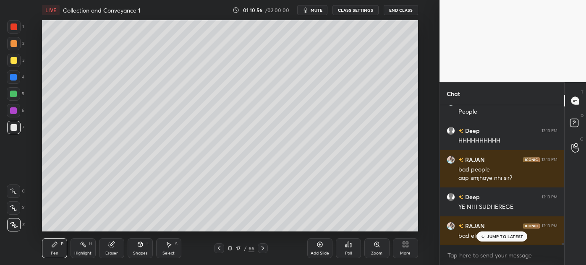
click at [504, 241] on div "JUMP TO LATEST" at bounding box center [502, 237] width 50 height 10
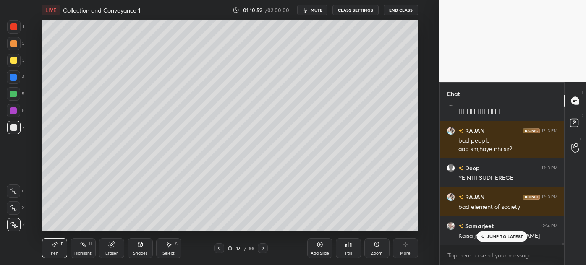
drag, startPoint x: 503, startPoint y: 238, endPoint x: 430, endPoint y: 218, distance: 76.3
click at [504, 238] on p "JUMP TO LATEST" at bounding box center [505, 236] width 36 height 5
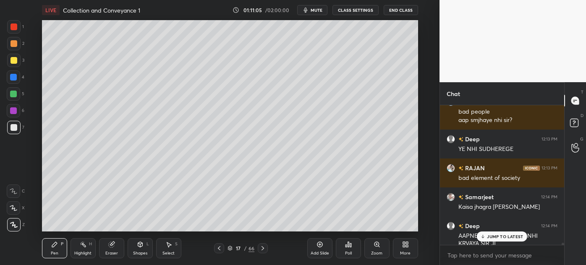
click at [496, 234] on p "JUMP TO LATEST" at bounding box center [505, 236] width 36 height 5
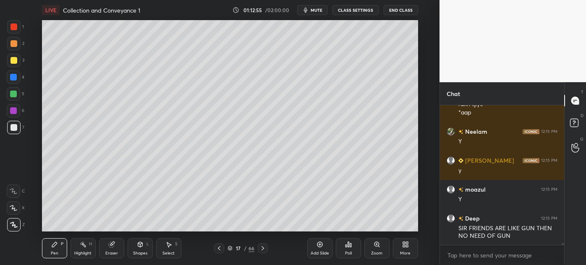
scroll to position [9383, 0]
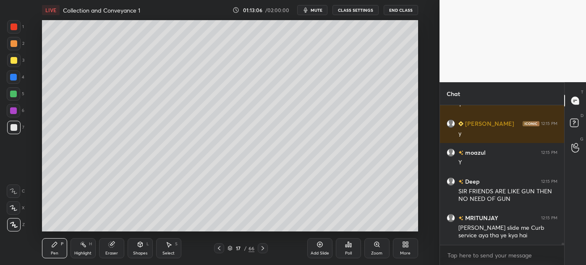
click at [11, 62] on div at bounding box center [13, 60] width 7 height 7
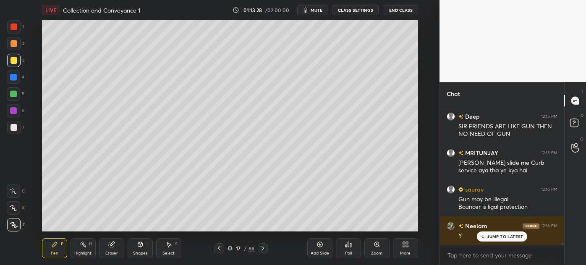
scroll to position [9477, 0]
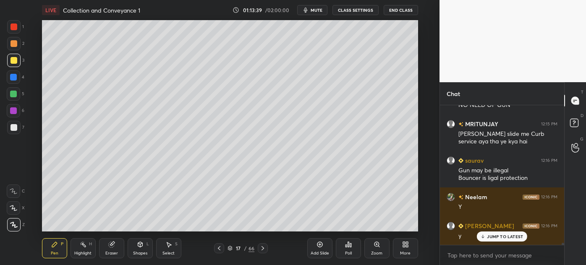
click at [15, 131] on div at bounding box center [13, 127] width 13 height 13
click at [110, 248] on icon at bounding box center [111, 244] width 7 height 7
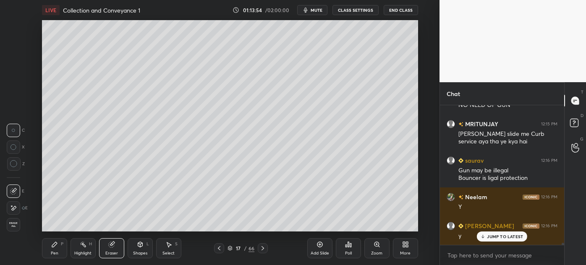
click at [55, 251] on div "Pen" at bounding box center [55, 253] width 8 height 4
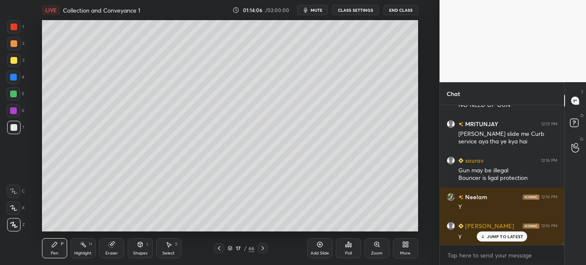
click at [262, 243] on div at bounding box center [263, 248] width 10 height 10
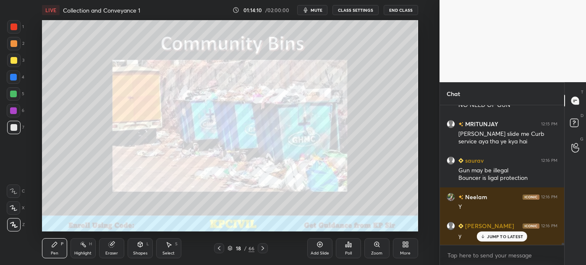
scroll to position [9506, 0]
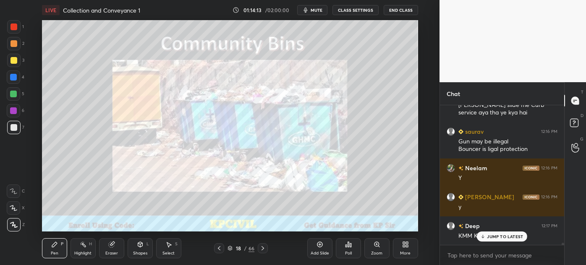
click at [502, 235] on p "JUMP TO LATEST" at bounding box center [505, 236] width 36 height 5
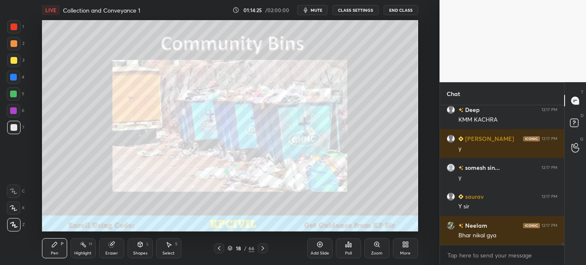
scroll to position [9650, 0]
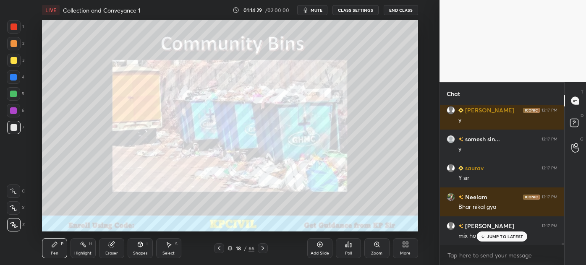
click at [516, 235] on p "JUMP TO LATEST" at bounding box center [505, 236] width 36 height 5
click at [259, 248] on icon at bounding box center [262, 248] width 7 height 7
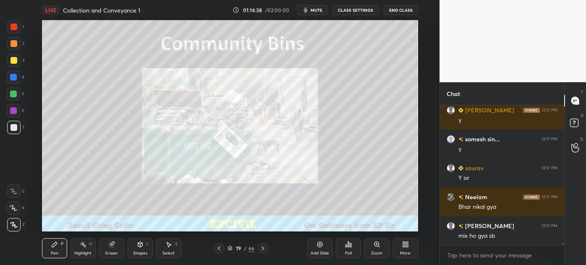
click at [259, 248] on icon at bounding box center [262, 248] width 7 height 7
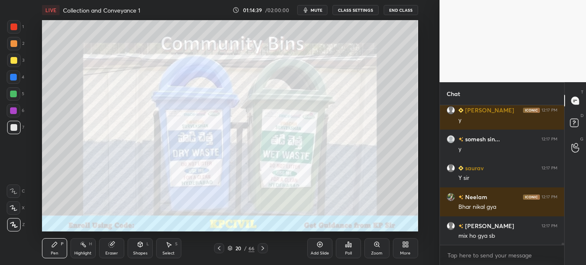
scroll to position [9679, 0]
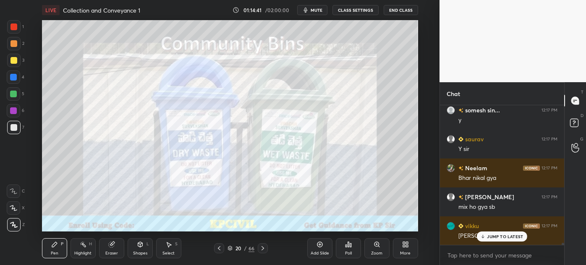
click at [221, 248] on icon at bounding box center [219, 248] width 7 height 7
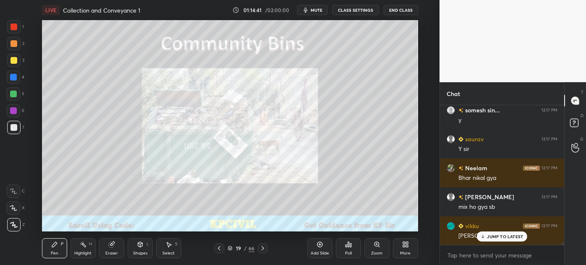
click at [221, 248] on icon at bounding box center [219, 248] width 7 height 7
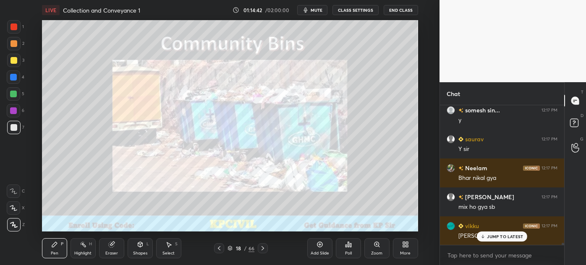
click at [221, 248] on icon at bounding box center [219, 248] width 7 height 7
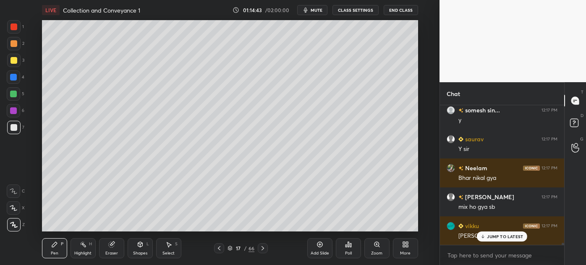
click at [492, 237] on p "JUMP TO LATEST" at bounding box center [505, 236] width 36 height 5
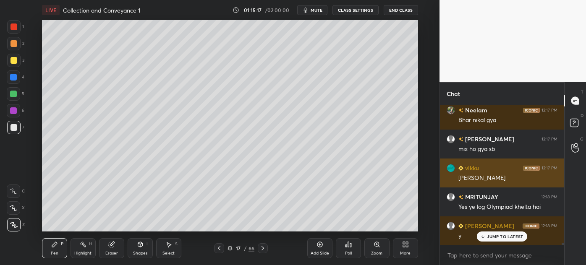
scroll to position [9767, 0]
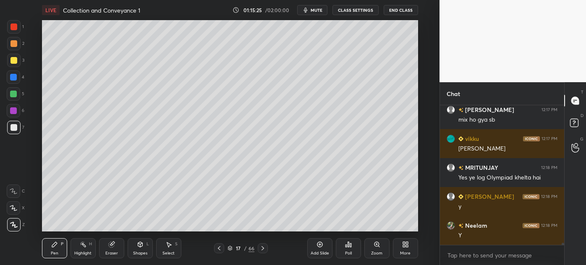
click at [328, 255] on div "Add Slide" at bounding box center [320, 253] width 18 height 4
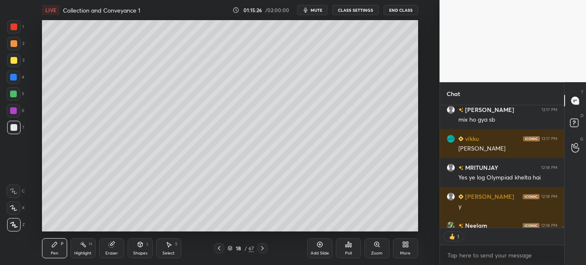
click at [10, 62] on div at bounding box center [13, 60] width 7 height 7
click at [11, 128] on div at bounding box center [13, 127] width 7 height 7
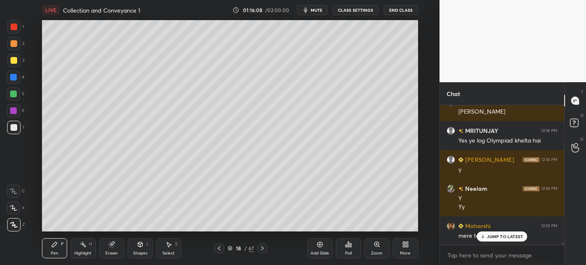
scroll to position [9833, 0]
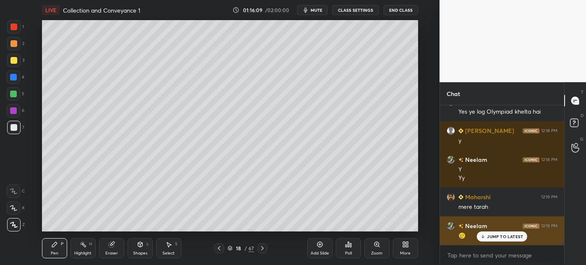
click at [493, 237] on p "JUMP TO LATEST" at bounding box center [505, 236] width 36 height 5
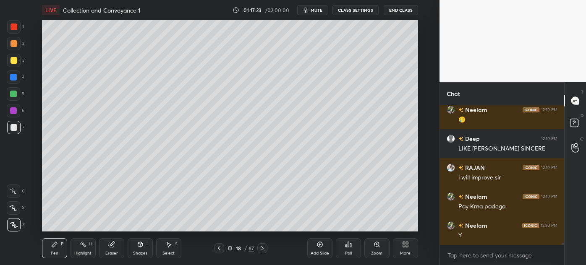
scroll to position [9985, 0]
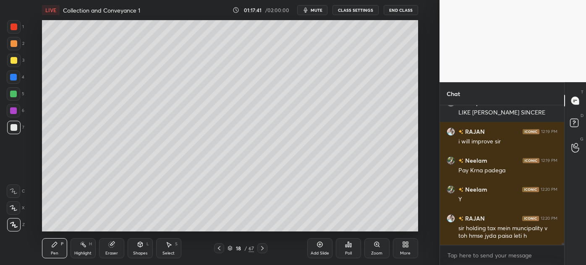
click at [115, 253] on div "Eraser" at bounding box center [111, 253] width 13 height 4
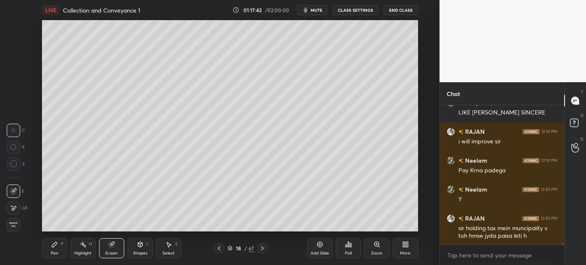
click at [54, 253] on div "Pen" at bounding box center [55, 253] width 8 height 4
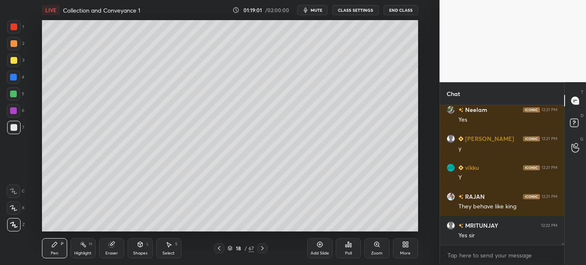
scroll to position [10159, 0]
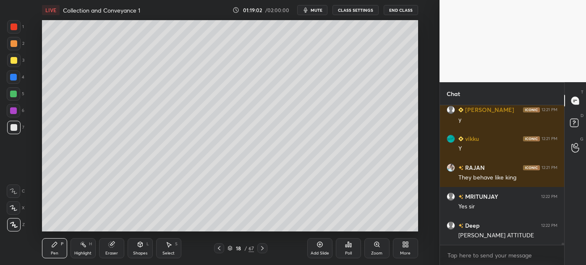
click at [394, 11] on button "End Class" at bounding box center [401, 10] width 34 height 10
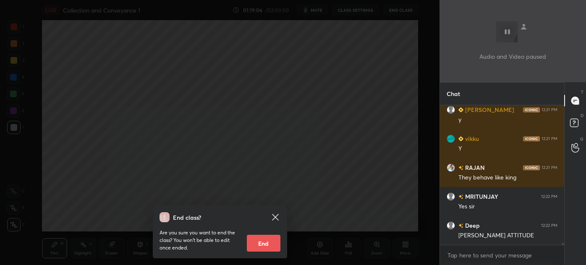
click at [308, 84] on div "End class? Are you sure you want to end the class? You won’t be able to edit on…" at bounding box center [219, 132] width 439 height 265
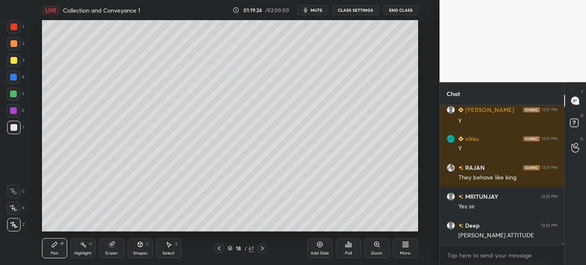
click at [263, 250] on icon at bounding box center [262, 248] width 7 height 7
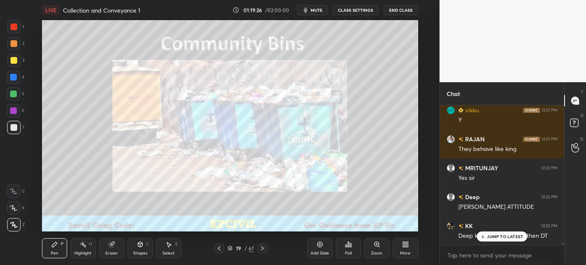
click at [504, 236] on p "JUMP TO LATEST" at bounding box center [505, 236] width 36 height 5
click at [259, 250] on icon at bounding box center [262, 248] width 7 height 7
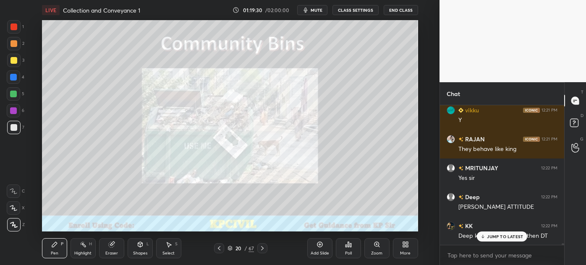
scroll to position [10217, 0]
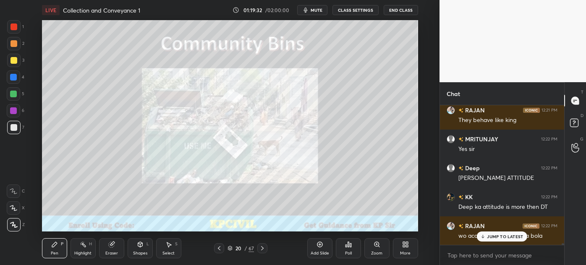
drag, startPoint x: 504, startPoint y: 238, endPoint x: 407, endPoint y: 239, distance: 96.5
click at [504, 238] on p "JUMP TO LATEST" at bounding box center [505, 236] width 36 height 5
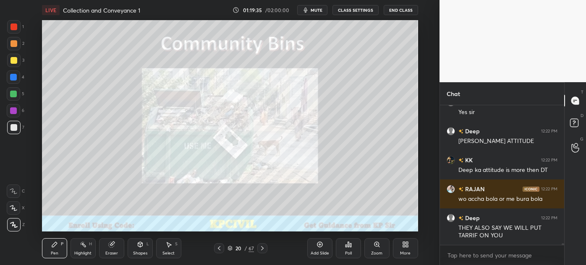
click at [259, 249] on icon at bounding box center [262, 248] width 7 height 7
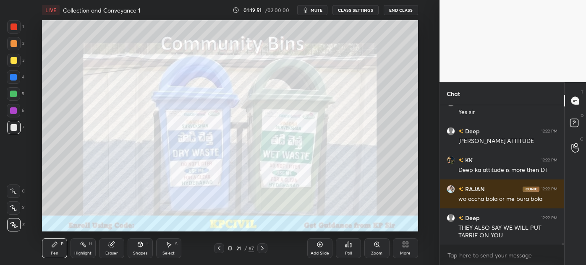
scroll to position [10283, 0]
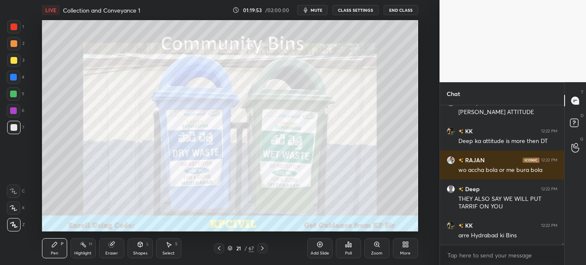
click at [259, 249] on icon at bounding box center [262, 248] width 7 height 7
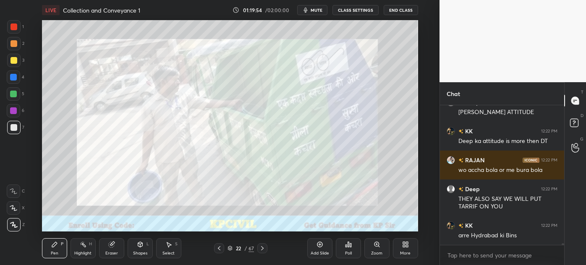
click at [218, 249] on icon at bounding box center [219, 248] width 7 height 7
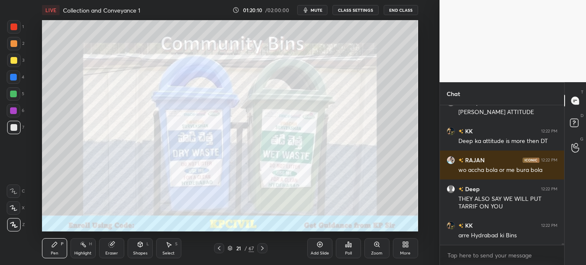
click at [318, 247] on icon at bounding box center [319, 244] width 7 height 7
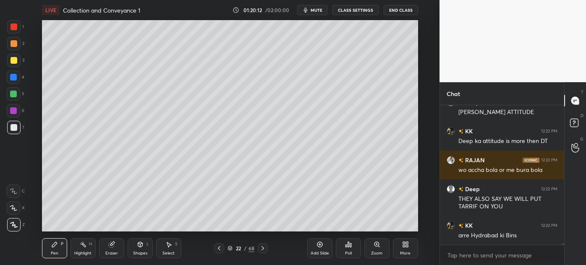
click at [11, 61] on div at bounding box center [13, 60] width 7 height 7
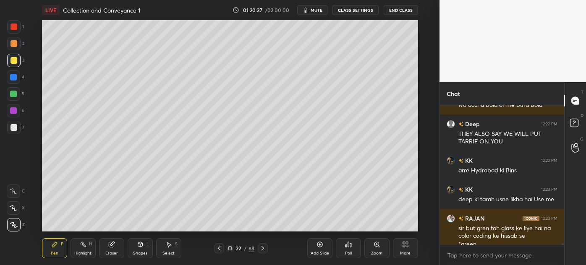
scroll to position [10356, 0]
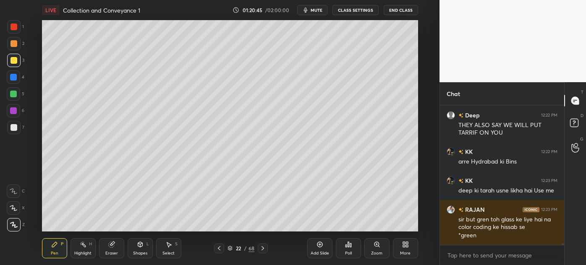
click at [220, 249] on icon at bounding box center [219, 248] width 7 height 7
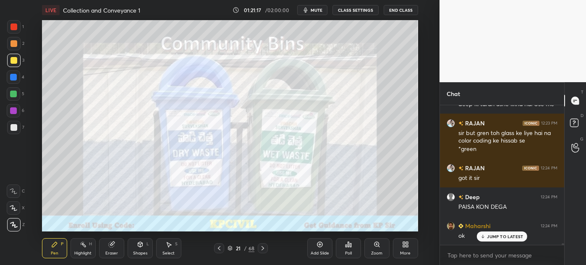
scroll to position [10472, 0]
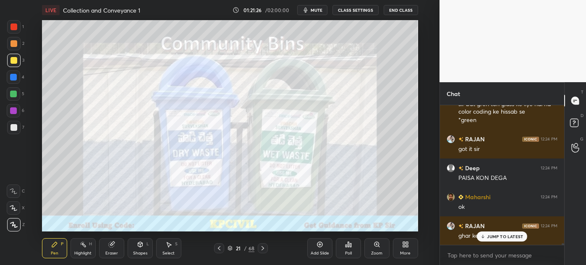
click at [229, 246] on icon at bounding box center [230, 247] width 4 height 2
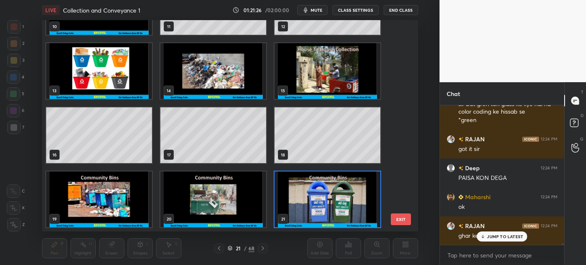
scroll to position [209, 372]
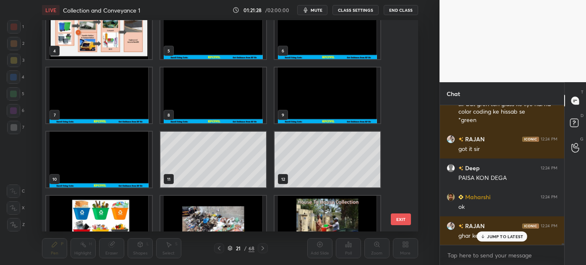
click at [136, 205] on img "grid" at bounding box center [99, 224] width 106 height 56
click at [136, 205] on div "1 2 3 4 5 6 7 8 9 10 11 12 13 14 15" at bounding box center [222, 126] width 361 height 212
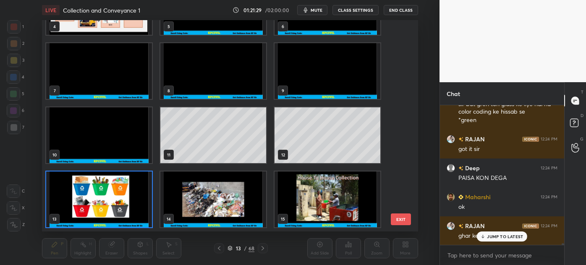
click at [136, 205] on img "grid" at bounding box center [99, 200] width 106 height 56
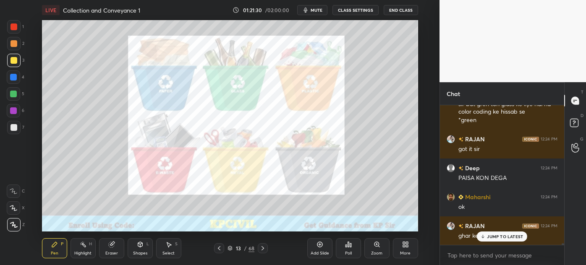
click at [136, 205] on img "grid" at bounding box center [99, 200] width 106 height 56
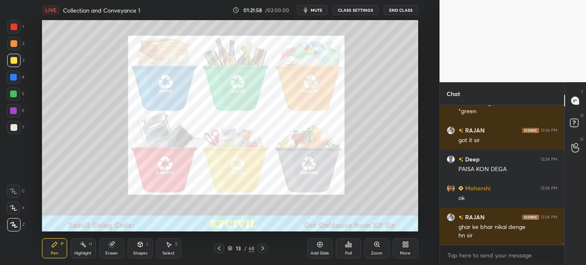
click at [231, 248] on icon at bounding box center [230, 248] width 4 height 1
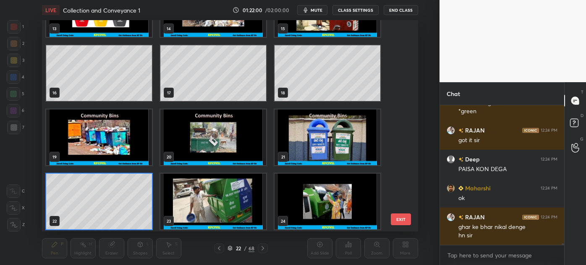
scroll to position [302, 0]
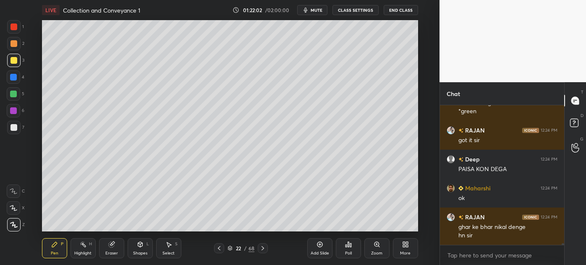
click at [219, 246] on icon at bounding box center [219, 248] width 7 height 7
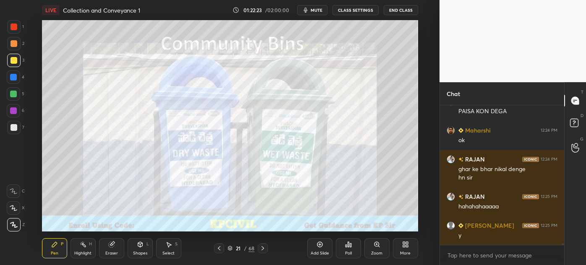
scroll to position [10567, 0]
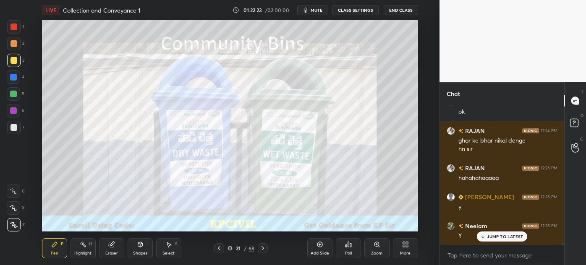
click at [259, 248] on icon at bounding box center [262, 248] width 7 height 7
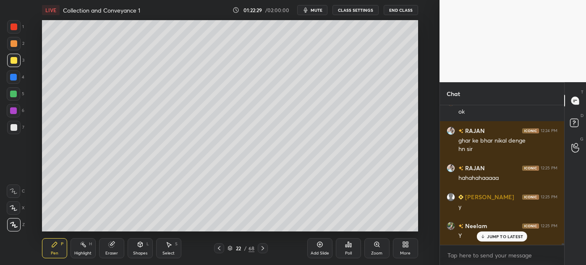
click at [10, 129] on div at bounding box center [13, 127] width 7 height 7
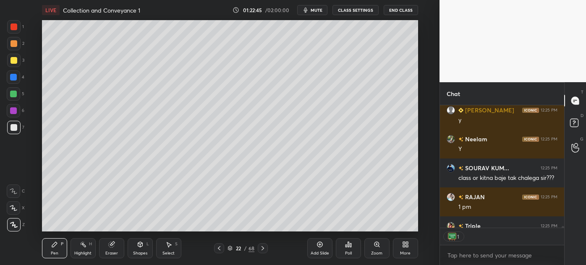
scroll to position [3, 2]
click at [11, 61] on div at bounding box center [13, 60] width 7 height 7
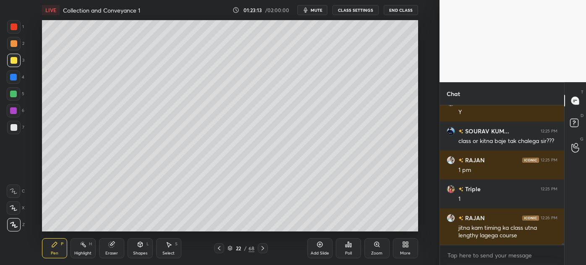
scroll to position [10720, 0]
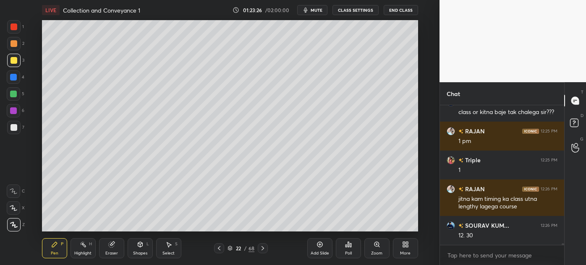
click at [13, 130] on div at bounding box center [13, 127] width 7 height 7
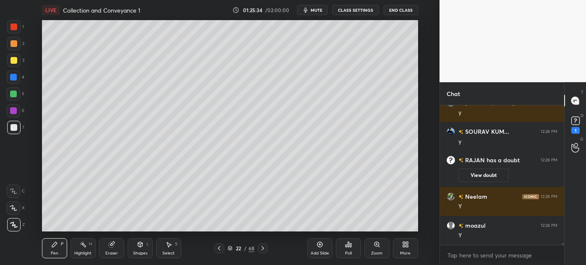
scroll to position [9702, 0]
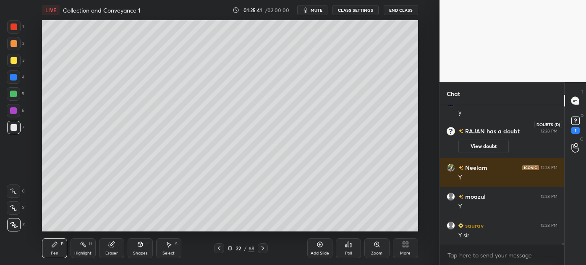
click at [578, 123] on rect at bounding box center [575, 121] width 8 height 8
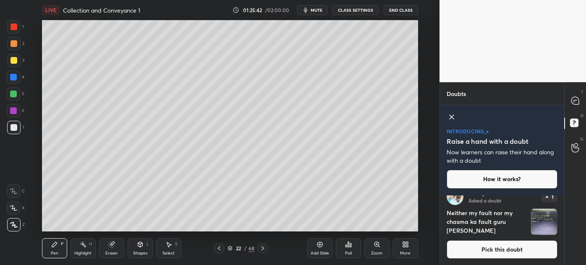
click at [513, 251] on button "Pick this doubt" at bounding box center [502, 249] width 111 height 18
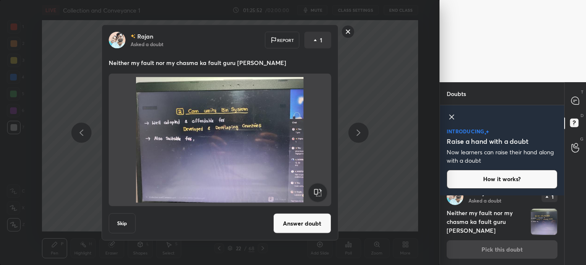
click at [350, 32] on rect at bounding box center [347, 31] width 13 height 13
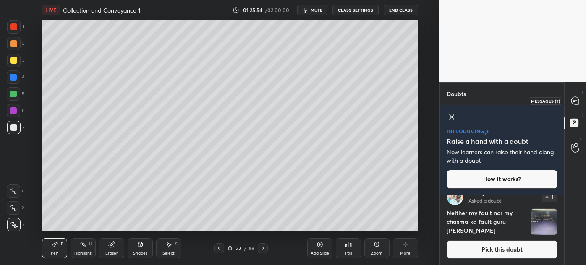
click at [575, 102] on icon at bounding box center [575, 101] width 8 height 8
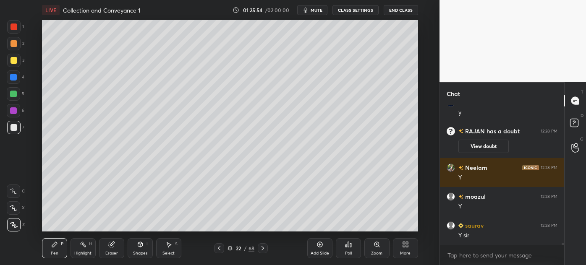
scroll to position [137, 122]
click at [84, 253] on div "Highlight" at bounding box center [82, 253] width 17 height 4
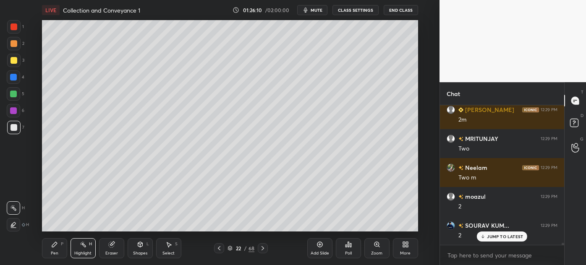
scroll to position [10161, 0]
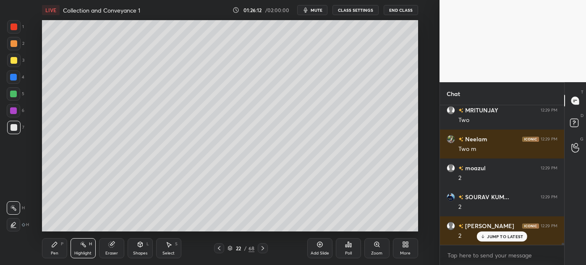
click at [53, 252] on div "Pen" at bounding box center [55, 253] width 8 height 4
click at [10, 69] on div "3" at bounding box center [15, 62] width 17 height 17
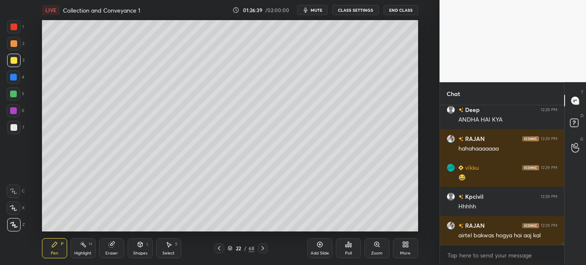
scroll to position [10071, 0]
click at [231, 248] on icon at bounding box center [230, 248] width 4 height 1
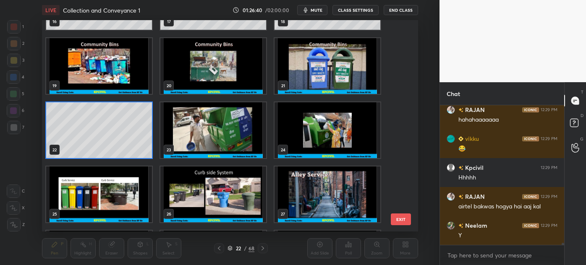
scroll to position [378, 0]
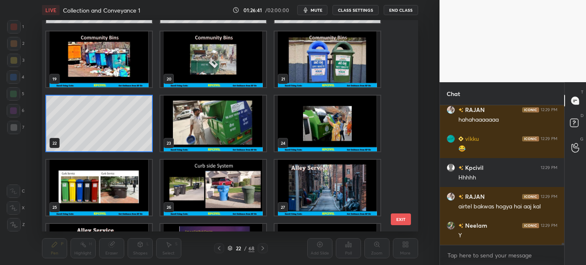
click at [312, 124] on img "grid" at bounding box center [327, 124] width 106 height 56
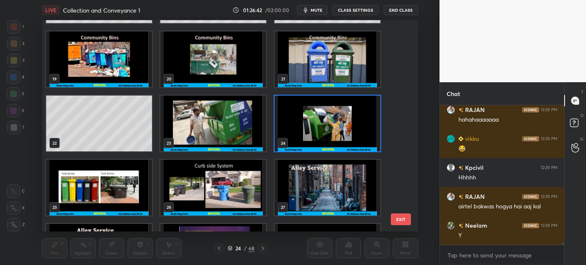
click at [312, 124] on img "grid" at bounding box center [327, 124] width 106 height 56
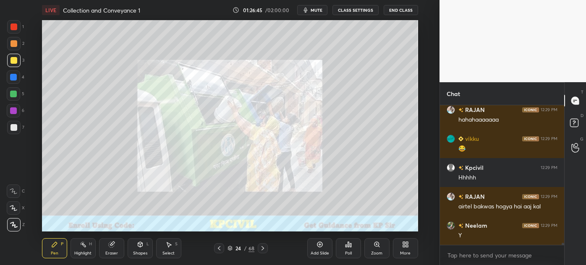
scroll to position [10091, 0]
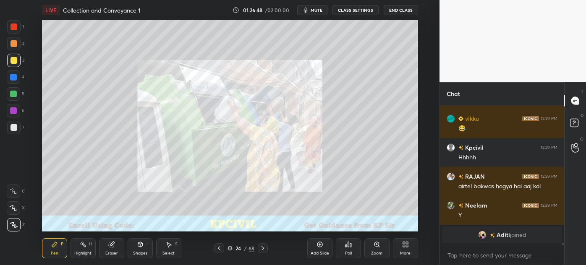
click at [218, 247] on icon at bounding box center [219, 248] width 7 height 7
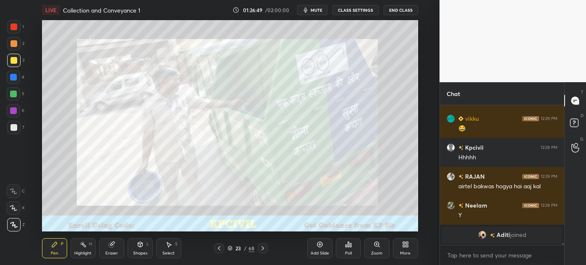
click at [218, 247] on icon at bounding box center [219, 248] width 7 height 7
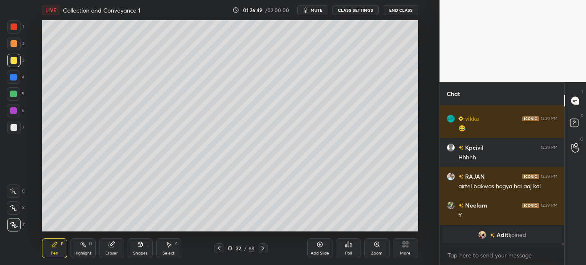
click at [218, 247] on icon at bounding box center [219, 248] width 7 height 7
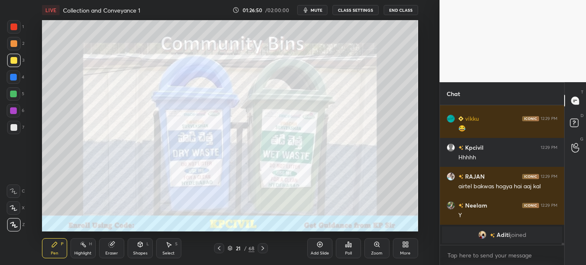
click at [218, 247] on icon at bounding box center [219, 248] width 7 height 7
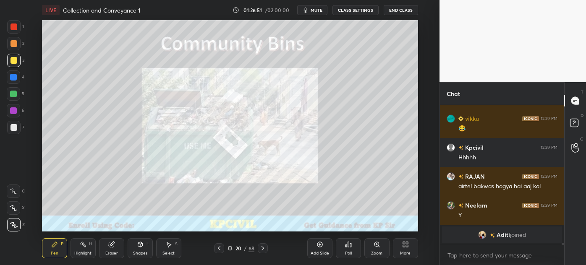
click at [218, 247] on icon at bounding box center [219, 248] width 7 height 7
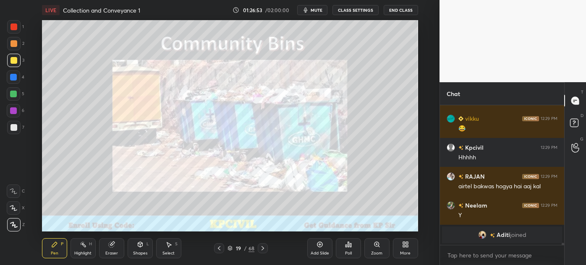
click at [259, 247] on icon at bounding box center [262, 248] width 7 height 7
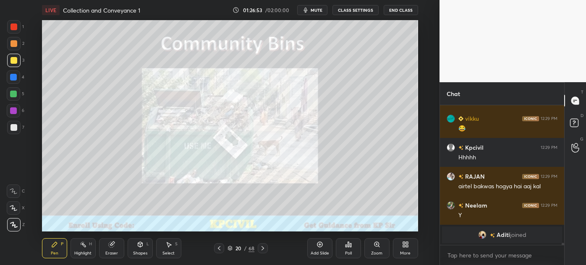
click at [259, 247] on icon at bounding box center [262, 248] width 7 height 7
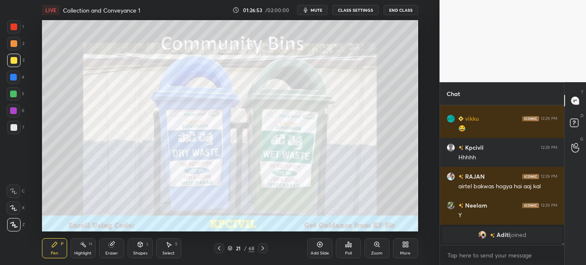
click at [259, 247] on icon at bounding box center [262, 248] width 7 height 7
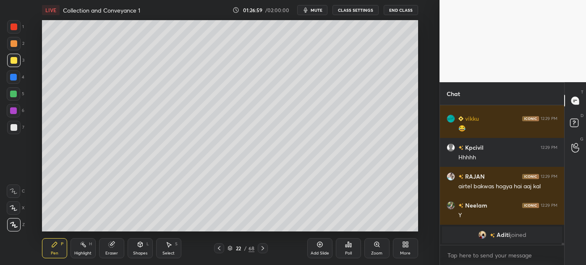
click at [12, 129] on div at bounding box center [13, 127] width 7 height 7
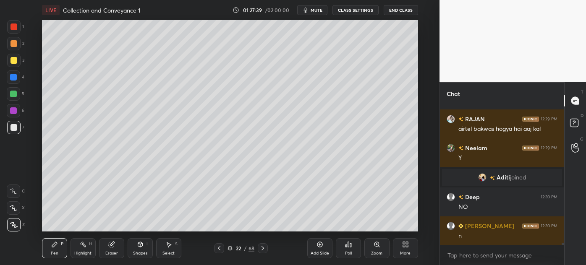
scroll to position [10146, 0]
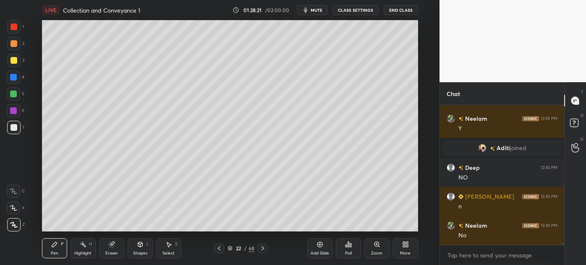
click at [366, 225] on div "Add Slide Poll Zoom More" at bounding box center [362, 248] width 111 height 47
click at [370, 226] on div "Add Slide Poll Zoom More" at bounding box center [362, 248] width 111 height 47
click at [10, 63] on div at bounding box center [13, 60] width 7 height 7
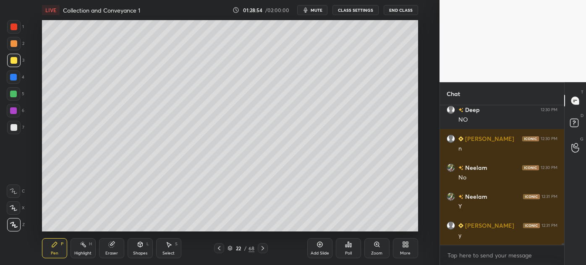
scroll to position [10212, 0]
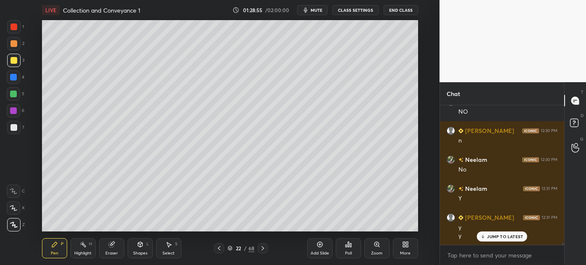
click at [219, 248] on icon at bounding box center [219, 248] width 7 height 7
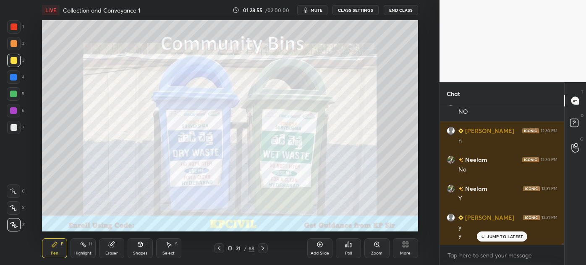
click at [219, 248] on icon at bounding box center [219, 248] width 7 height 7
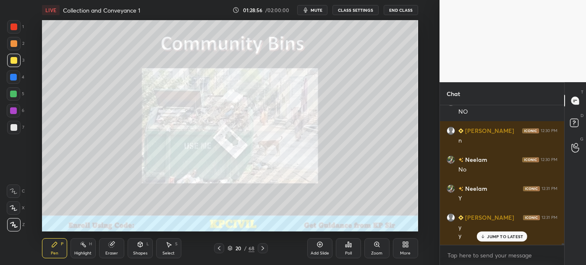
scroll to position [10241, 0]
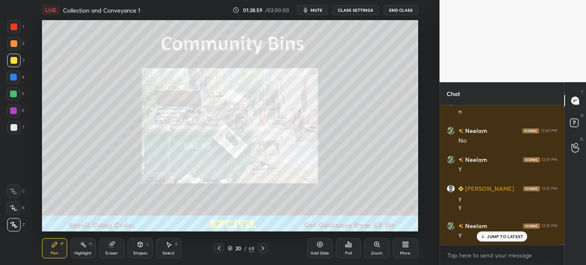
click at [84, 247] on icon at bounding box center [83, 244] width 7 height 7
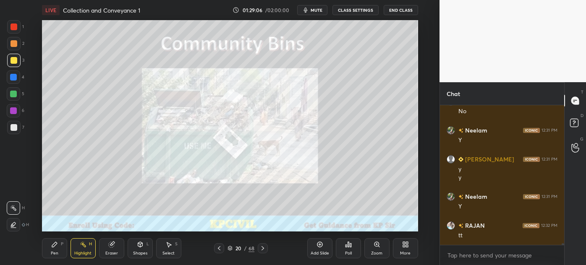
click at [218, 248] on icon at bounding box center [219, 248] width 7 height 7
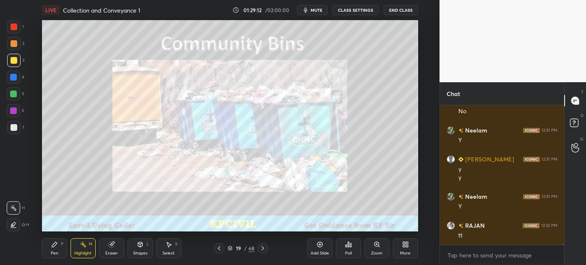
scroll to position [10299, 0]
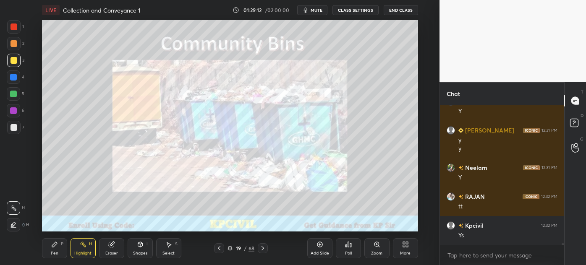
click at [261, 249] on icon at bounding box center [262, 248] width 7 height 7
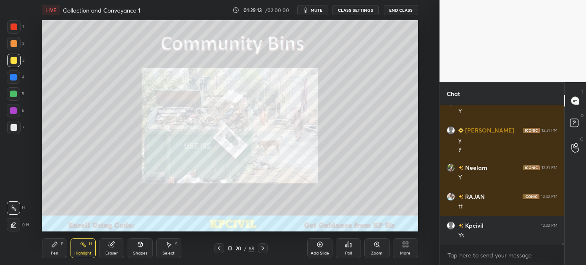
click at [261, 249] on icon at bounding box center [262, 248] width 7 height 7
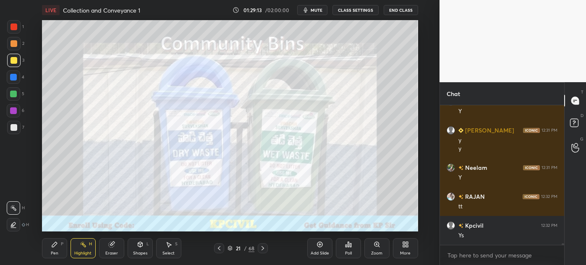
click at [261, 249] on icon at bounding box center [262, 248] width 7 height 7
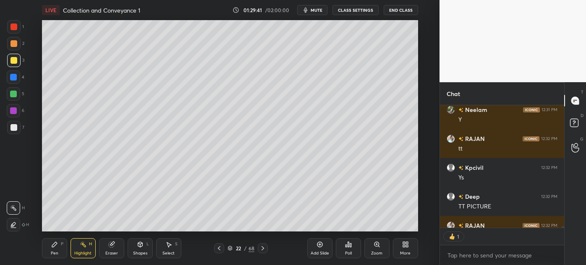
scroll to position [3, 2]
click at [325, 249] on div "Add Slide" at bounding box center [319, 248] width 25 height 20
click at [52, 252] on div "Pen" at bounding box center [55, 253] width 8 height 4
click at [51, 249] on div "Pen P" at bounding box center [54, 248] width 25 height 20
click at [9, 131] on div at bounding box center [13, 127] width 13 height 13
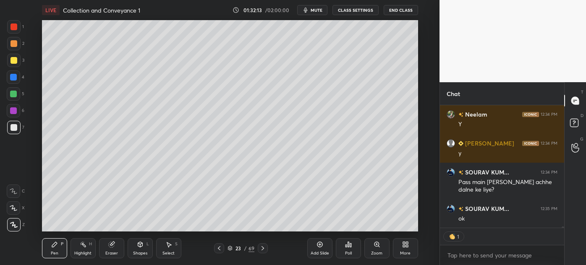
scroll to position [10556, 0]
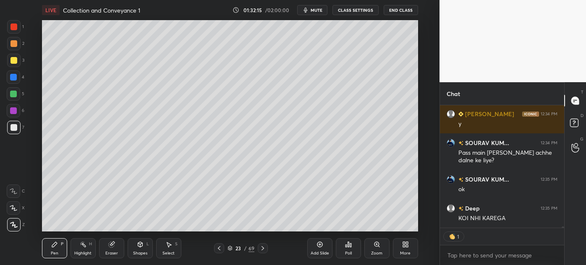
click at [324, 250] on div "Add Slide" at bounding box center [319, 248] width 25 height 20
click at [10, 63] on div at bounding box center [13, 60] width 7 height 7
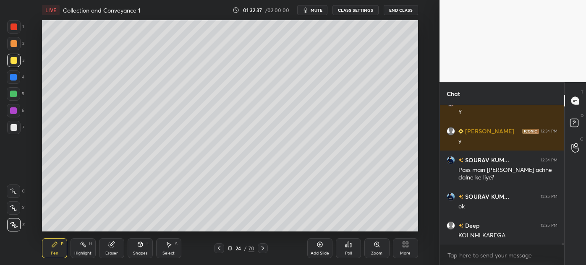
scroll to position [10567, 0]
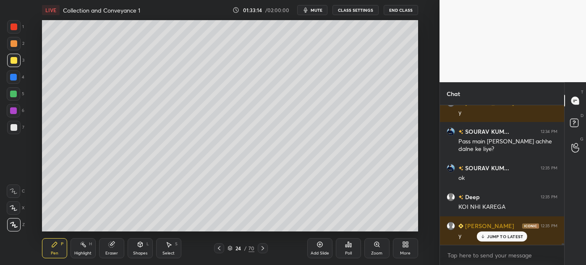
click at [11, 129] on div at bounding box center [13, 127] width 7 height 7
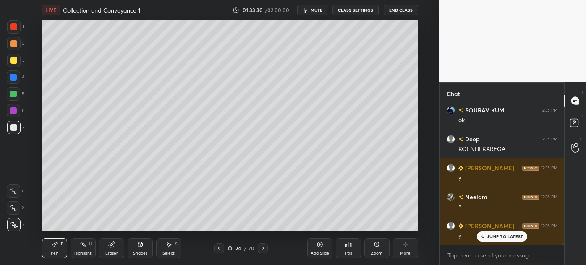
scroll to position [10654, 0]
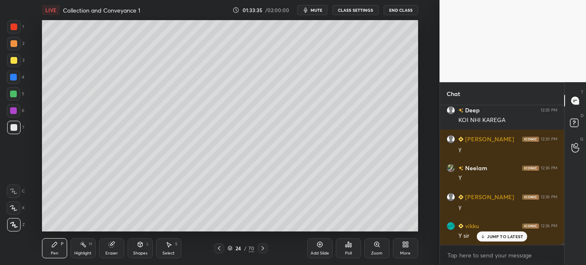
click at [10, 60] on div at bounding box center [13, 60] width 7 height 7
click at [12, 128] on div at bounding box center [13, 127] width 7 height 7
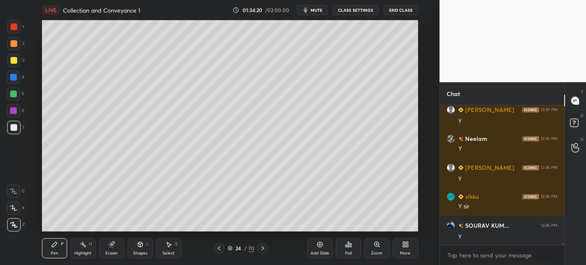
click at [220, 249] on icon at bounding box center [219, 248] width 7 height 7
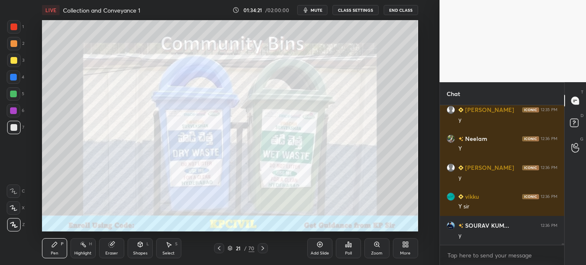
click at [220, 249] on icon at bounding box center [219, 248] width 7 height 7
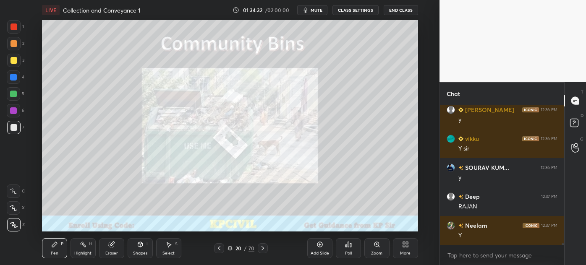
scroll to position [10770, 0]
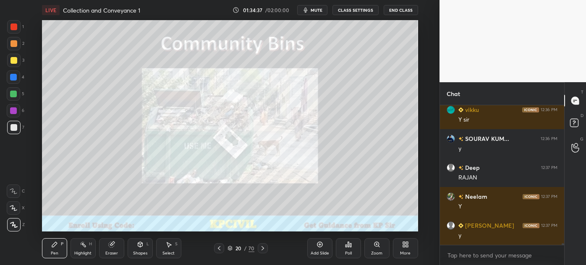
click at [258, 245] on div at bounding box center [263, 248] width 10 height 10
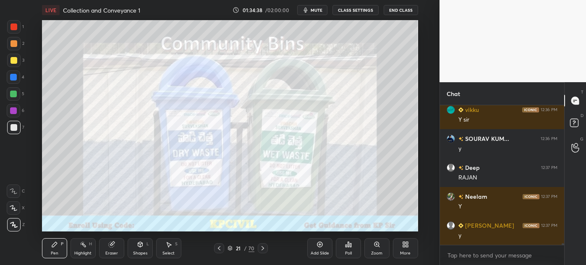
click at [258, 245] on div at bounding box center [263, 248] width 10 height 10
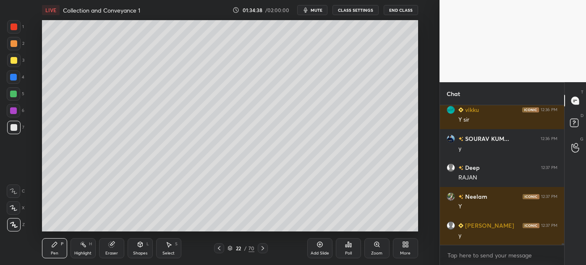
click at [258, 245] on div at bounding box center [263, 248] width 10 height 10
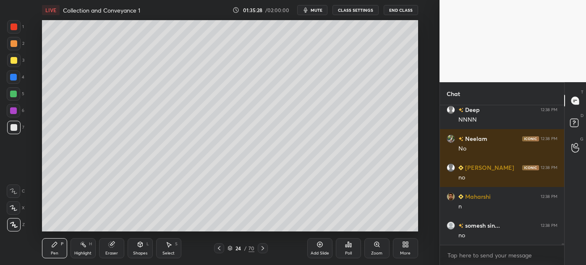
scroll to position [10944, 0]
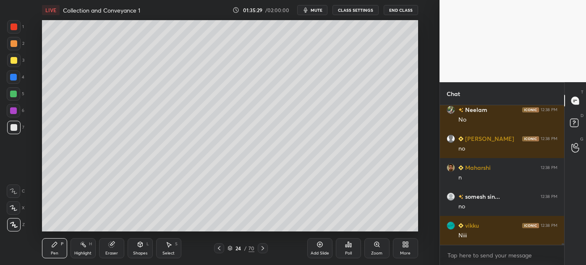
click at [11, 63] on div at bounding box center [13, 60] width 7 height 7
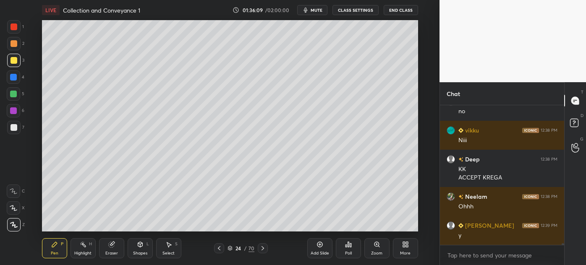
scroll to position [11068, 0]
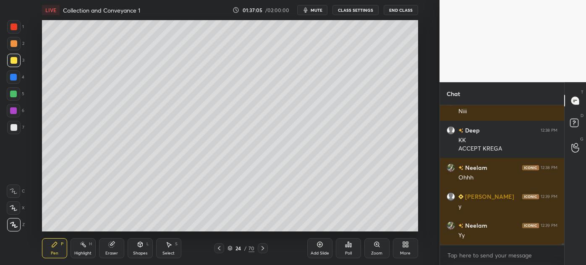
click at [10, 129] on div at bounding box center [13, 127] width 7 height 7
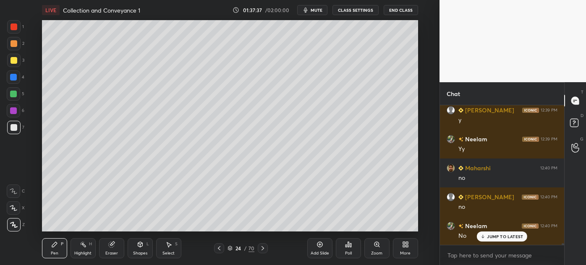
scroll to position [11184, 0]
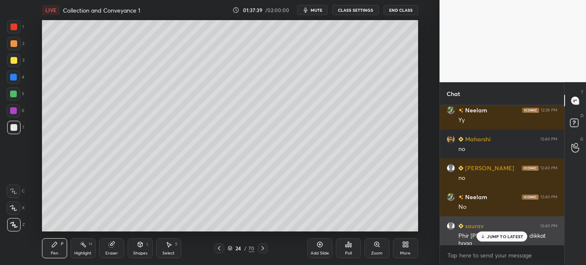
click at [491, 240] on div "JUMP TO LATEST" at bounding box center [502, 237] width 50 height 10
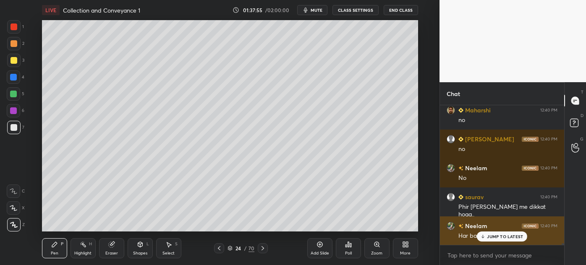
click at [486, 235] on icon at bounding box center [482, 236] width 5 height 5
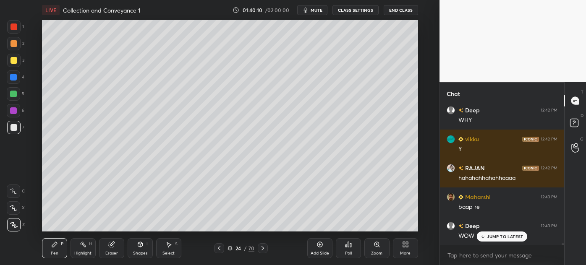
scroll to position [11687, 0]
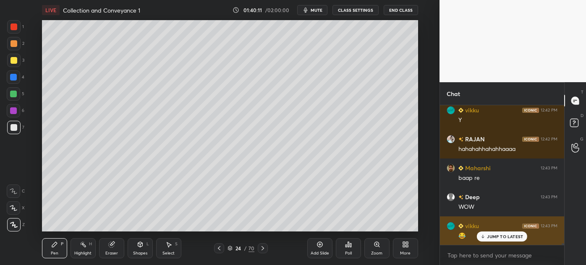
click at [499, 234] on p "JUMP TO LATEST" at bounding box center [505, 236] width 36 height 5
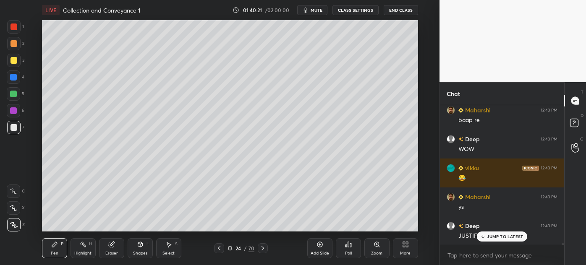
scroll to position [11774, 0]
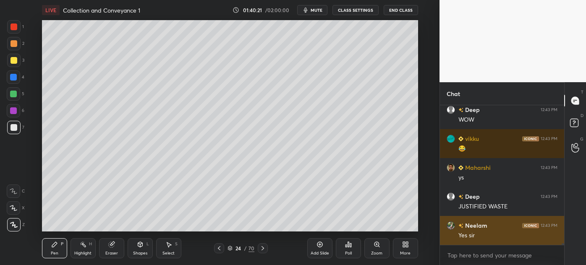
click at [505, 236] on div "Yes sir" at bounding box center [507, 236] width 99 height 8
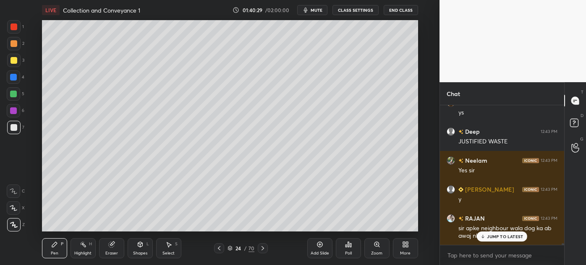
scroll to position [11868, 0]
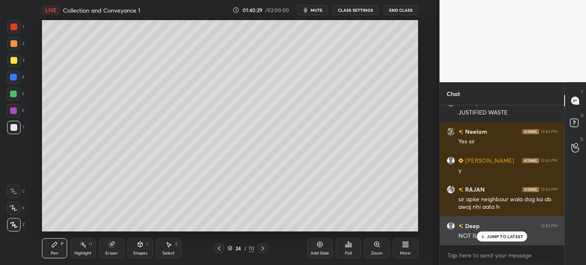
click at [490, 235] on p "JUMP TO LATEST" at bounding box center [505, 236] width 36 height 5
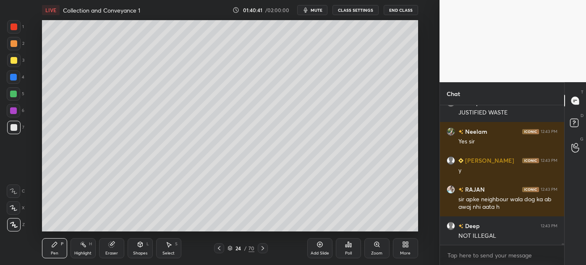
click at [10, 63] on div at bounding box center [13, 60] width 7 height 7
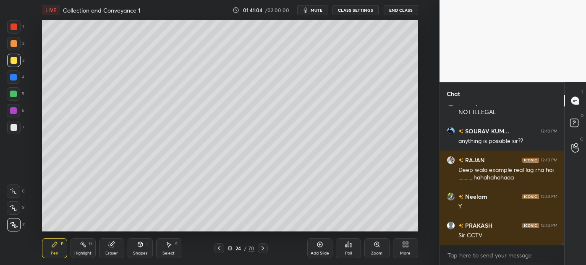
scroll to position [12028, 0]
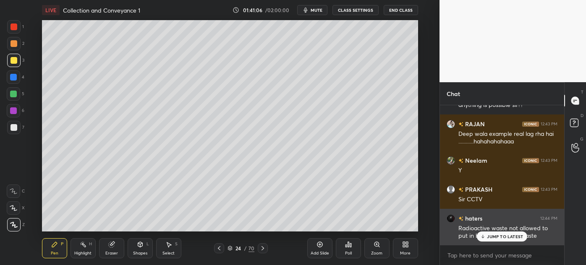
click at [509, 236] on p "JUMP TO LATEST" at bounding box center [505, 236] width 36 height 5
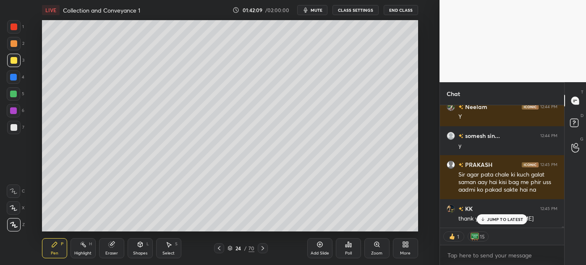
scroll to position [12402, 0]
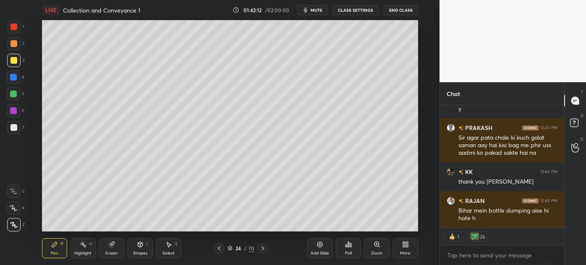
click at [231, 249] on icon at bounding box center [229, 248] width 5 height 5
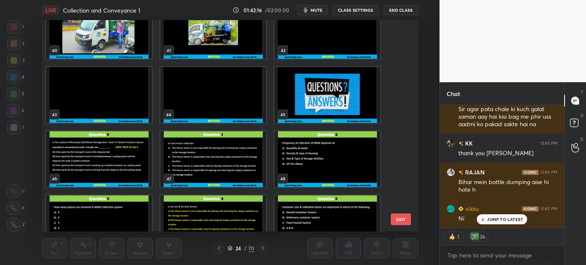
scroll to position [874, 0]
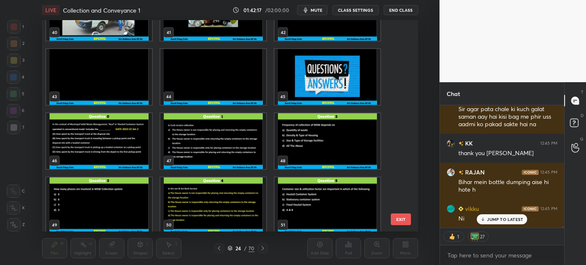
click at [117, 133] on img "grid" at bounding box center [99, 141] width 106 height 56
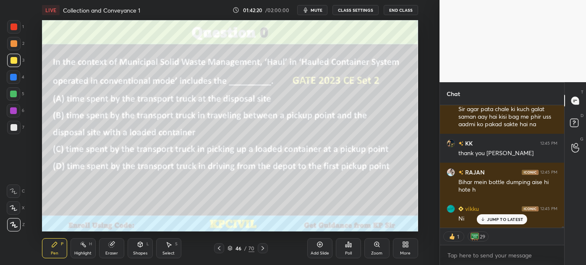
click at [228, 246] on icon at bounding box center [229, 248] width 5 height 5
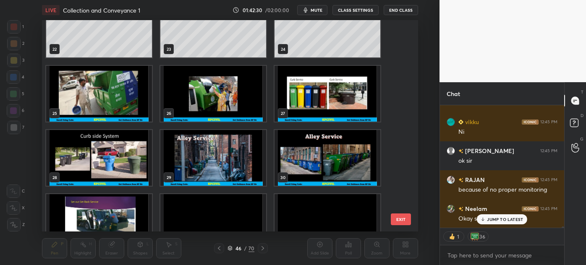
scroll to position [12547, 0]
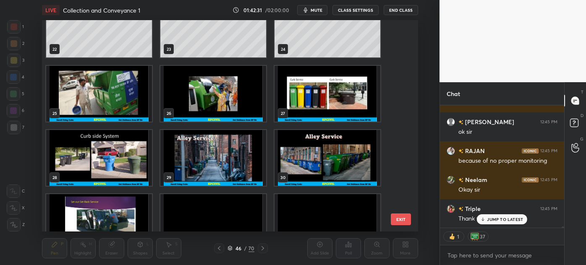
click at [490, 217] on p "JUMP TO LATEST" at bounding box center [505, 219] width 36 height 5
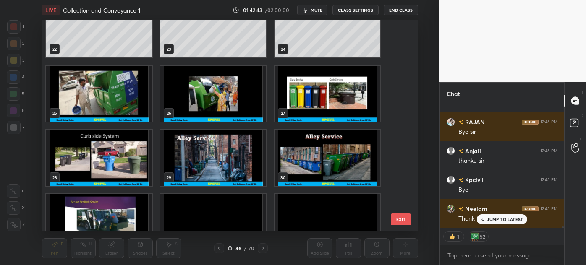
scroll to position [0, 0]
click at [399, 8] on button "End Class" at bounding box center [401, 10] width 34 height 10
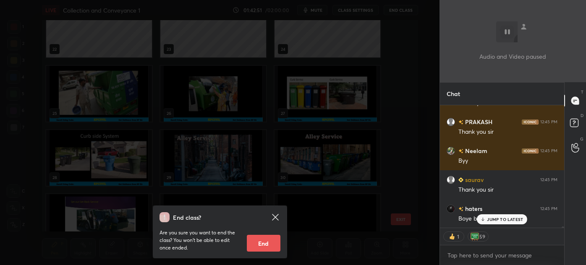
click at [193, 75] on div "End class? Are you sure you want to end the class? You won’t be able to edit on…" at bounding box center [219, 132] width 439 height 265
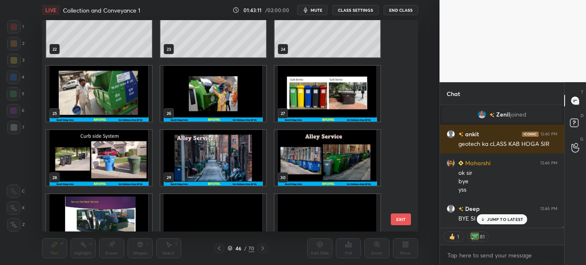
click at [389, 8] on button "End Class" at bounding box center [401, 10] width 34 height 10
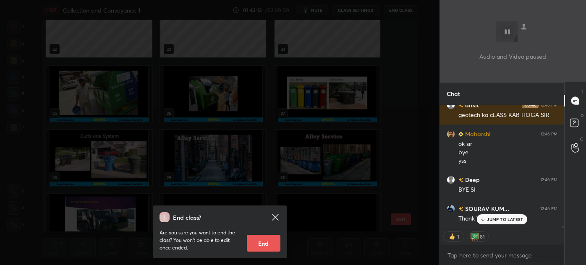
click at [263, 246] on button "End" at bounding box center [264, 243] width 34 height 17
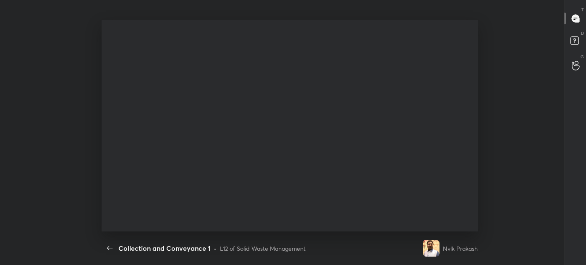
scroll to position [3, 2]
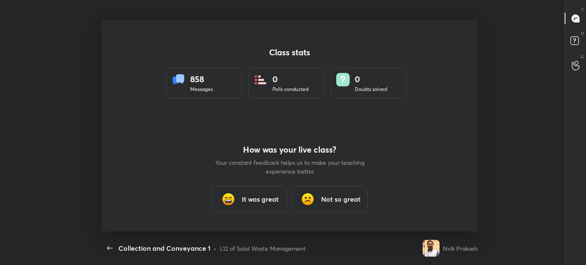
type textarea "x"
